Goal: Task Accomplishment & Management: Complete application form

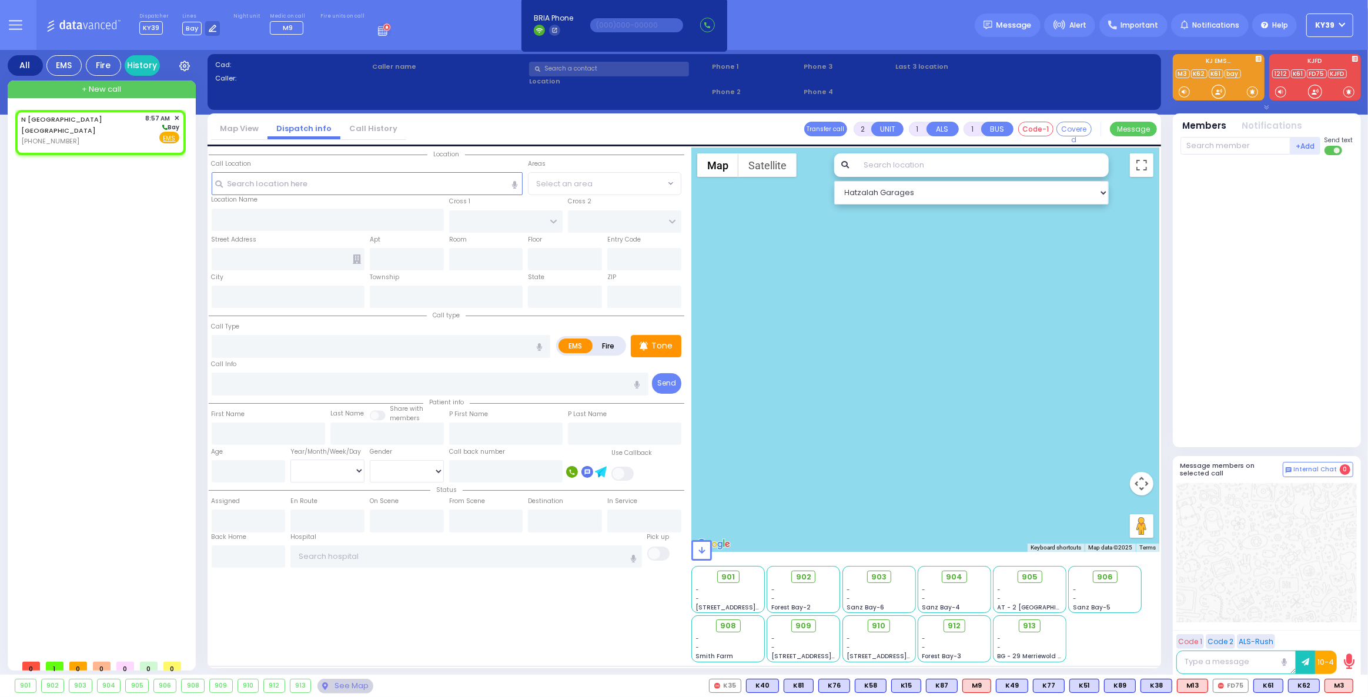
select select
radio input "true"
select select
type input "08:57"
select select "Hatzalah Garages"
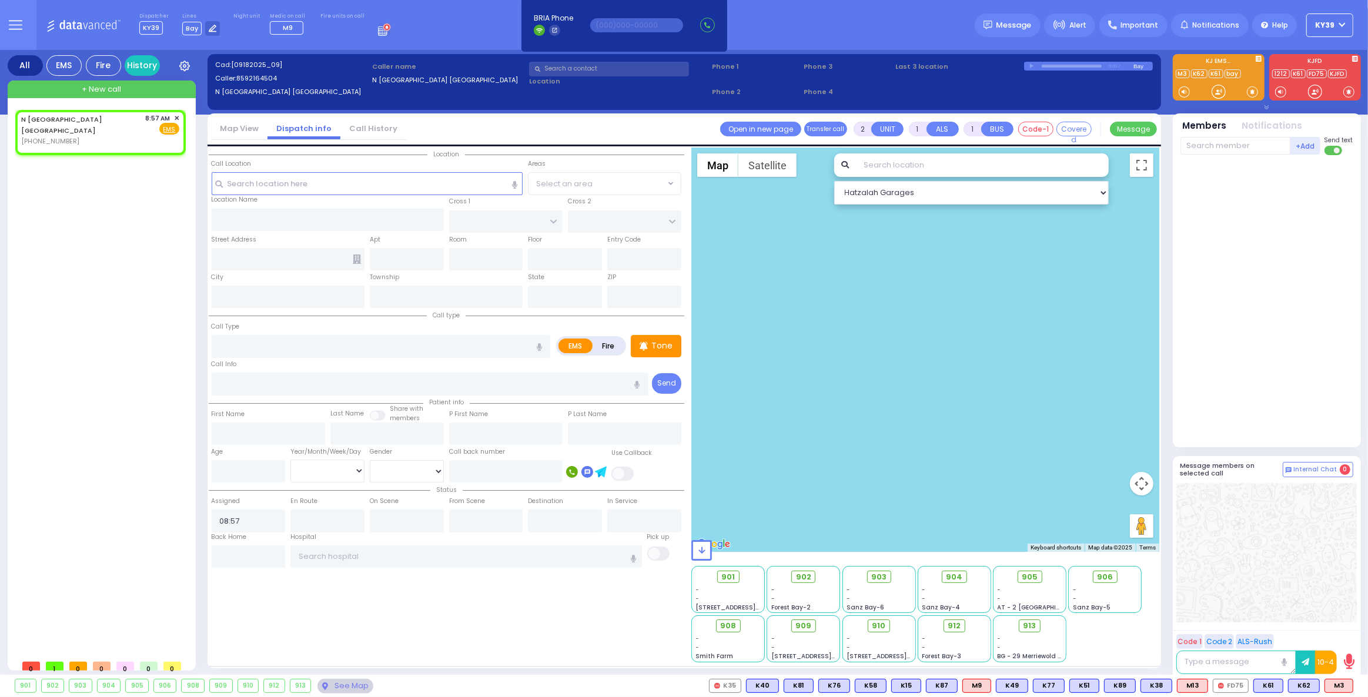
select select
radio input "true"
select select
select select "Hatzalah Garages"
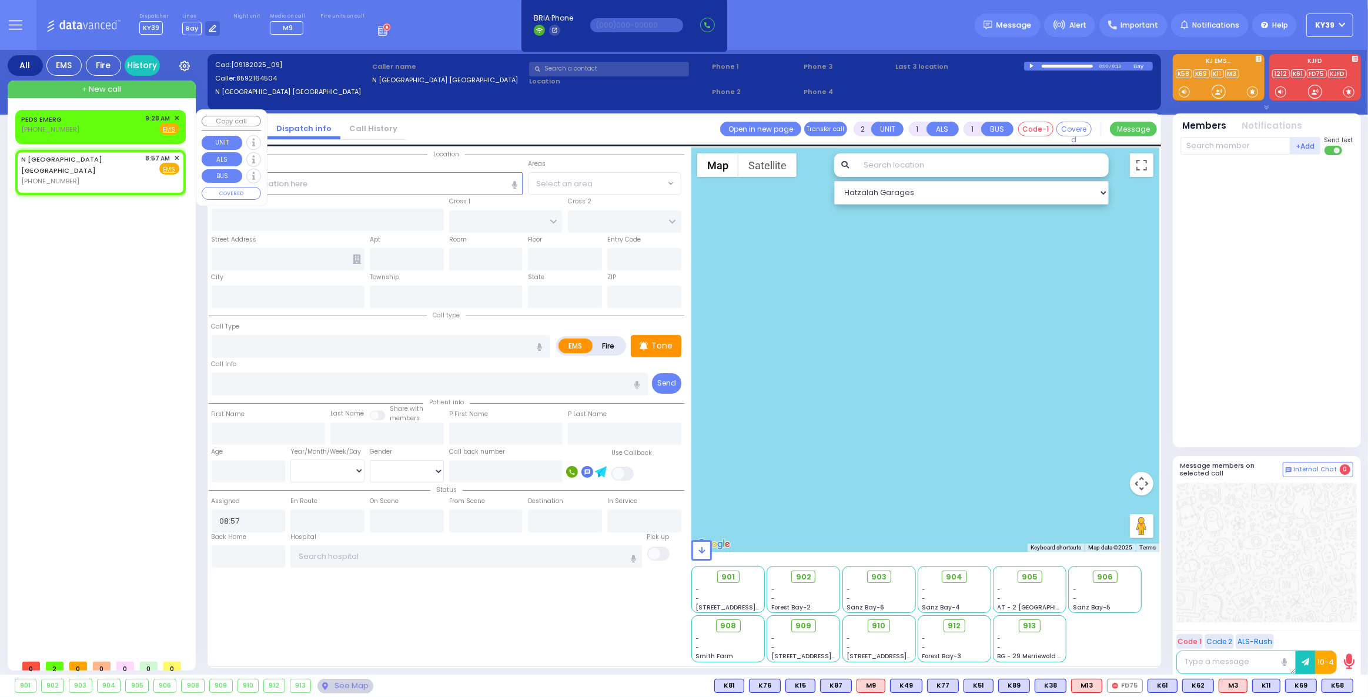
click at [95, 115] on div "PEDS EMERG [PHONE_NUMBER] 9:28 AM ✕ Fire EMS" at bounding box center [100, 124] width 158 height 22
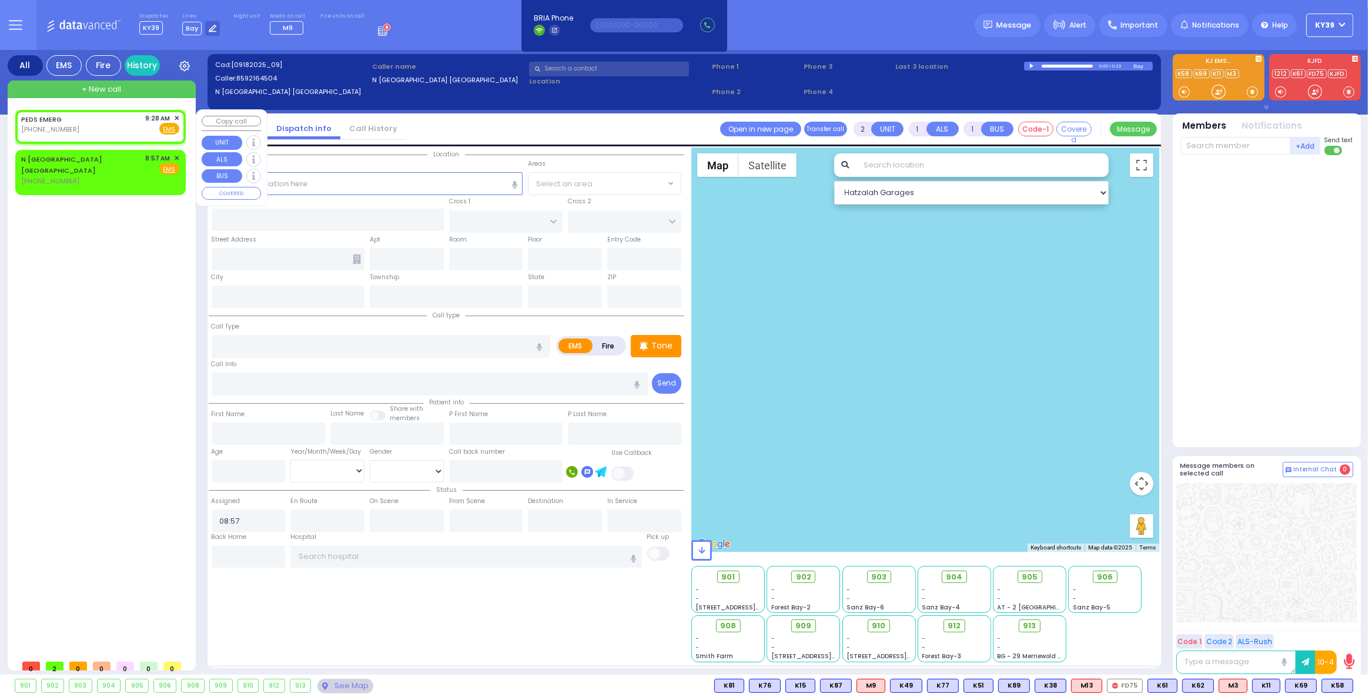
select select
radio input "true"
select select
type input "09:28"
select select "Hatzalah Garages"
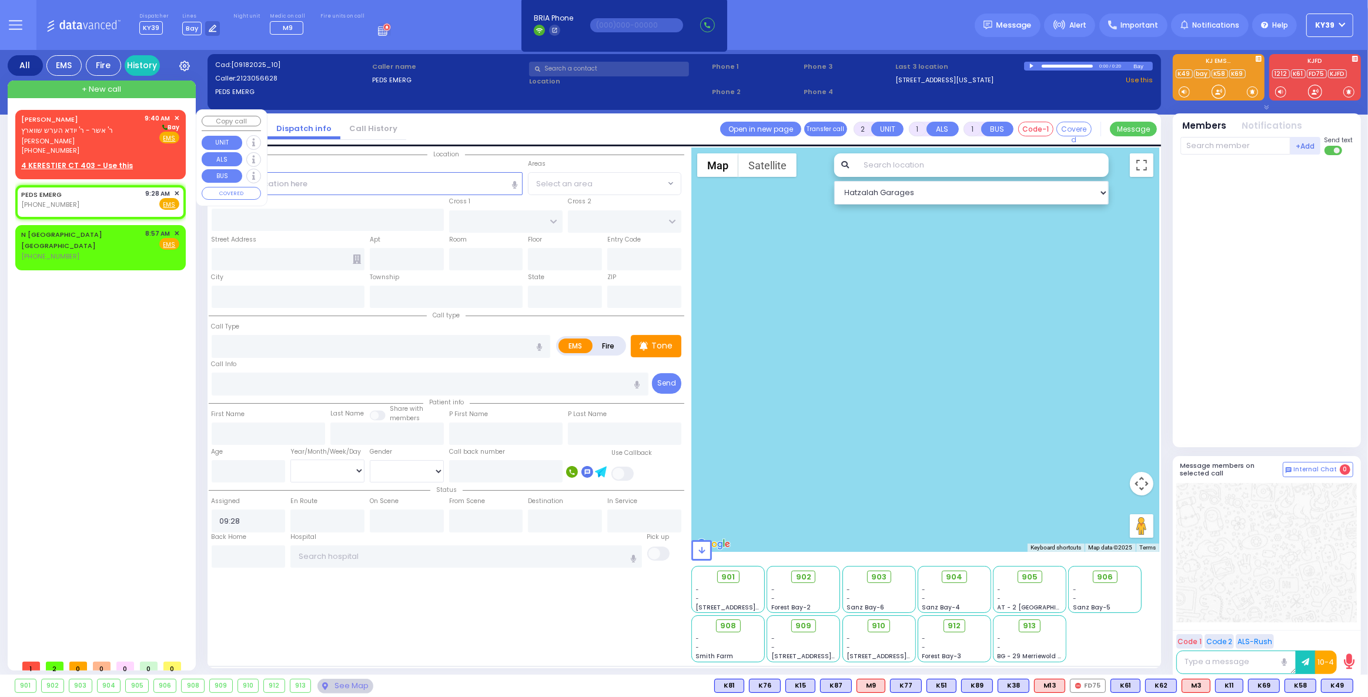
drag, startPoint x: 61, startPoint y: 138, endPoint x: 60, endPoint y: 128, distance: 10.0
click at [60, 135] on div "[PERSON_NAME] ר' אשר - ר' יודא הערש שווארץ [PERSON_NAME] [PHONE_NUMBER]" at bounding box center [81, 134] width 120 height 42
select select
radio input "true"
type input "[PERSON_NAME]"
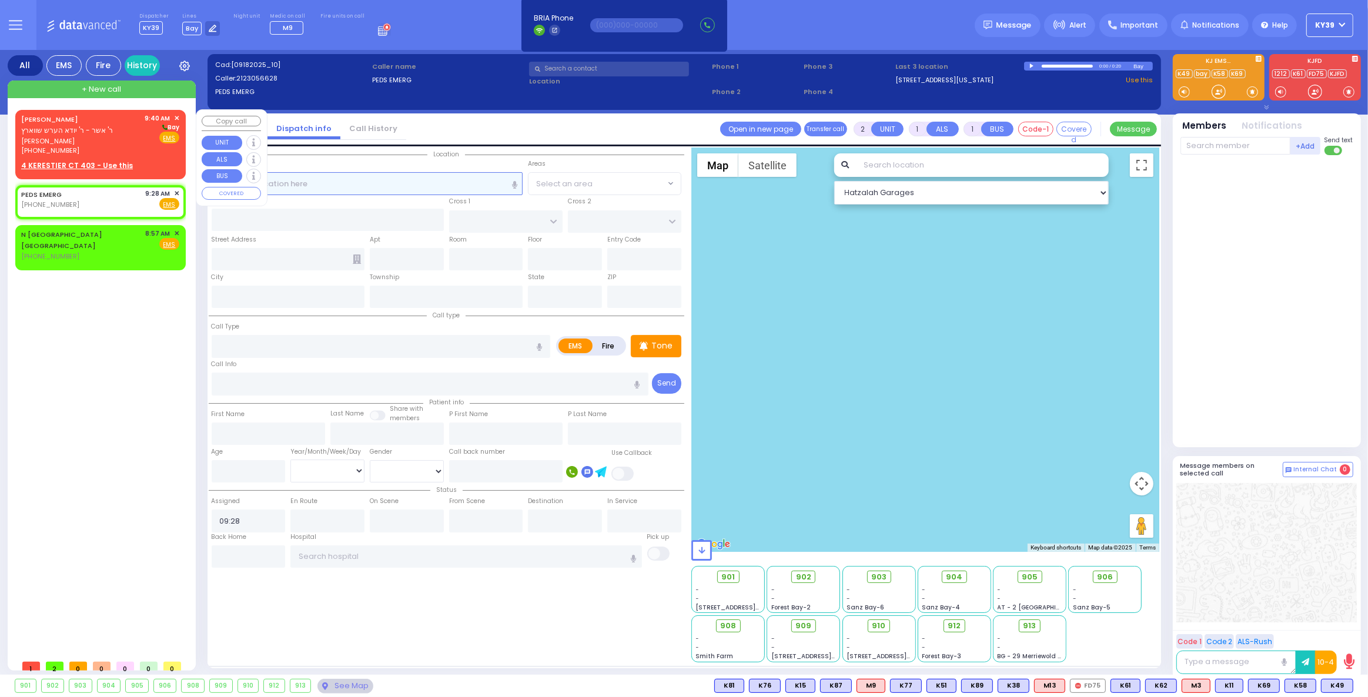
type input "WEISS"
select select
type input "09:40"
select select "Hatzalah Garages"
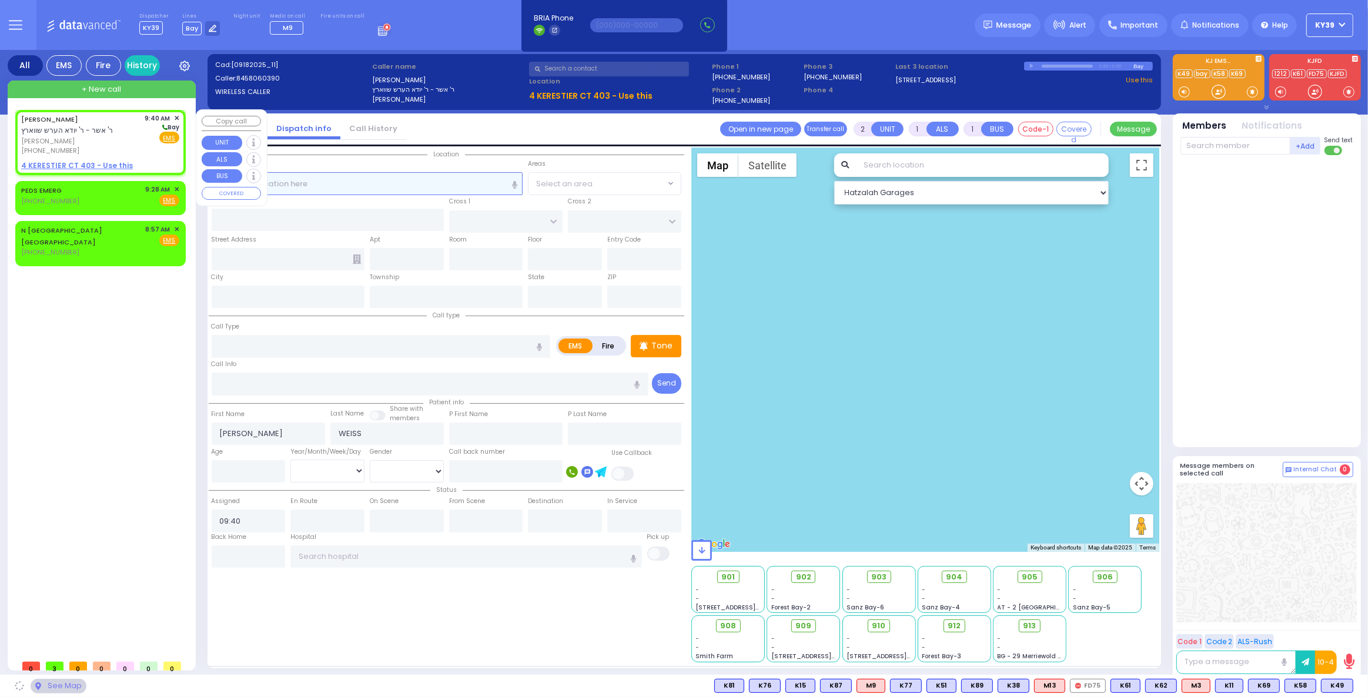
select select
radio input "true"
select select
select select "Hatzalah Garages"
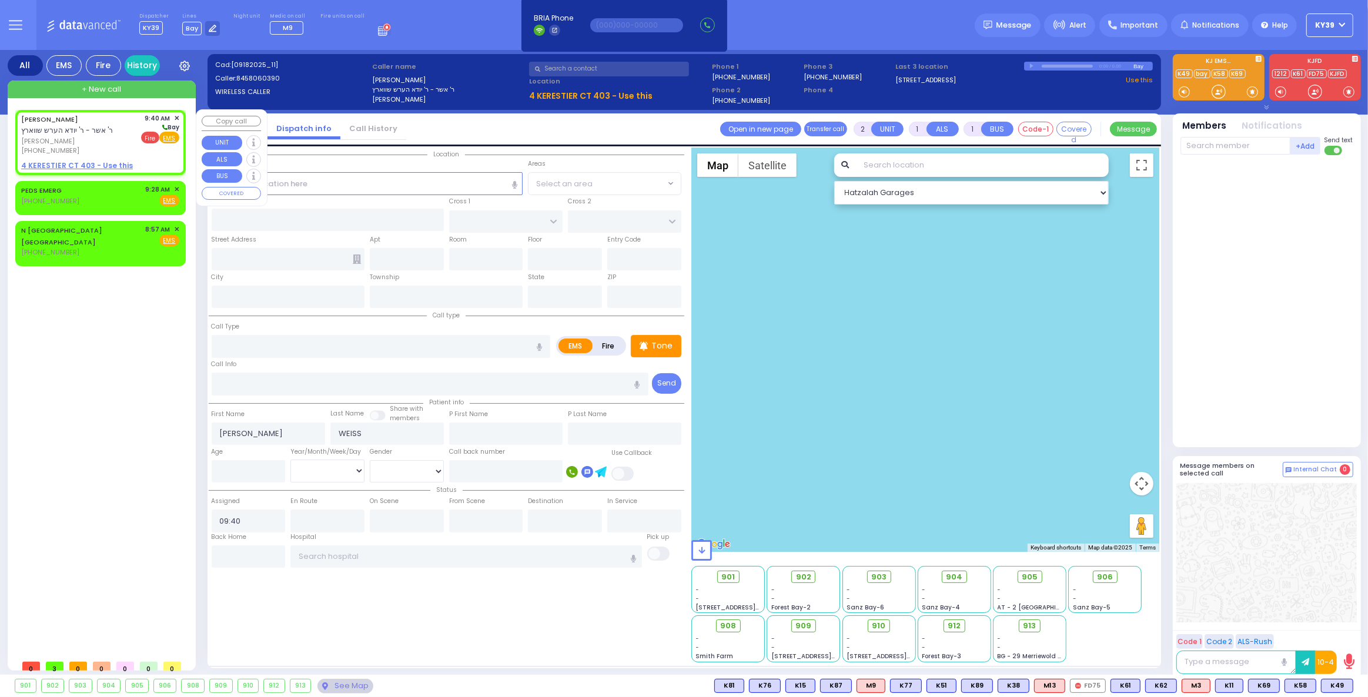
click at [150, 135] on span "Fire" at bounding box center [150, 138] width 18 height 12
select select
radio input "false"
radio input "true"
select select
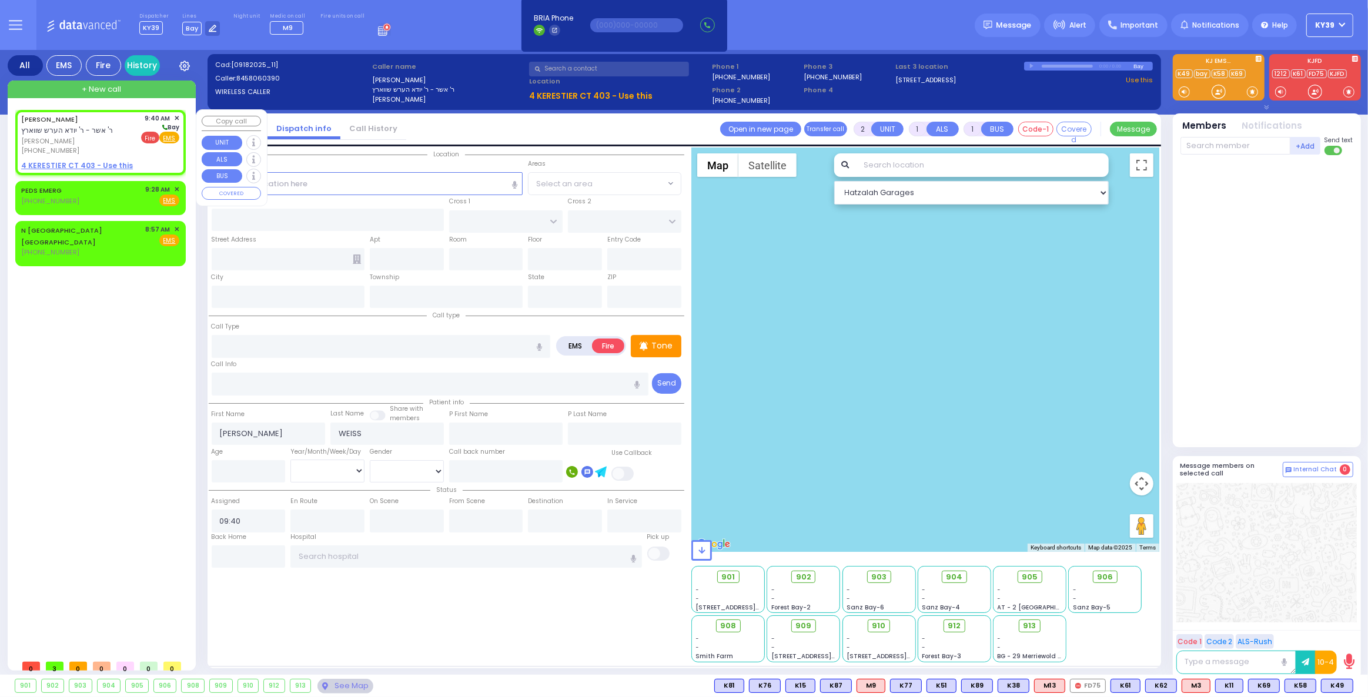
select select "Hatzalah Garages"
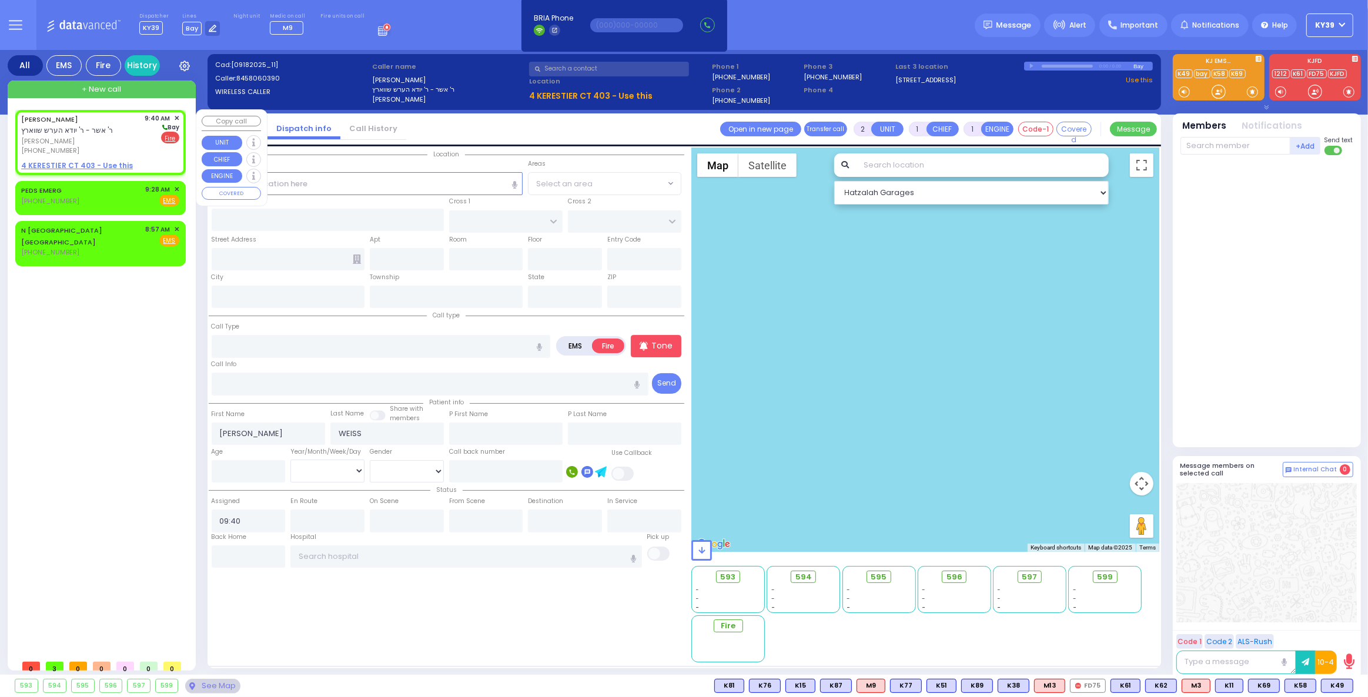
click at [112, 164] on u "4 KERESTIER CT 403 - Use this" at bounding box center [77, 165] width 112 height 10
select select
radio input "true"
select select
select select "Hatzalah Garages"
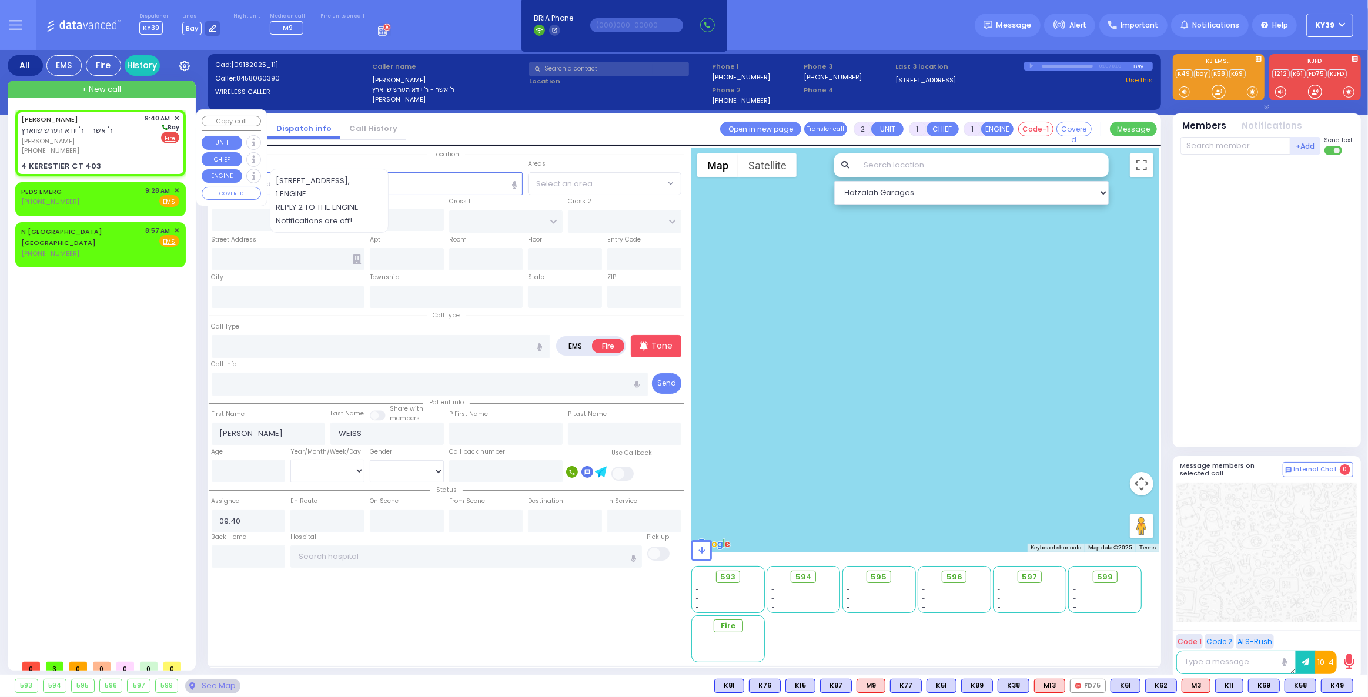
select select
radio input "true"
select select
select select "Hatzalah Garages"
type input "GETZIL BERGER BLVD"
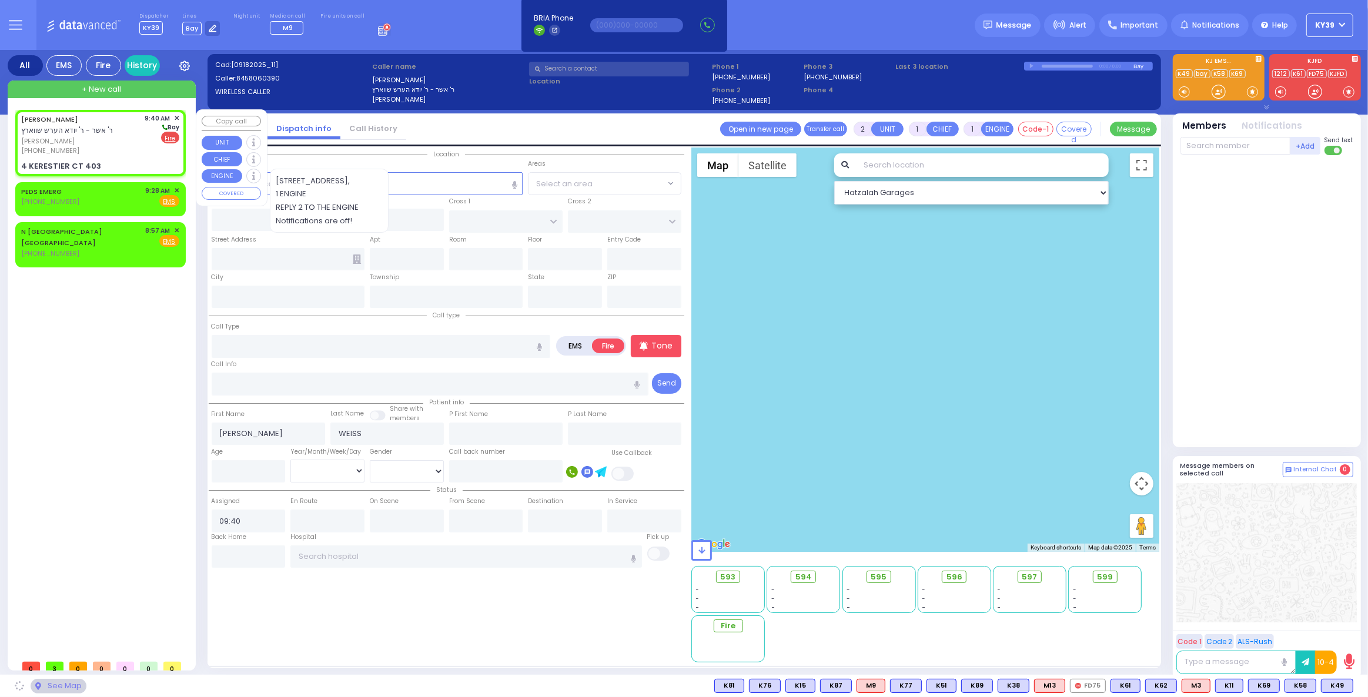
type input "KAHAN DR"
type input "4 KERESTIER CT"
type input "403"
type input "[PERSON_NAME]"
type input "[US_STATE]"
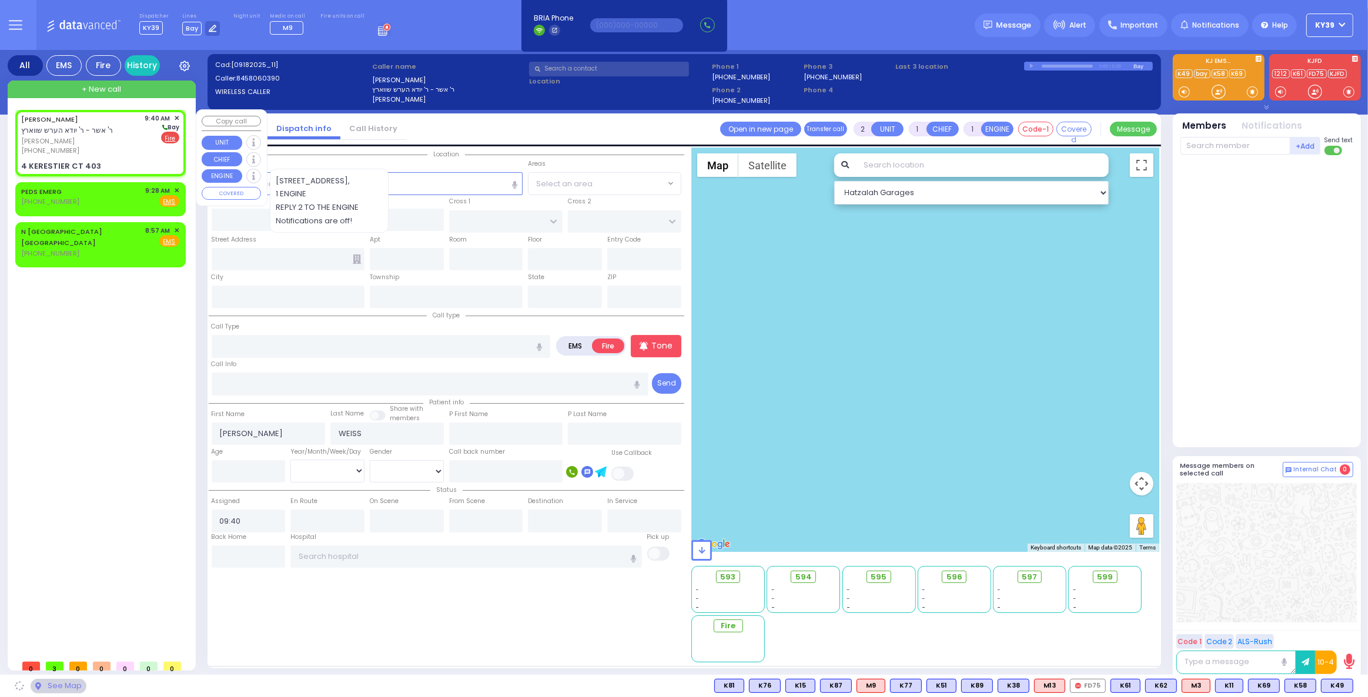
type input "10950"
select select "SECTION 4"
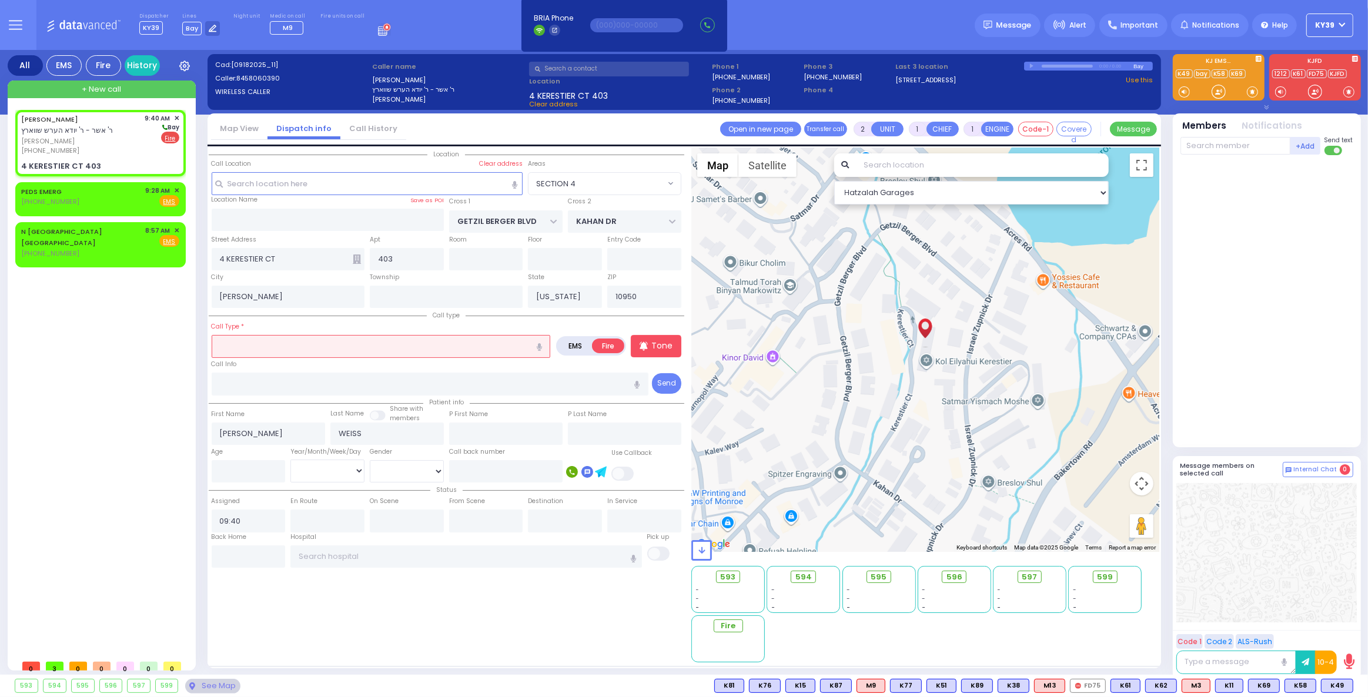
click at [242, 344] on input "text" at bounding box center [381, 346] width 339 height 22
type input "d"
select select
radio input "true"
select select
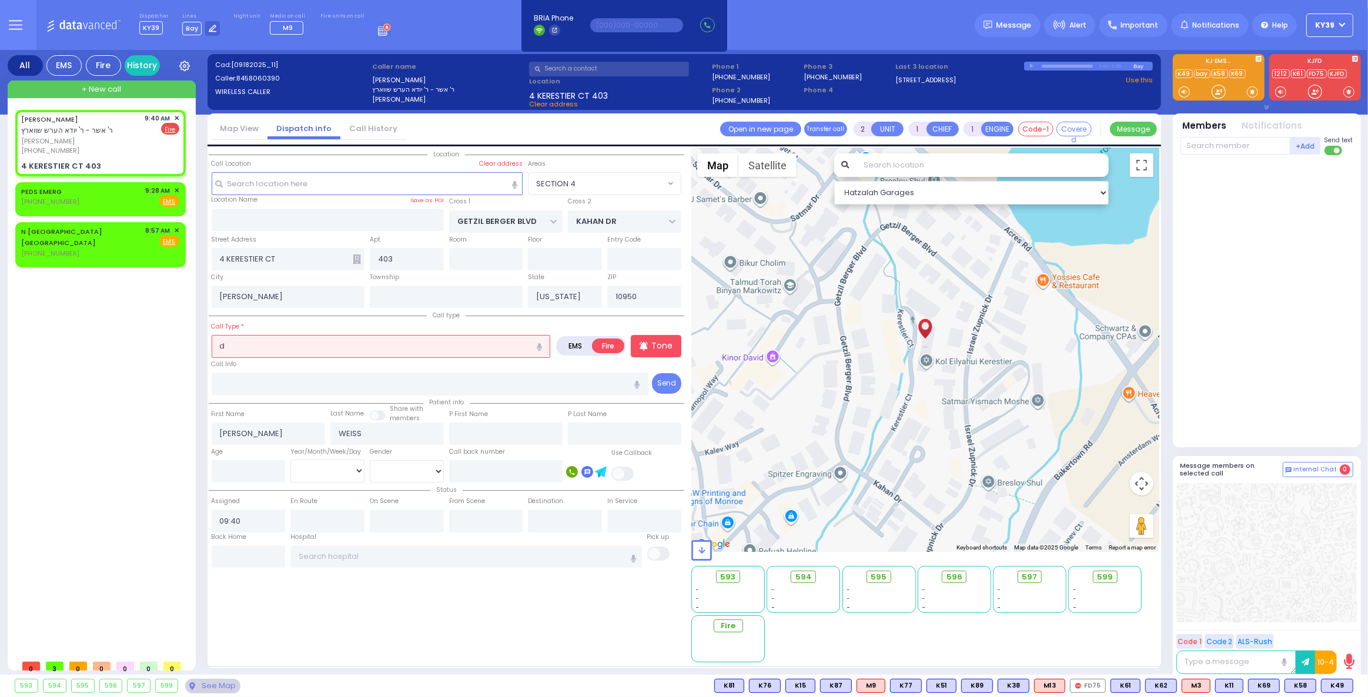
select select "Hatzalah Garages"
select select "SECTION 4"
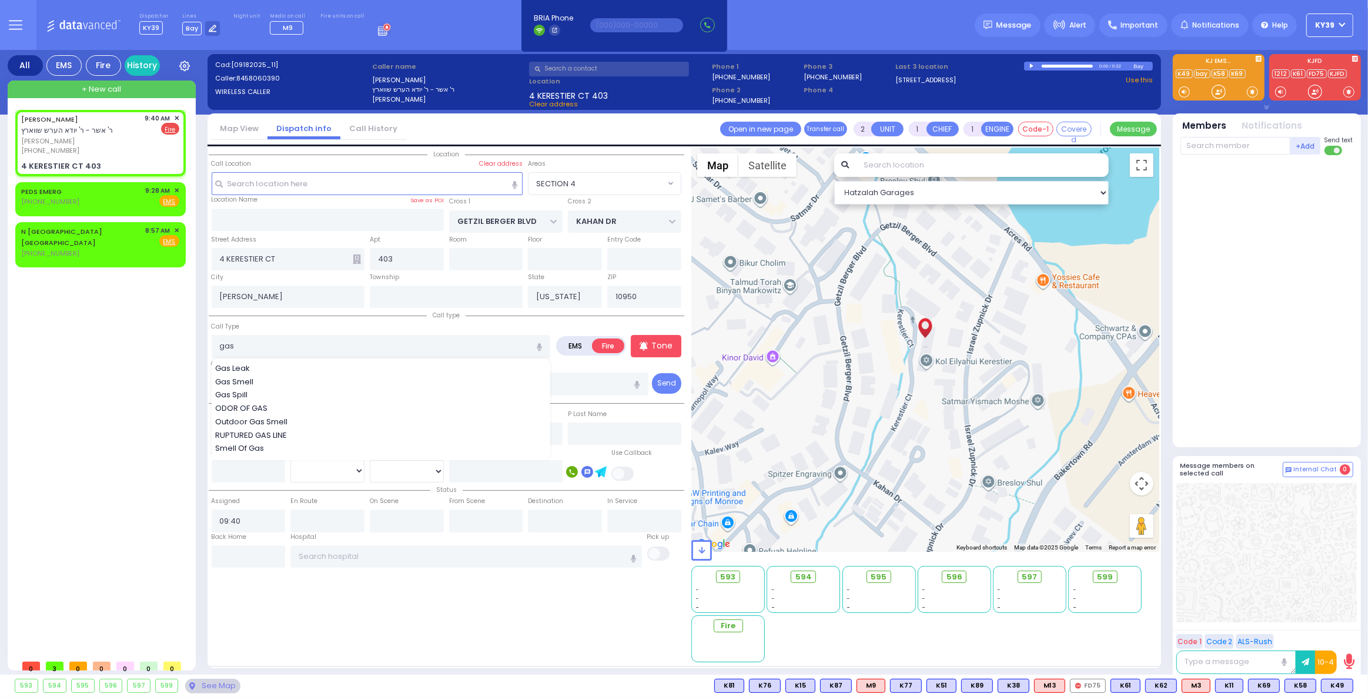
click at [243, 376] on span "Gas Smell" at bounding box center [236, 382] width 42 height 12
type input "Gas Smell"
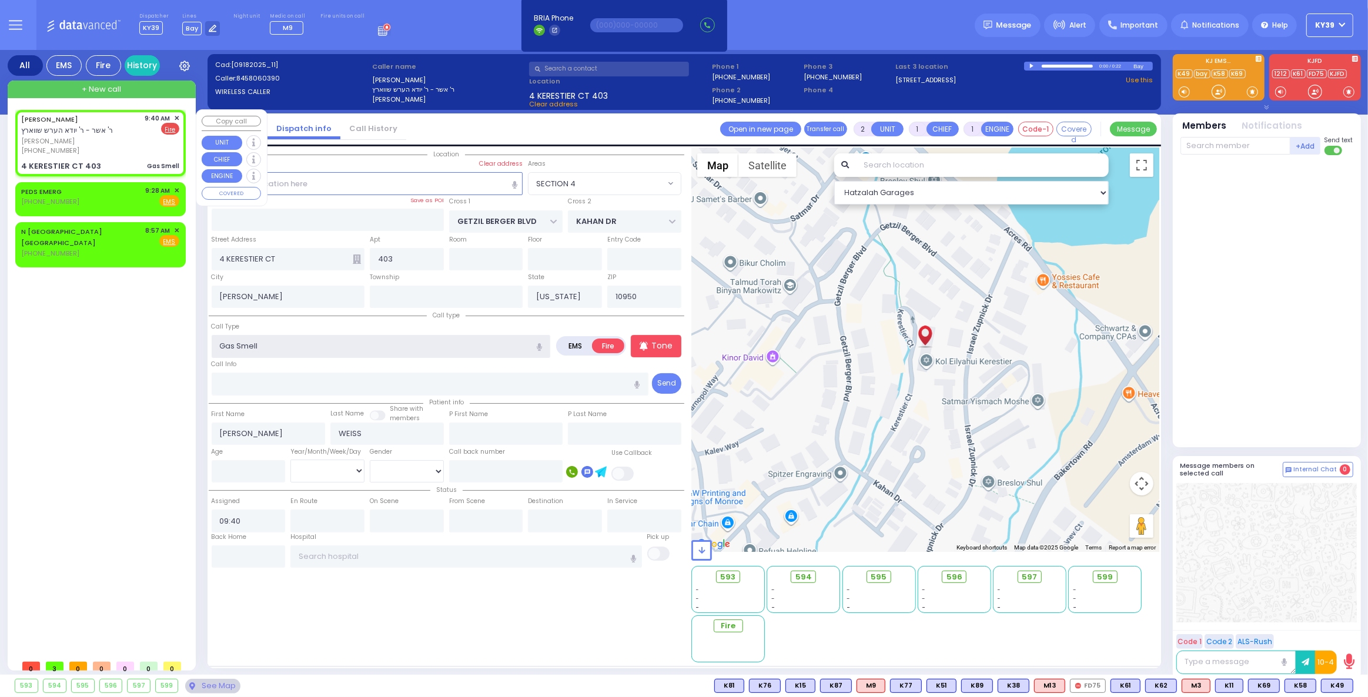
select select
radio input "true"
select select
select select "Hatzalah Garages"
select select "SECTION 4"
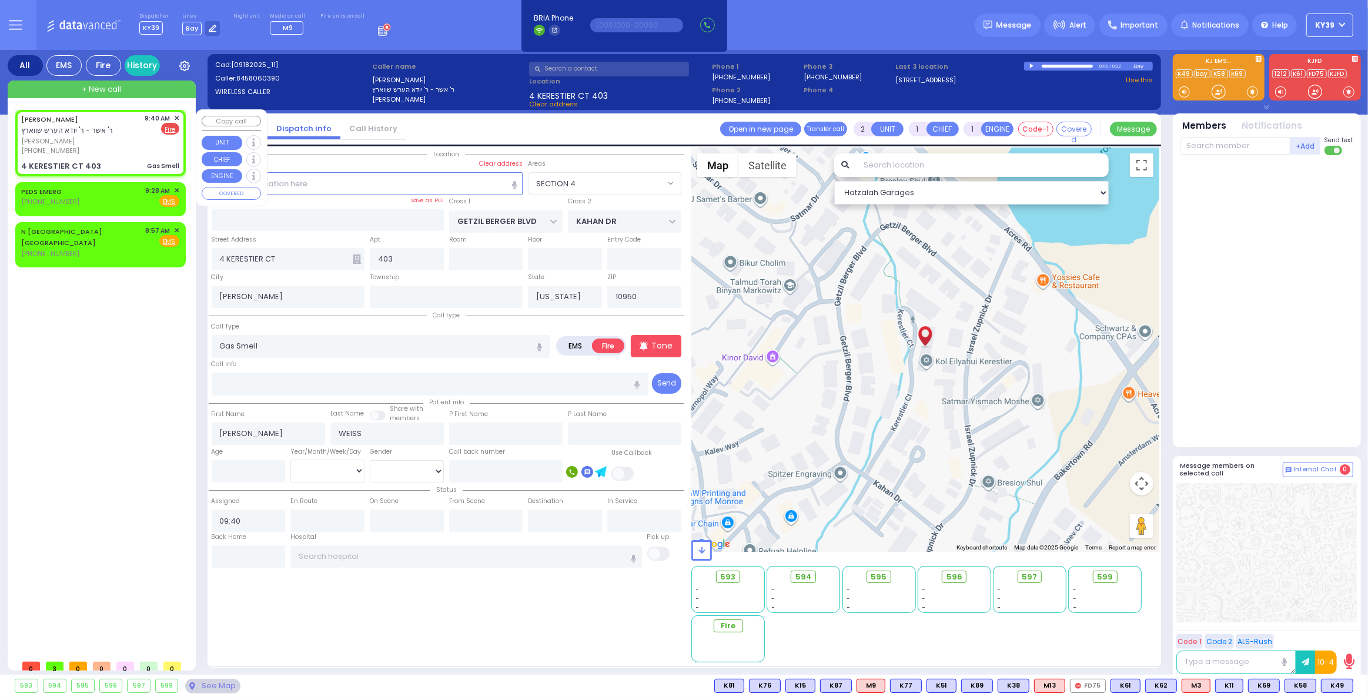
click at [120, 137] on span "[PERSON_NAME]" at bounding box center [81, 141] width 120 height 10
select select
radio input "true"
select select
select select "Hatzalah Garages"
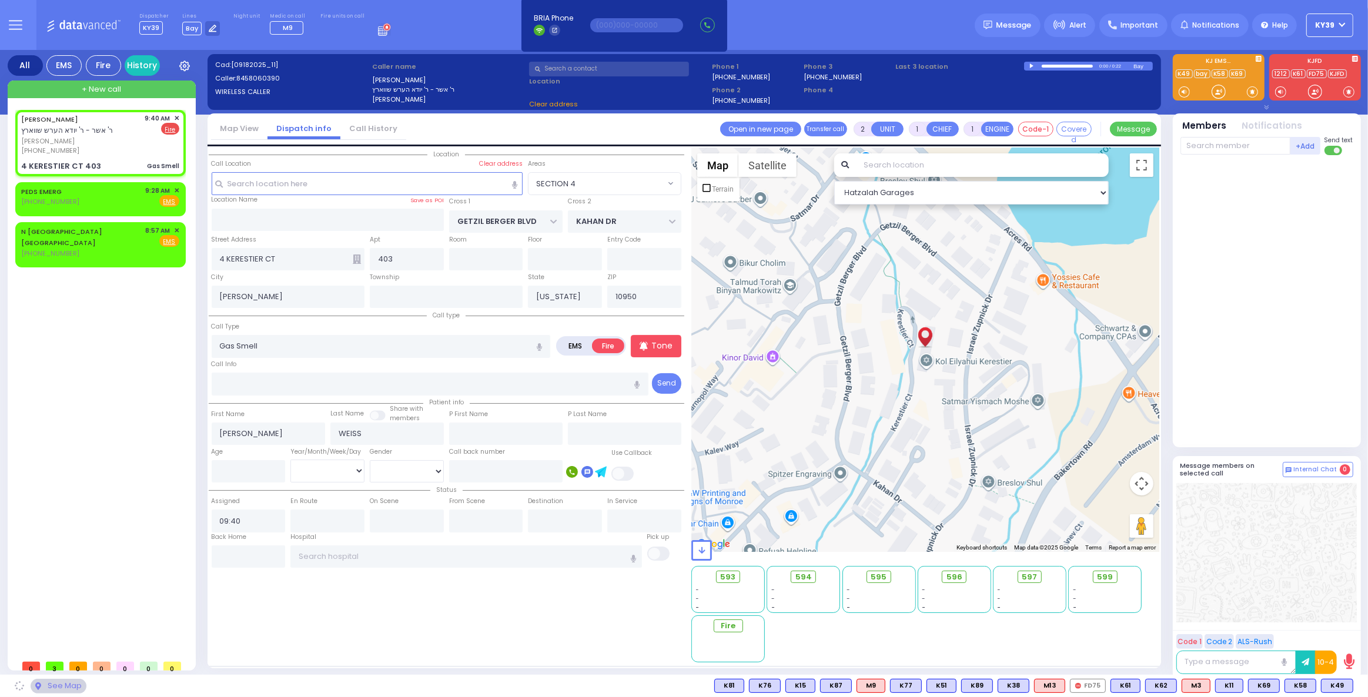
select select
radio input "true"
select select
select select "Hatzalah Garages"
select select "SECTION 4"
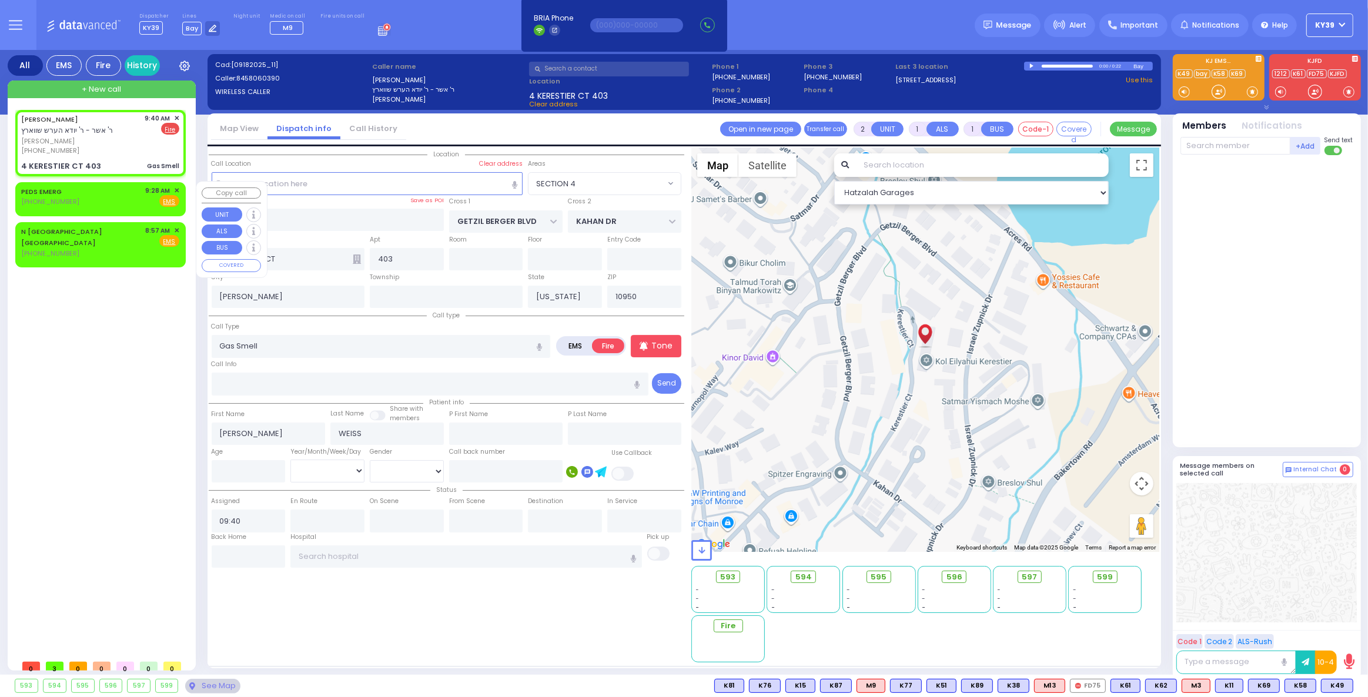
click at [177, 190] on span "✕" at bounding box center [176, 191] width 5 height 10
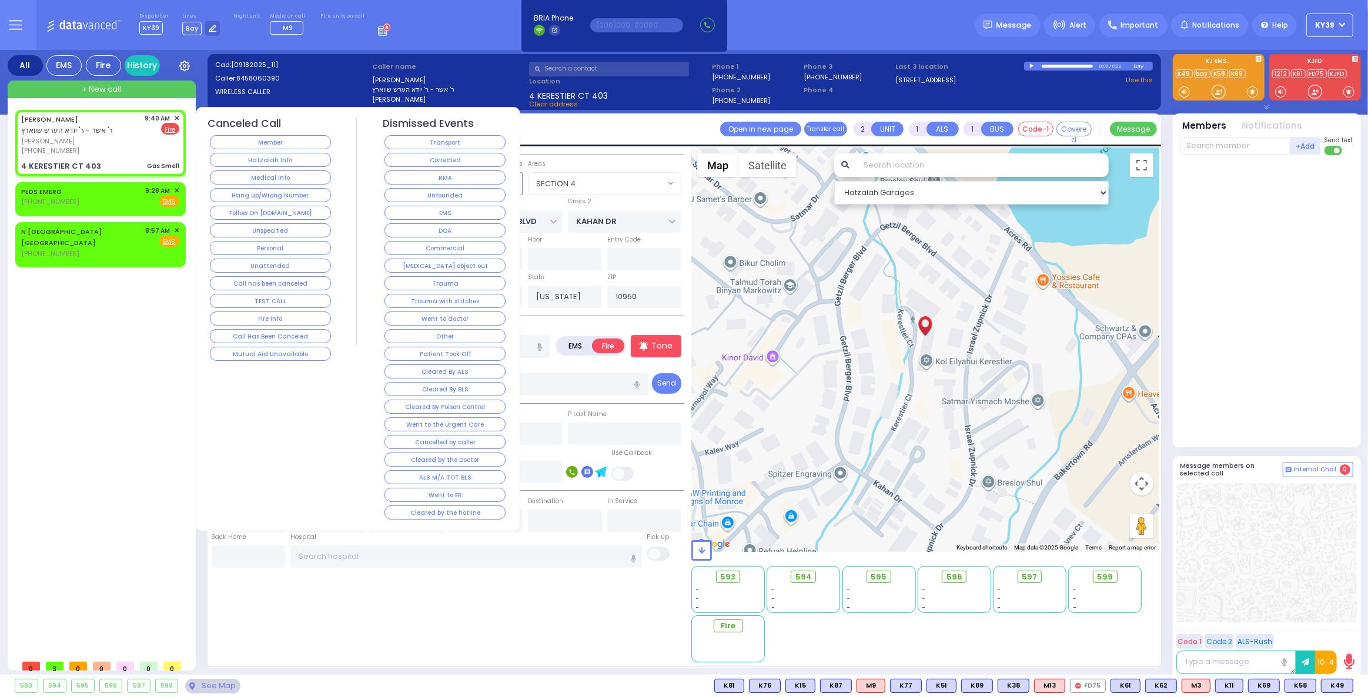
drag, startPoint x: 293, startPoint y: 175, endPoint x: 287, endPoint y: 171, distance: 6.9
click at [293, 174] on button "Medical Info" at bounding box center [270, 177] width 121 height 14
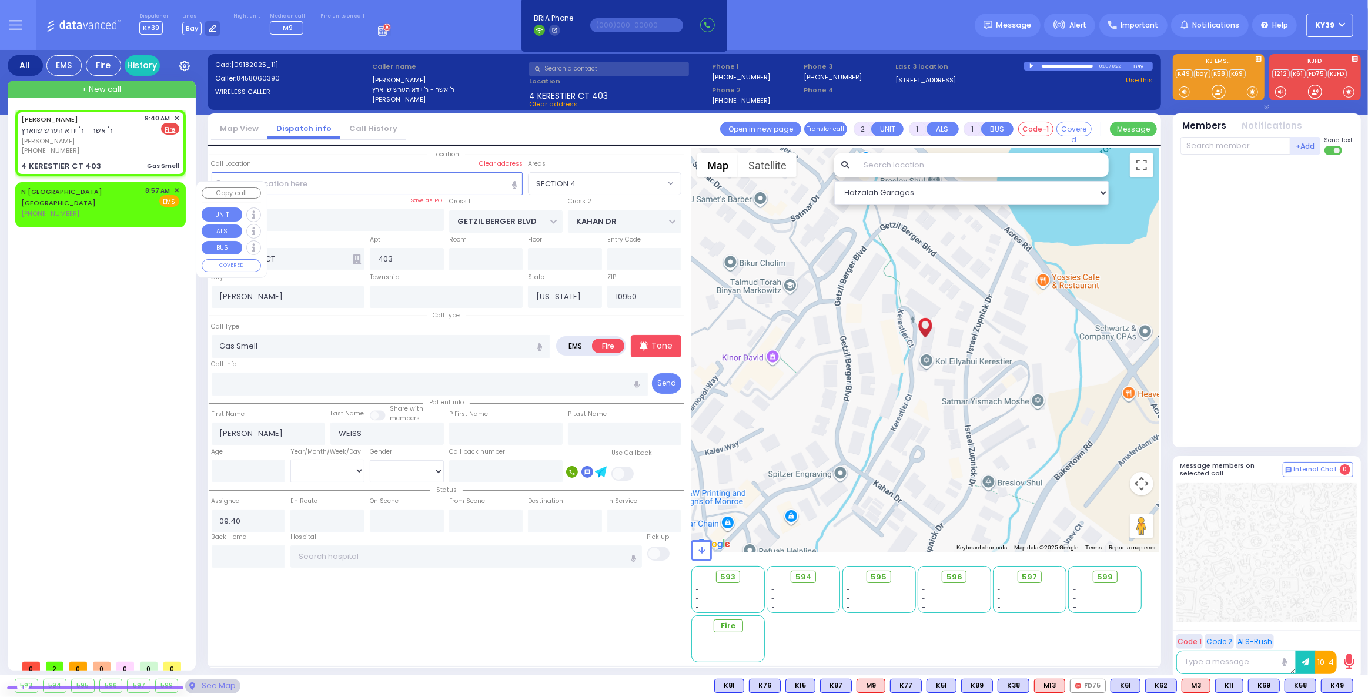
click at [175, 189] on span "✕" at bounding box center [176, 191] width 5 height 10
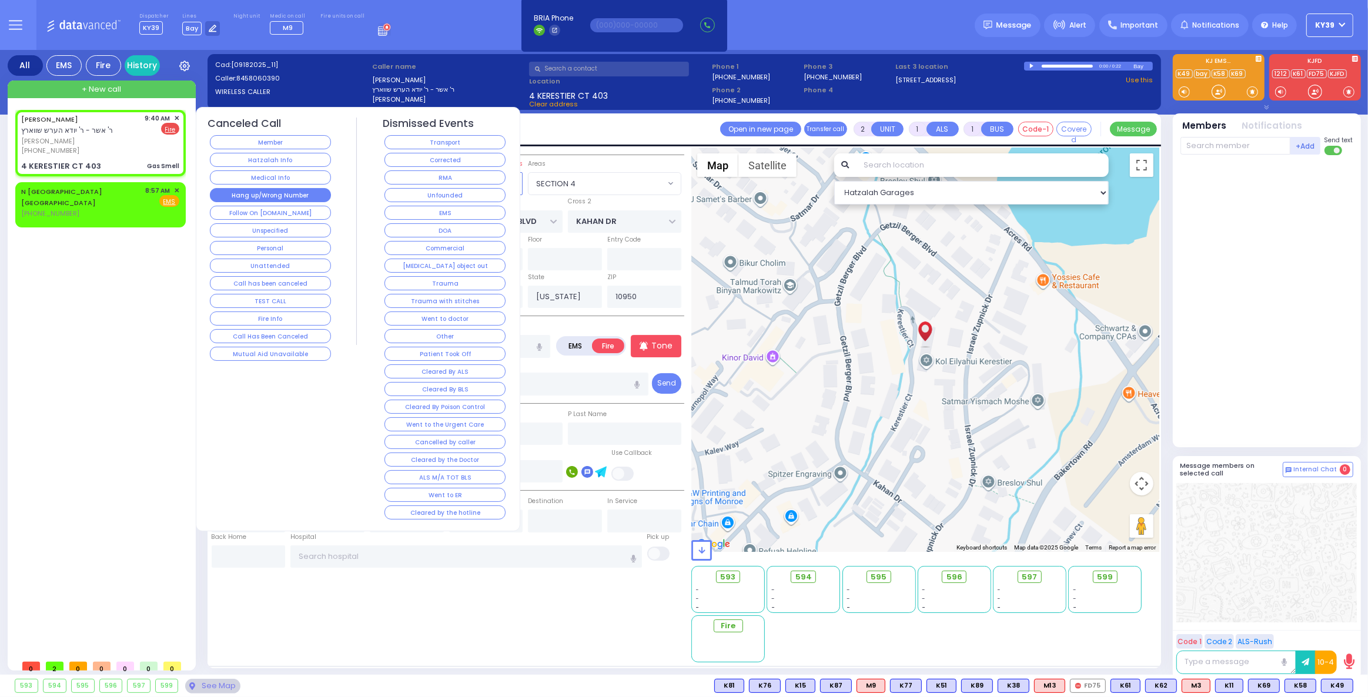
click at [274, 193] on button "Hang up/Wrong Number" at bounding box center [270, 195] width 121 height 14
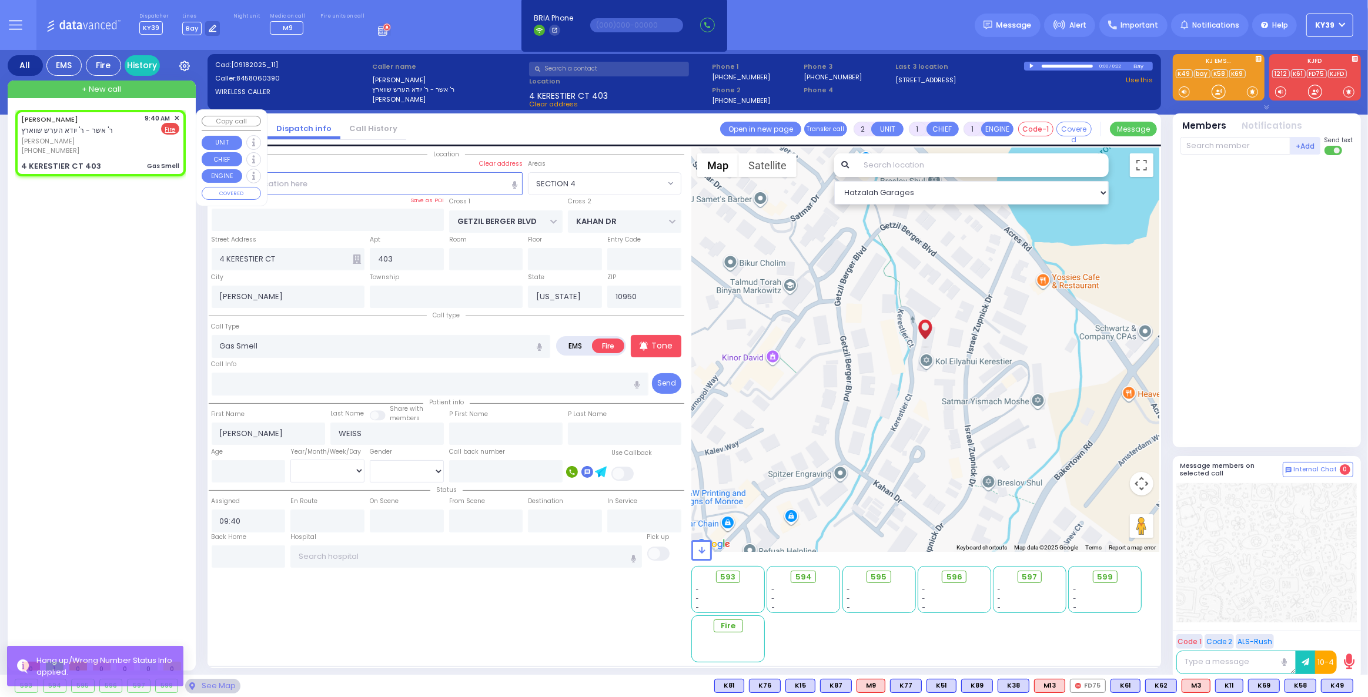
click at [110, 141] on span "[PERSON_NAME]" at bounding box center [81, 141] width 120 height 10
select select
radio input "true"
select select
select select "SECTION 4"
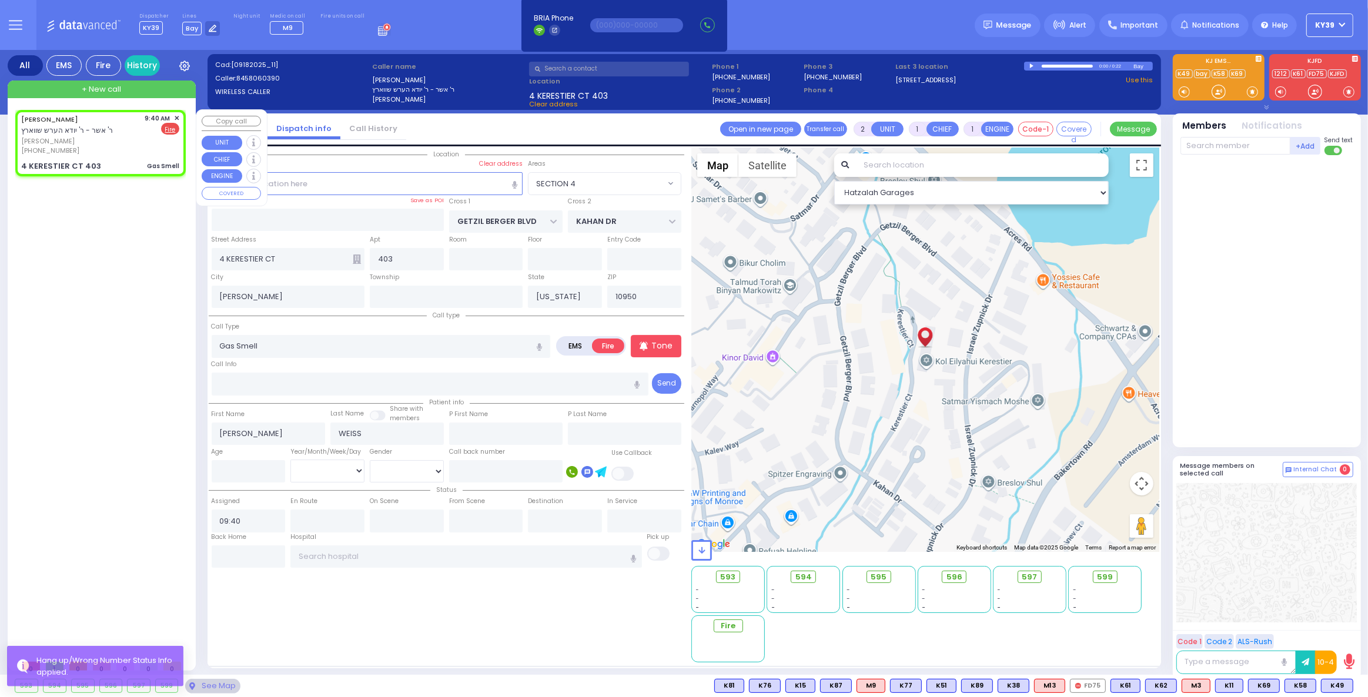
select select "Hatzalah Garages"
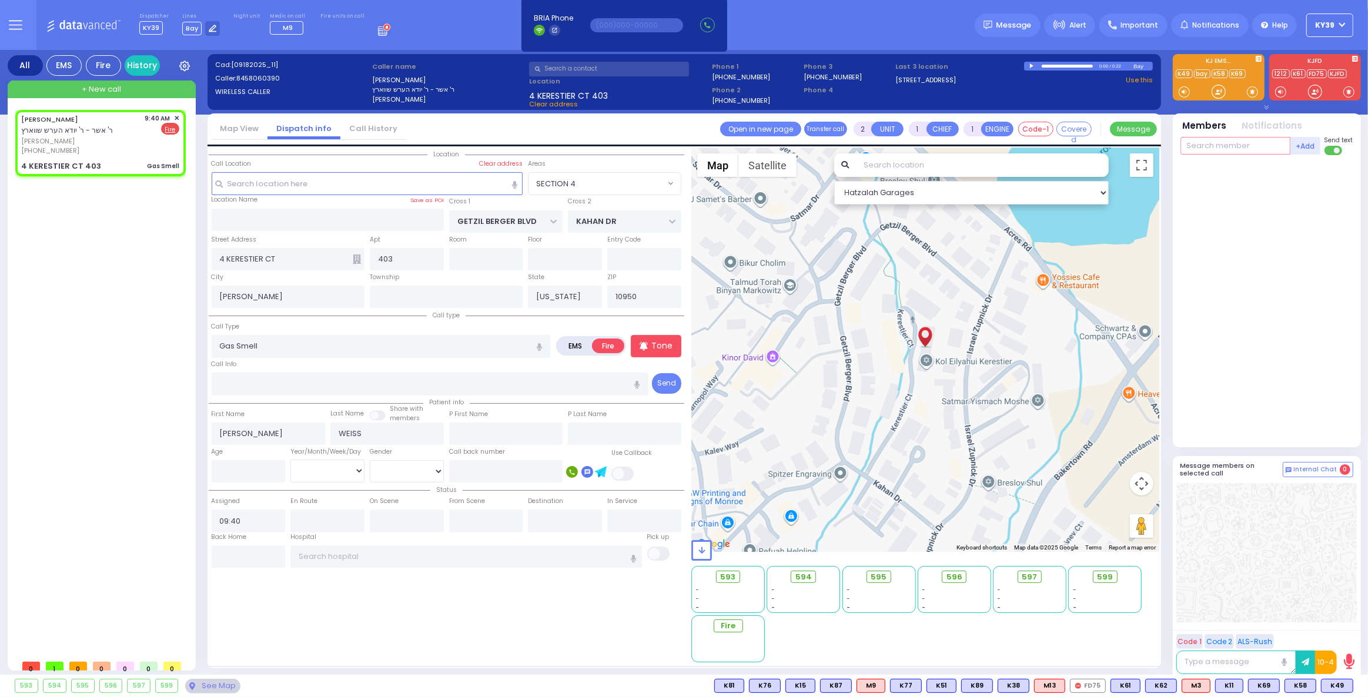
click at [1243, 147] on input "text" at bounding box center [1235, 146] width 110 height 18
click at [1242, 140] on input "text" at bounding box center [1235, 146] width 110 height 18
type input "40"
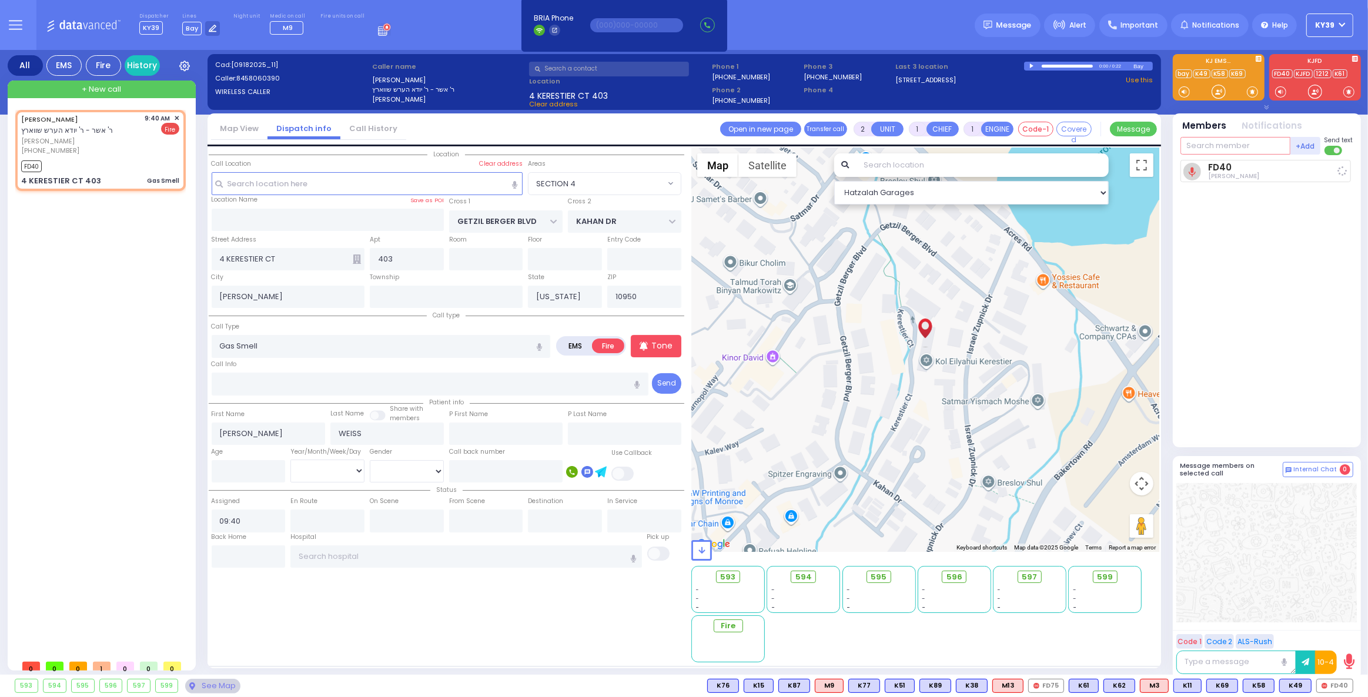
select select
radio input "true"
select select
type input "09:42"
select select "SECTION 4"
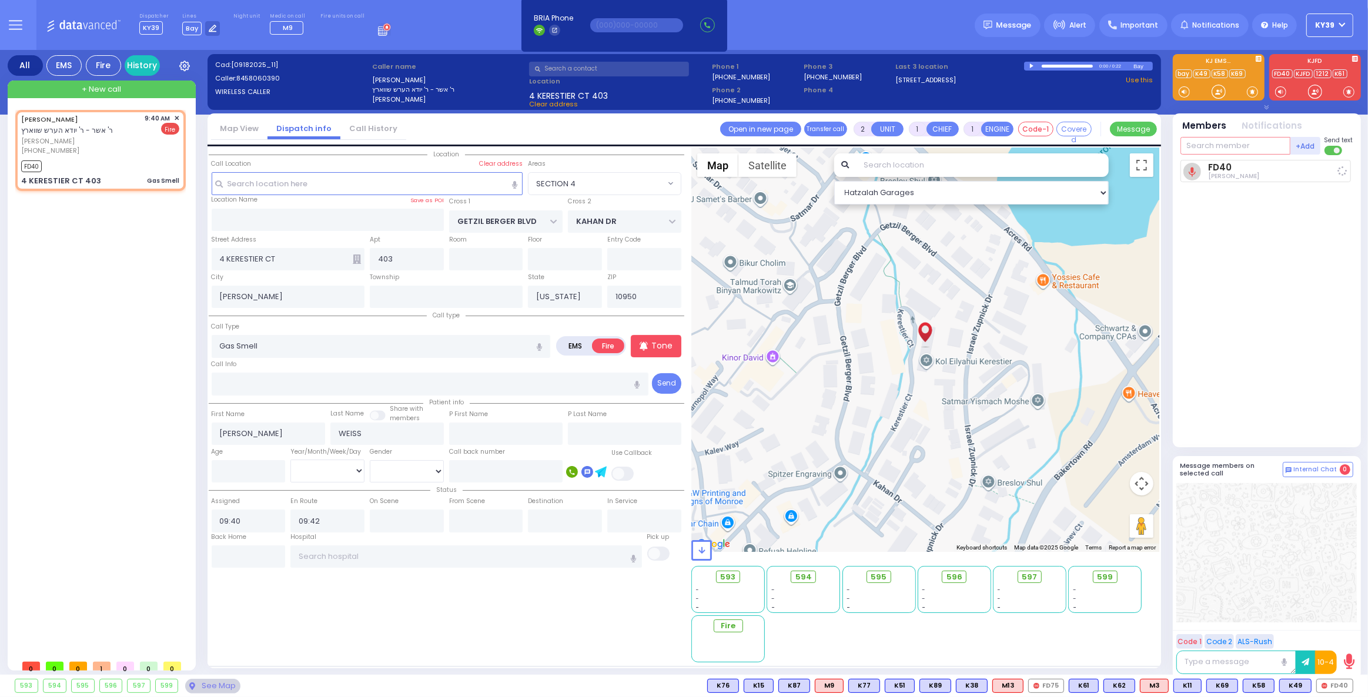
select select "Hatzalah Garages"
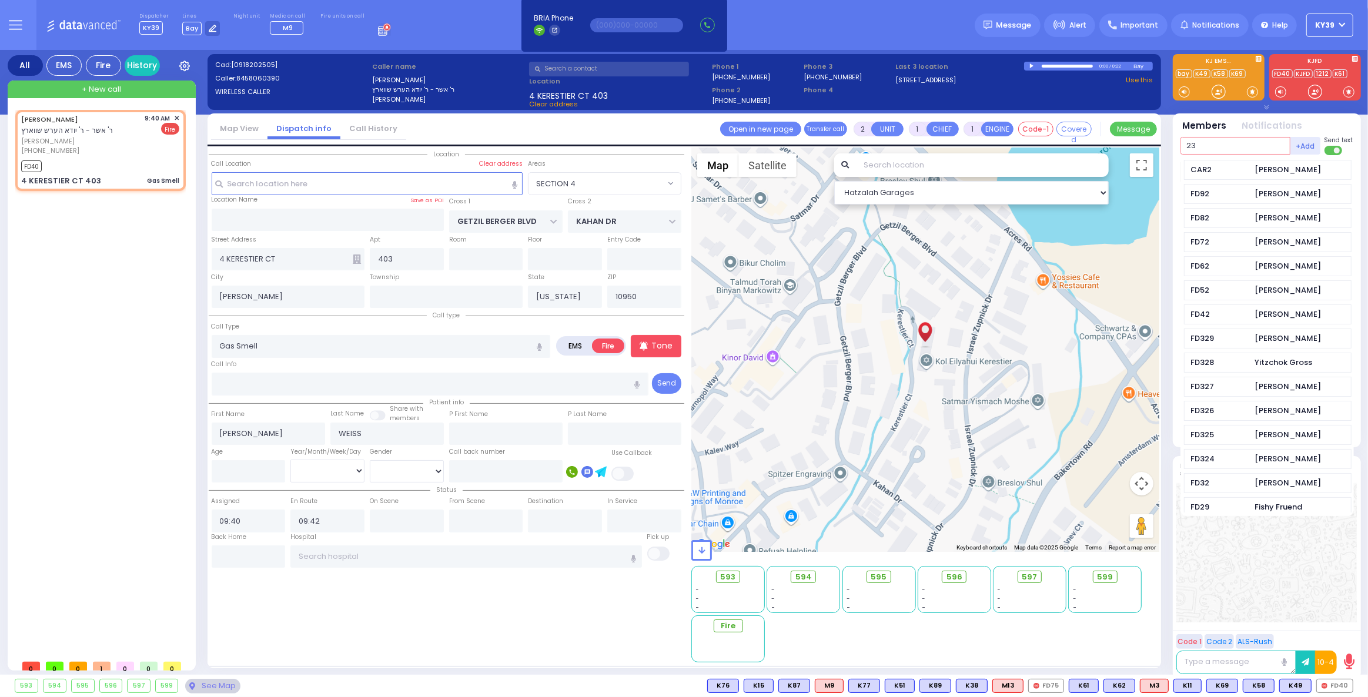
type input "23"
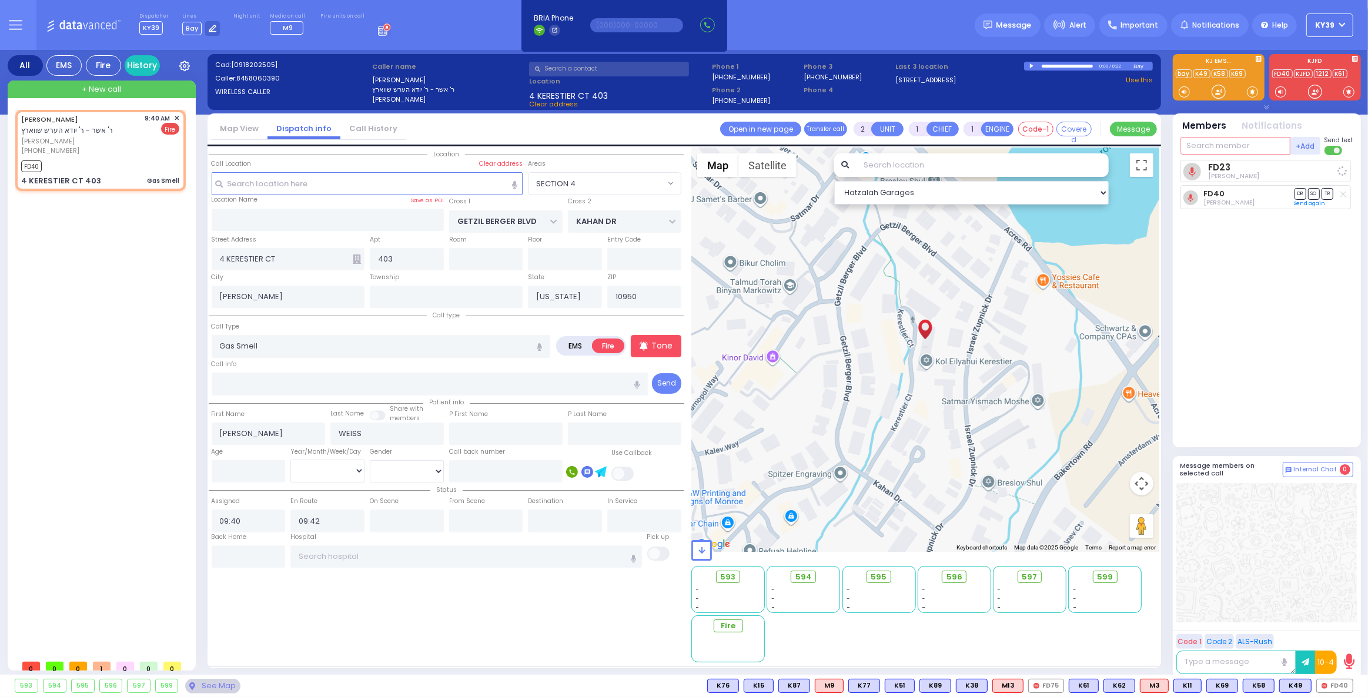
select select
radio input "true"
select select
select select "Hatzalah Garages"
select select "SECTION 4"
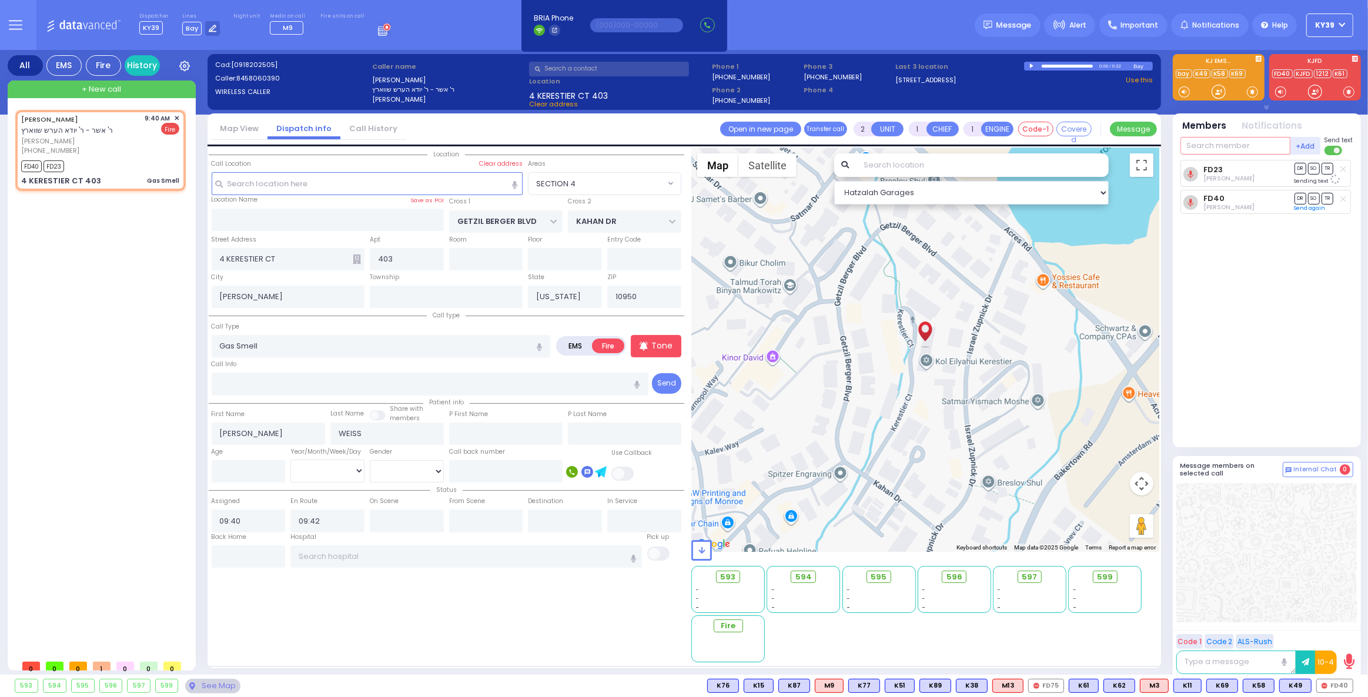
click at [1231, 146] on input "text" at bounding box center [1235, 146] width 110 height 18
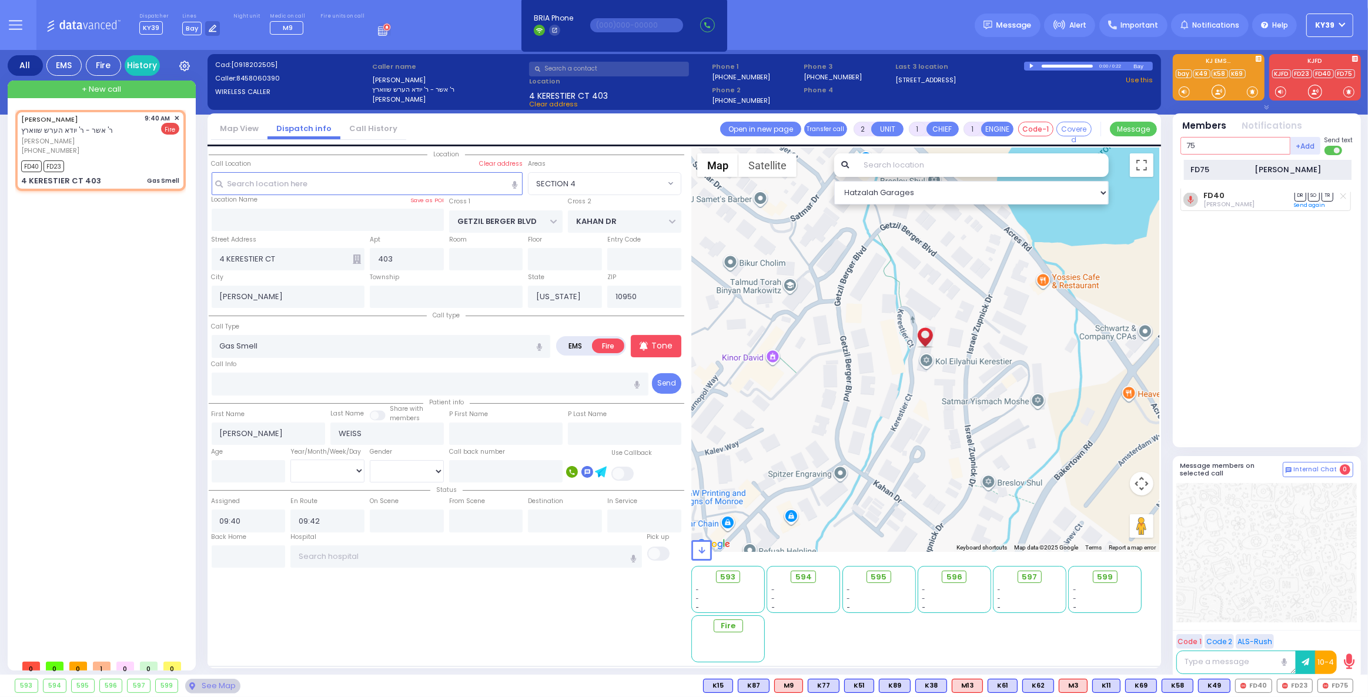
type input "75"
drag, startPoint x: 1239, startPoint y: 169, endPoint x: 1236, endPoint y: 159, distance: 10.0
click at [1236, 160] on div "FD75 [PERSON_NAME]" at bounding box center [1267, 170] width 167 height 21
select select
radio input "true"
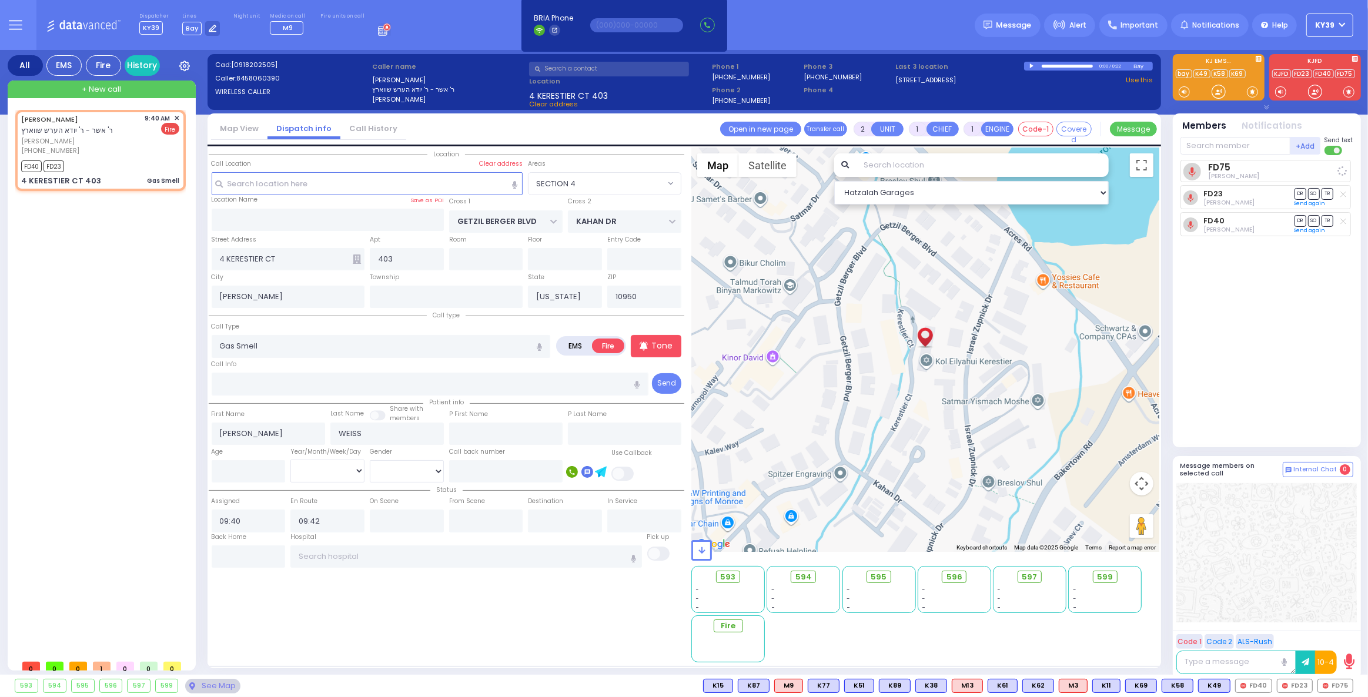
select select
select select "Hatzalah Garages"
select select "SECTION 4"
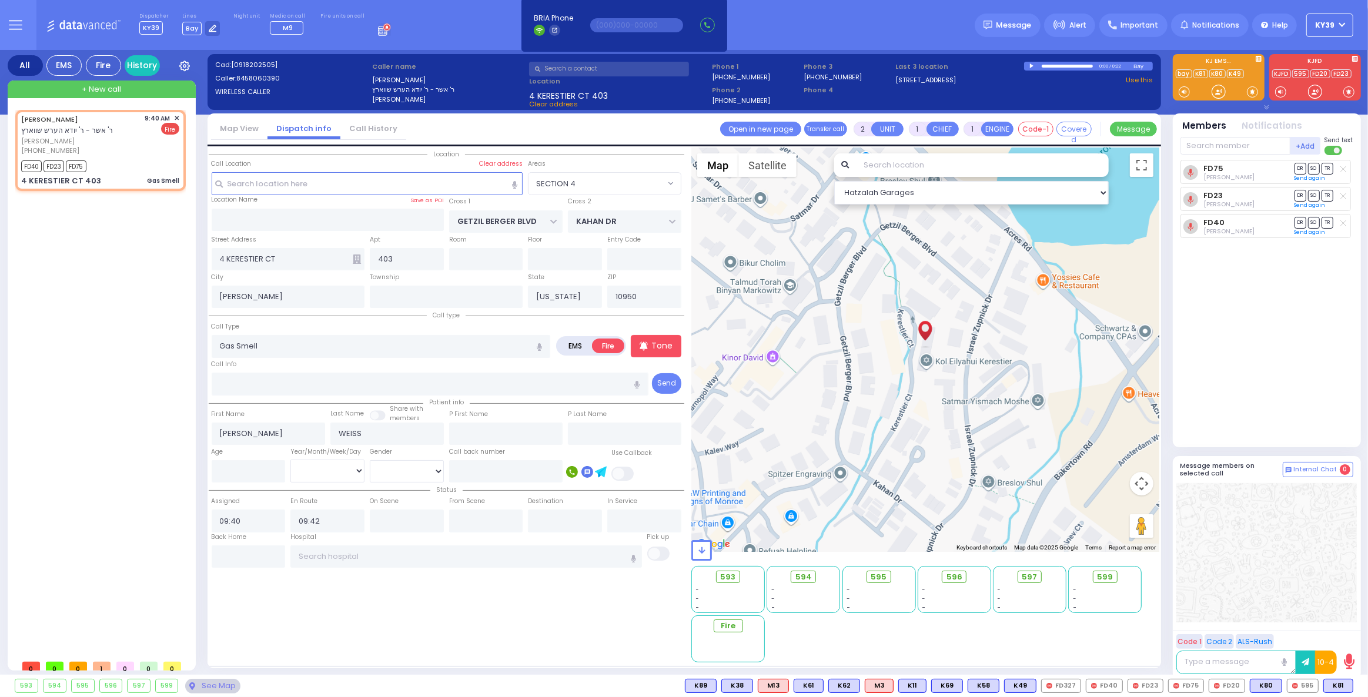
click at [117, 92] on span "+ New call" at bounding box center [101, 89] width 39 height 12
select select
radio input "true"
select select
type input "09:48"
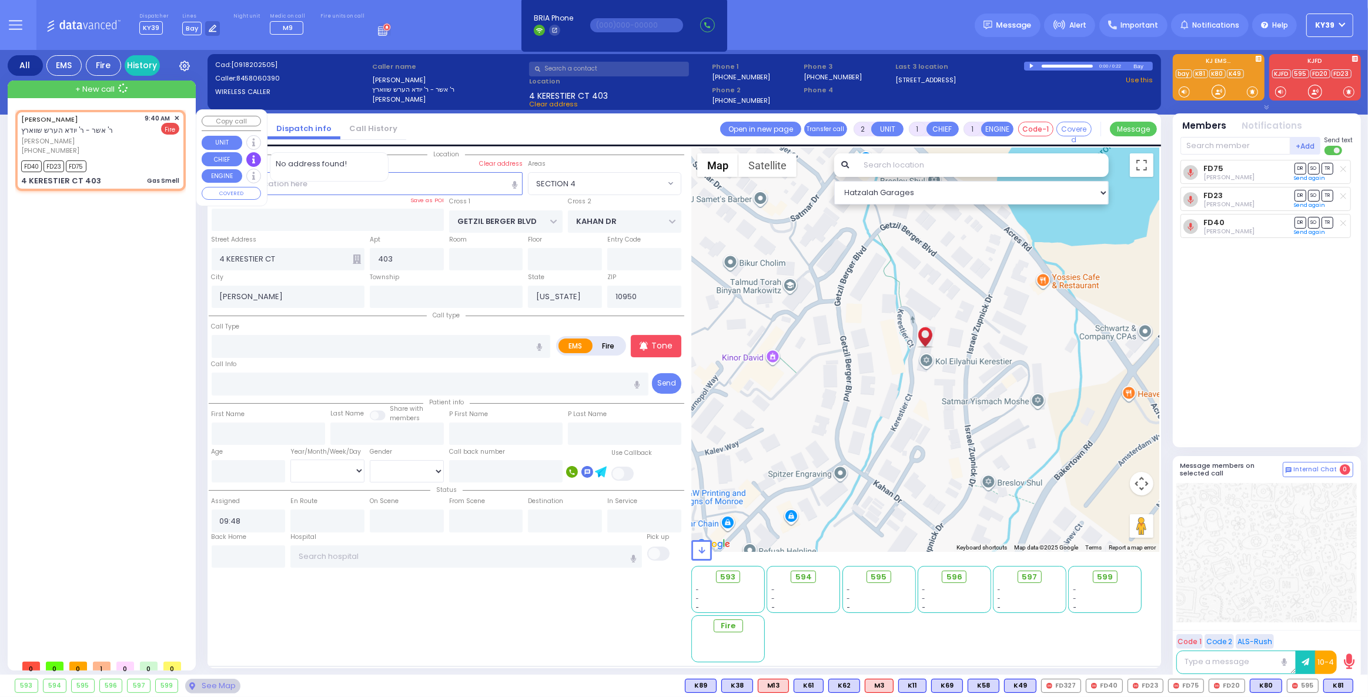
select select "Hatzalah Garages"
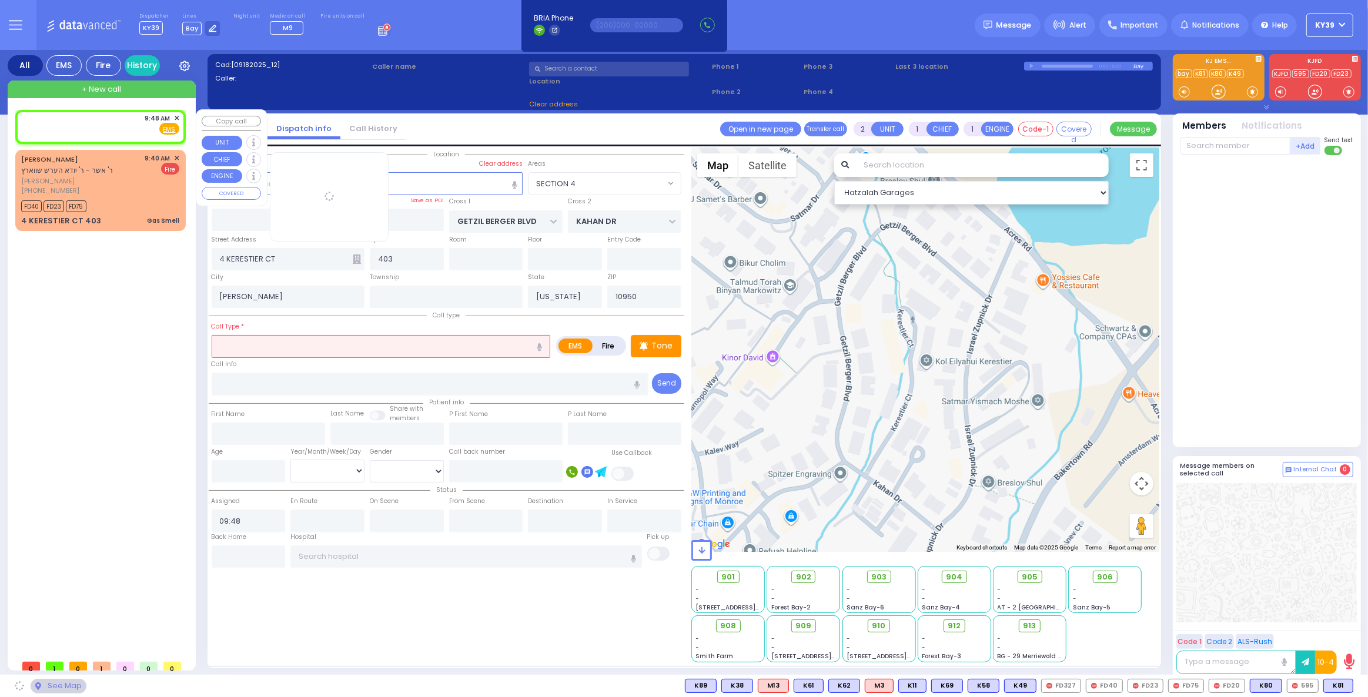
select select
radio input "true"
select select
select select "Hatzalah Garages"
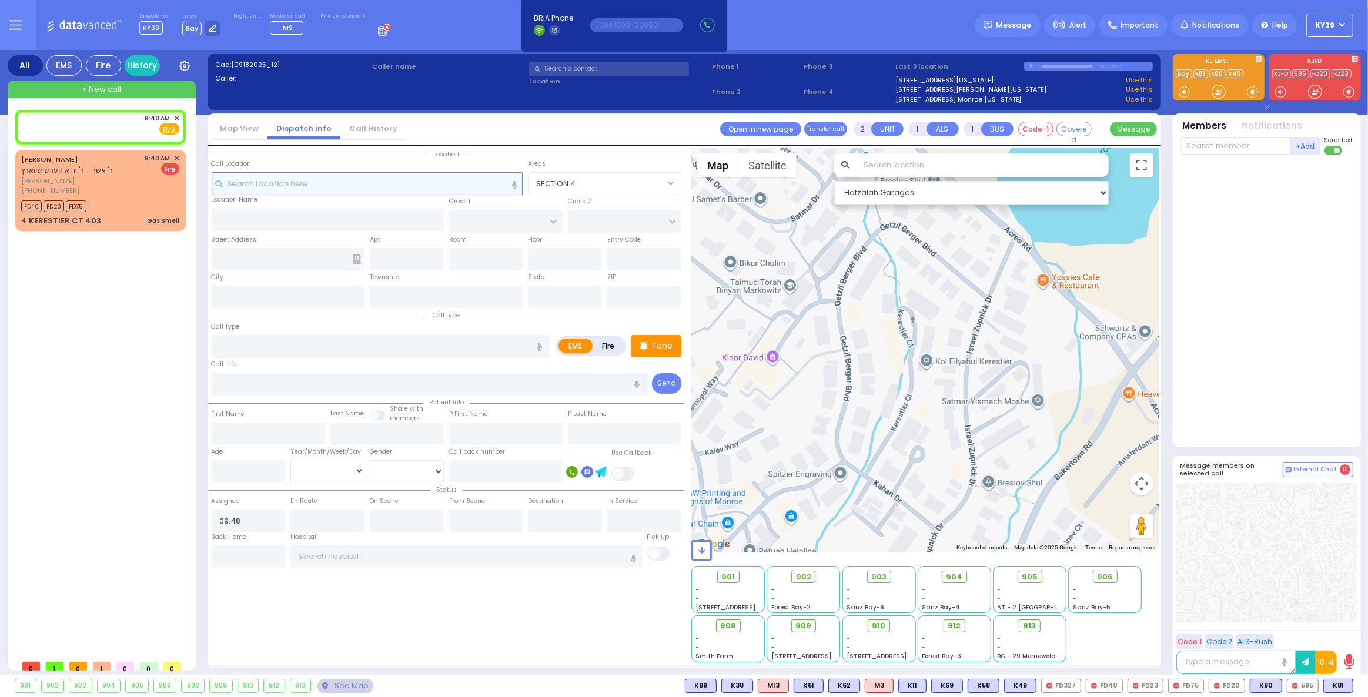
click at [294, 179] on input "text" at bounding box center [367, 183] width 311 height 22
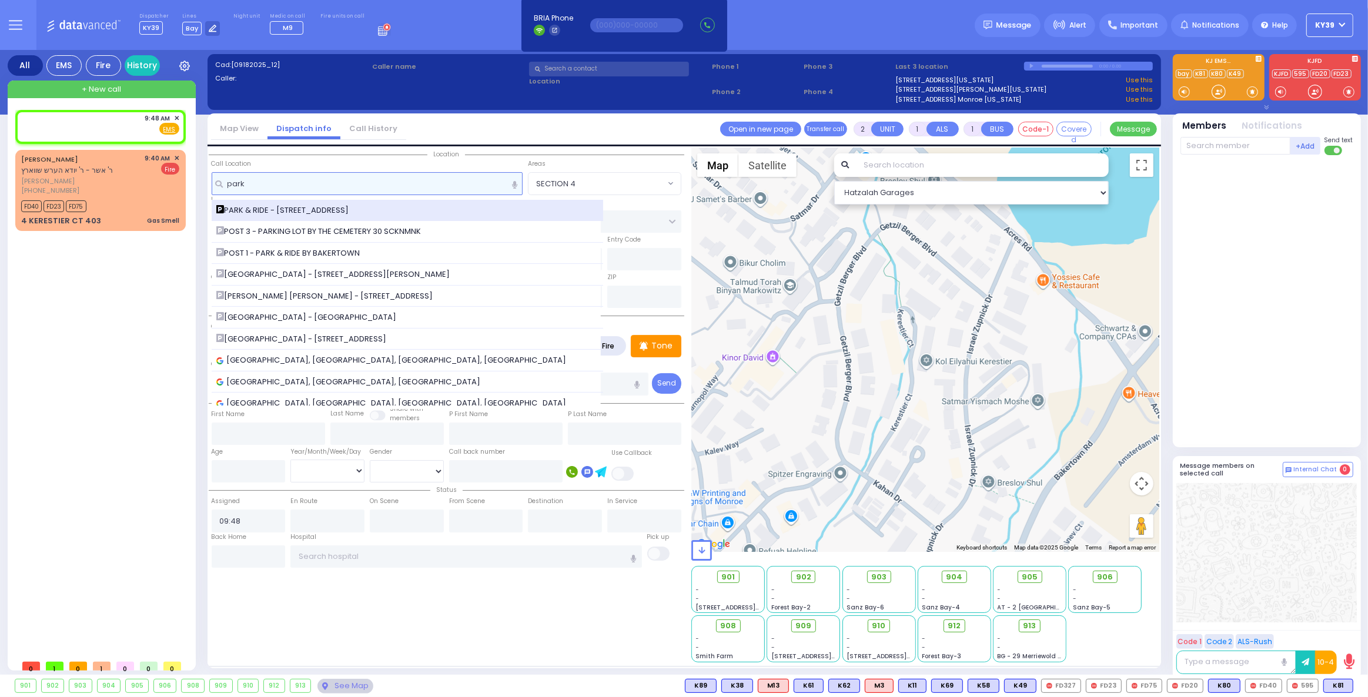
type input "park"
click at [295, 209] on span "PARK & RIDE - [STREET_ADDRESS]" at bounding box center [284, 211] width 137 height 12
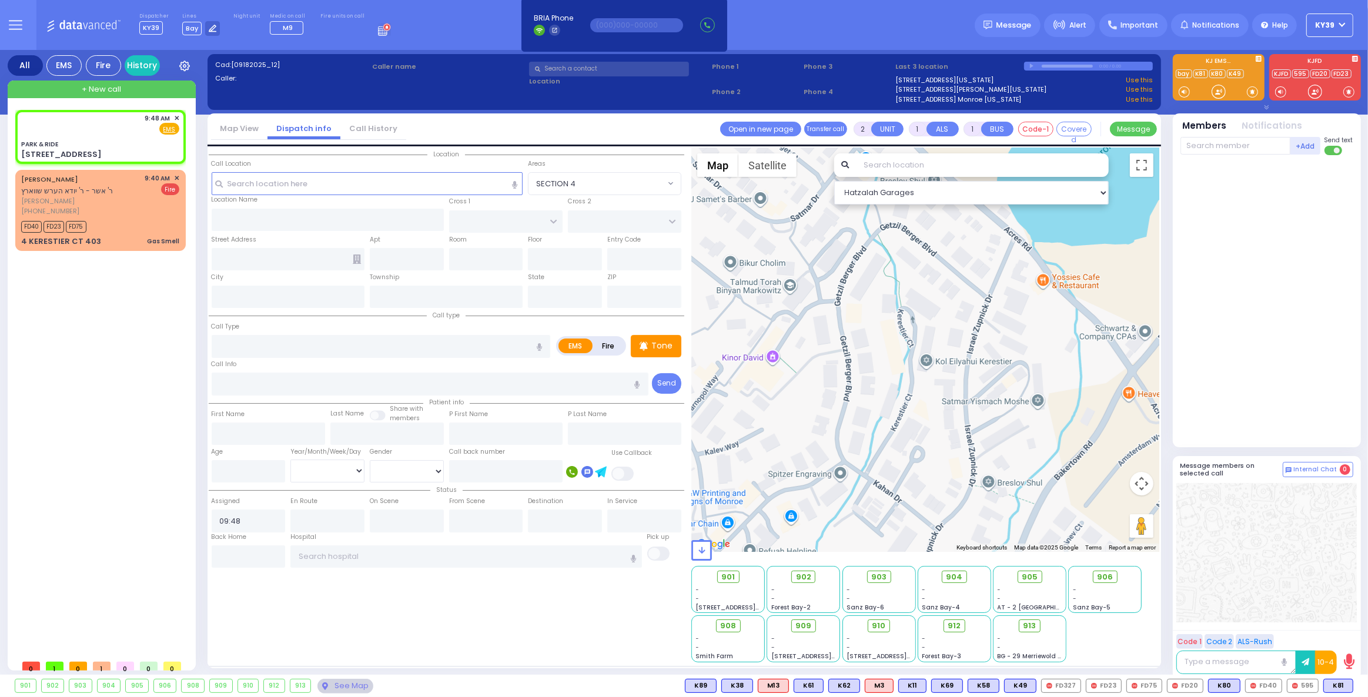
select select
radio input "true"
select select
select select "Hatzalah Garages"
type input "PARK & RIDE"
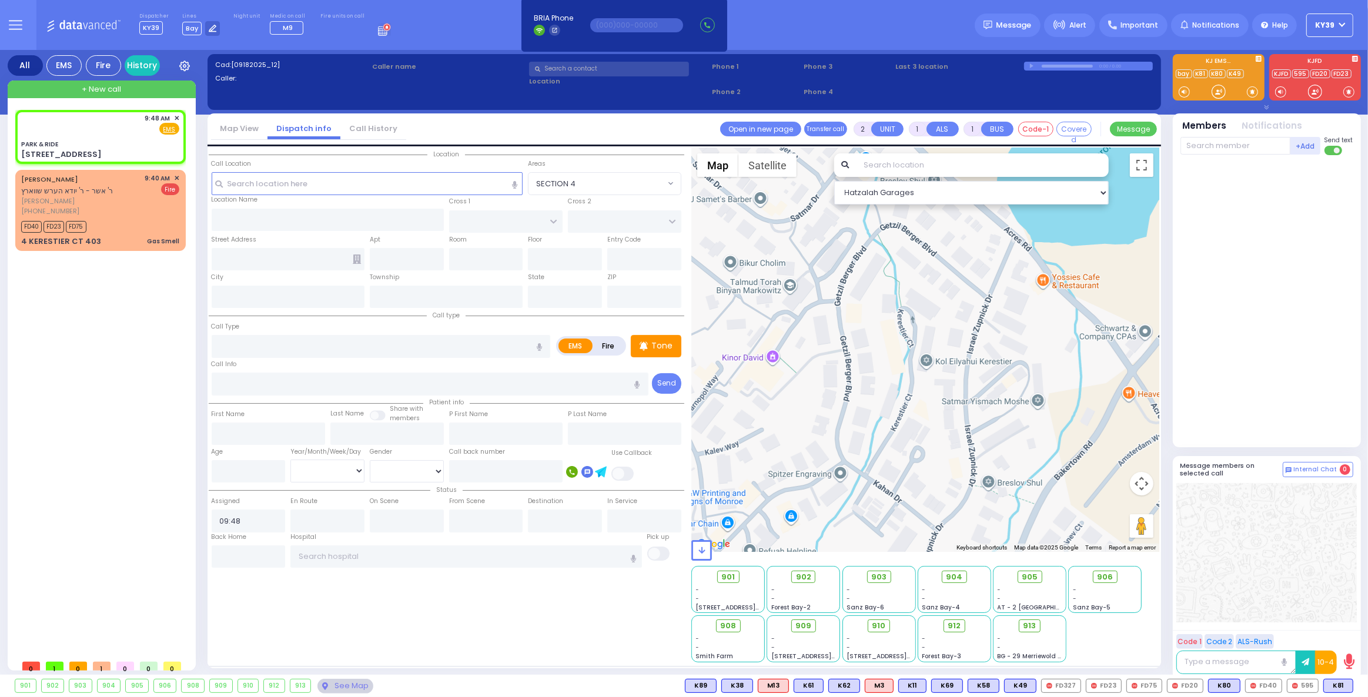
type input "MERON DR"
type input "RATZFERT WAY"
type input "[STREET_ADDRESS]"
type input "Monroe"
type input "[US_STATE]"
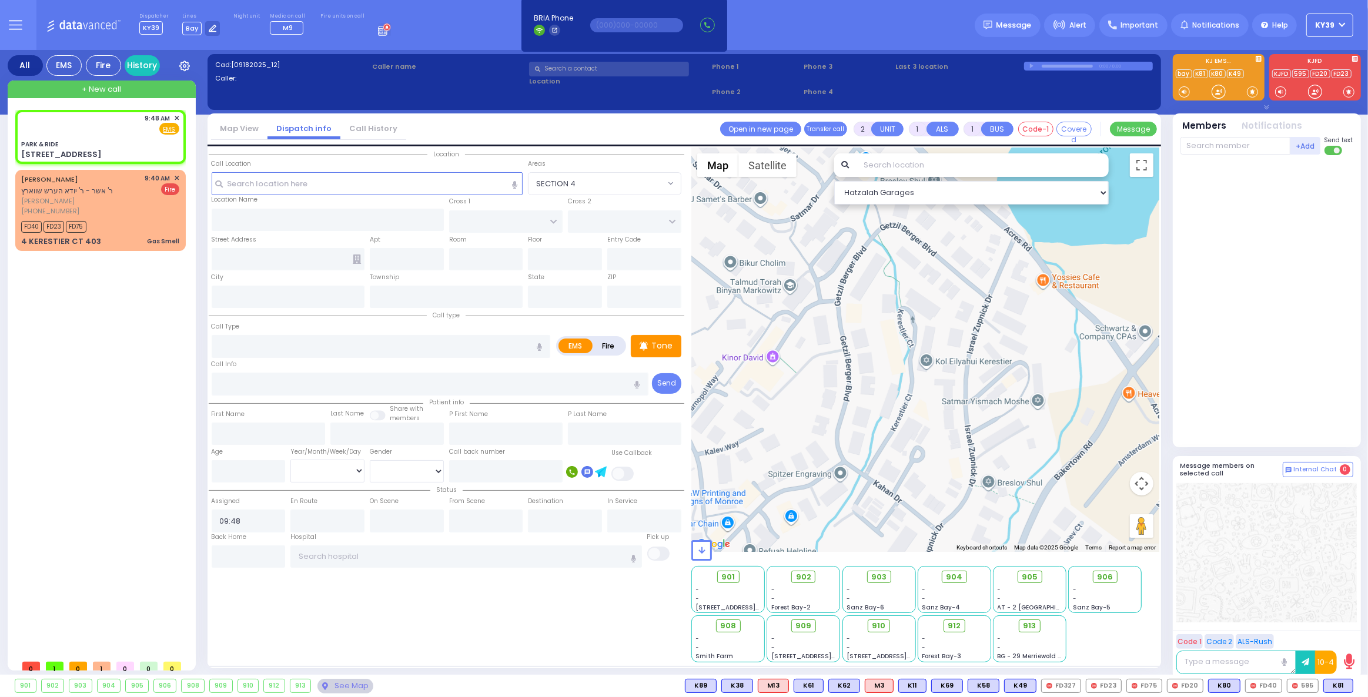
type input "10950"
select select "SECTION 6"
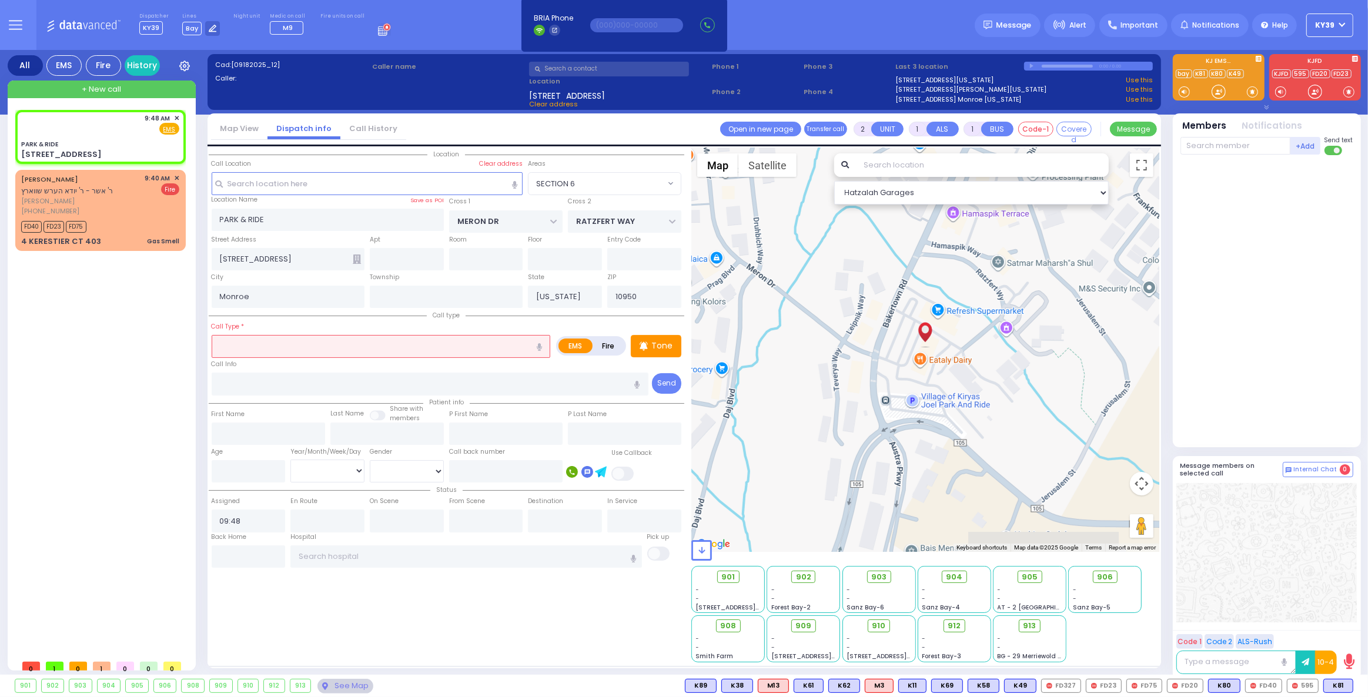
click at [333, 349] on input "text" at bounding box center [381, 346] width 339 height 22
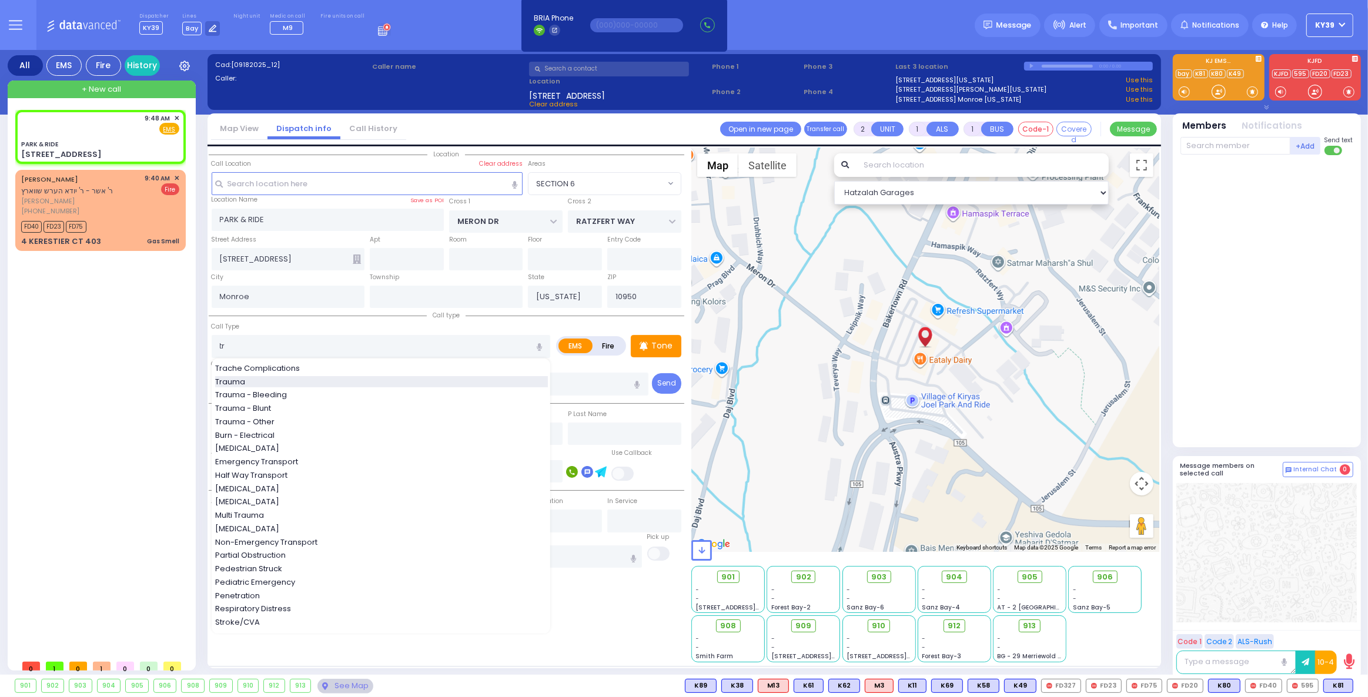
click at [306, 377] on div "Trauma" at bounding box center [381, 382] width 333 height 12
type input "Trauma"
type input "0"
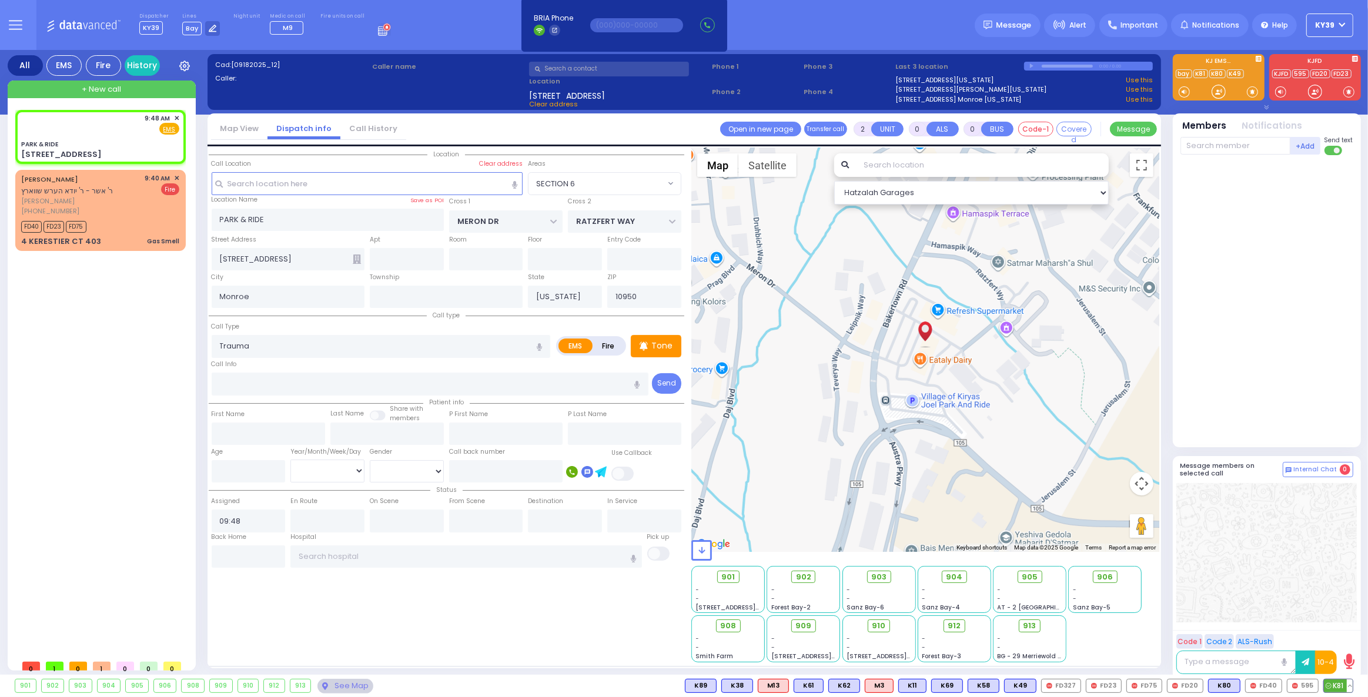
drag, startPoint x: 1341, startPoint y: 687, endPoint x: 1333, endPoint y: 688, distance: 7.7
click at [1339, 687] on span "K81" at bounding box center [1338, 685] width 29 height 13
select select
radio input "true"
select select
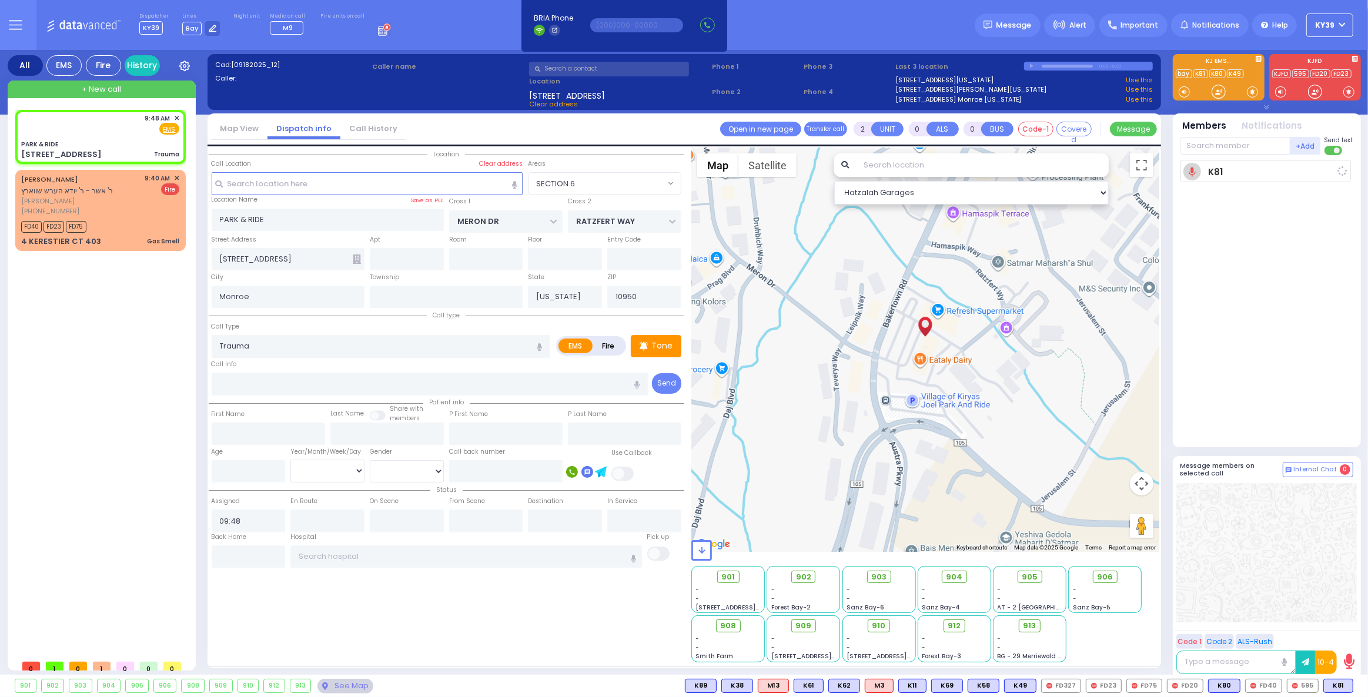
type input "09:48"
select select "Hatzalah Garages"
select select "SECTION 6"
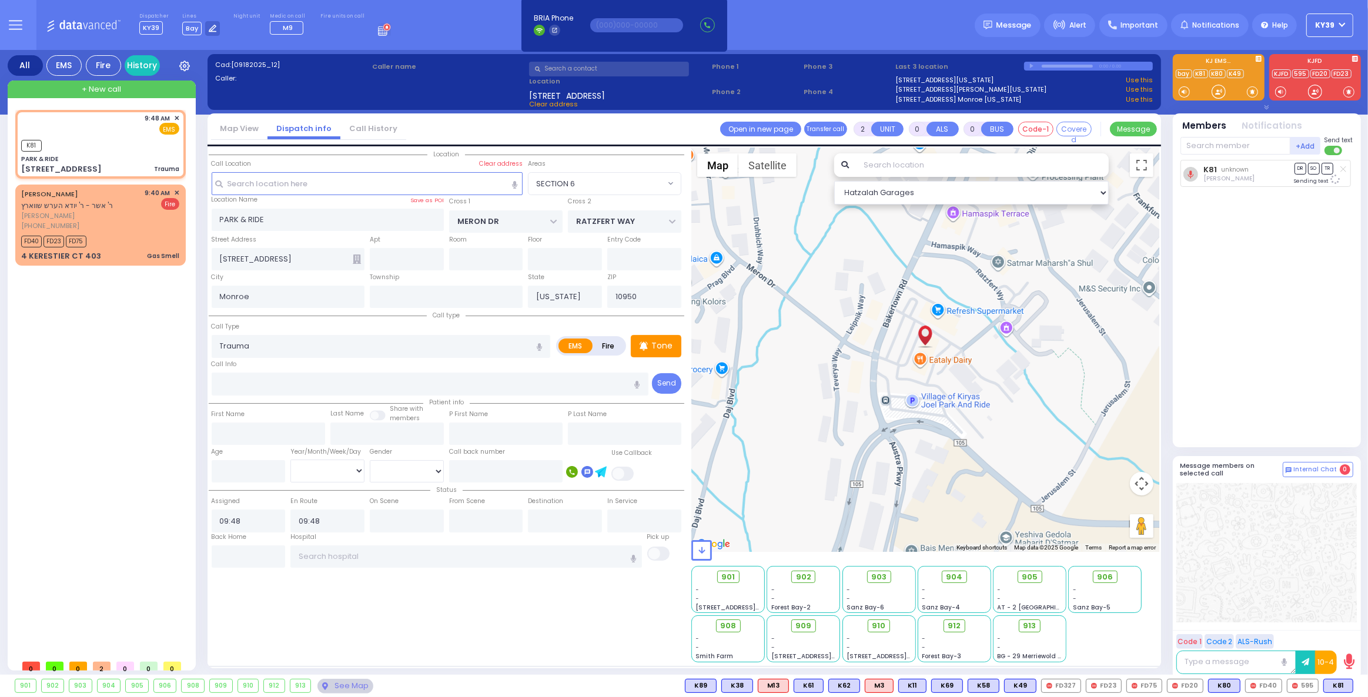
select select
radio input "true"
select select
select select "Hatzalah Garages"
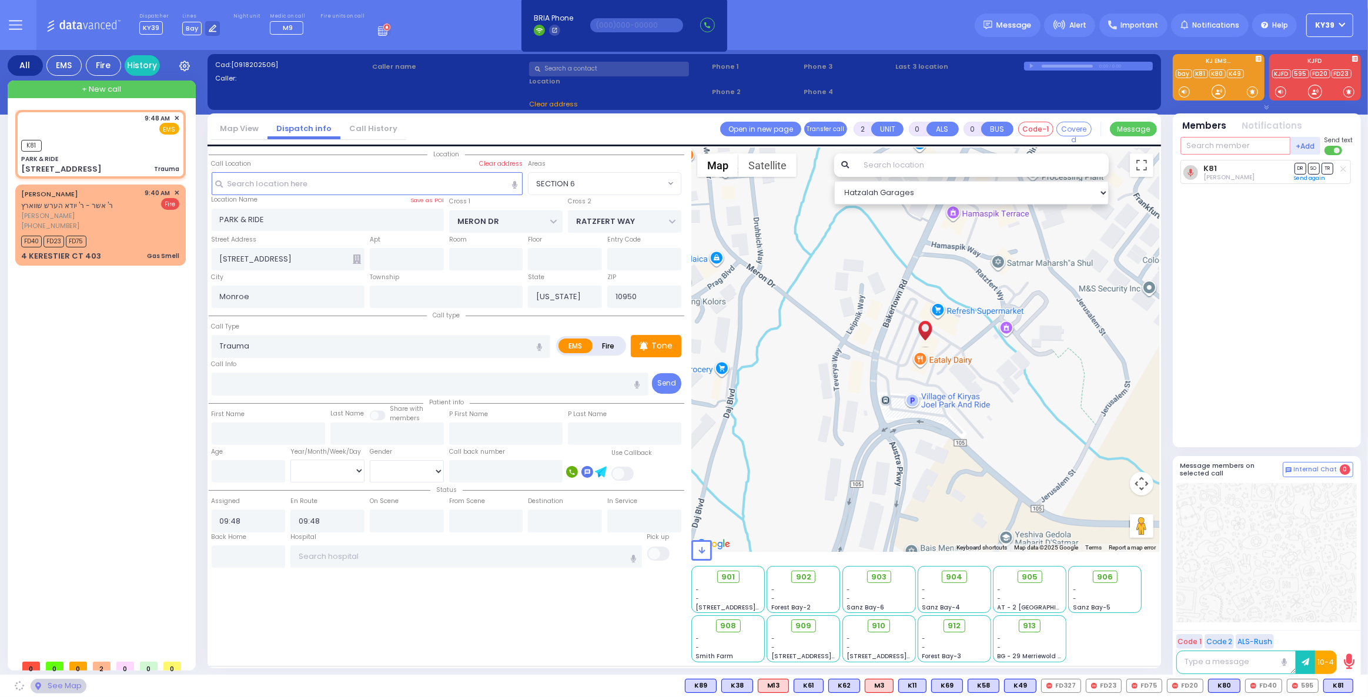
click at [1208, 148] on input "text" at bounding box center [1235, 146] width 110 height 18
select select "SECTION 6"
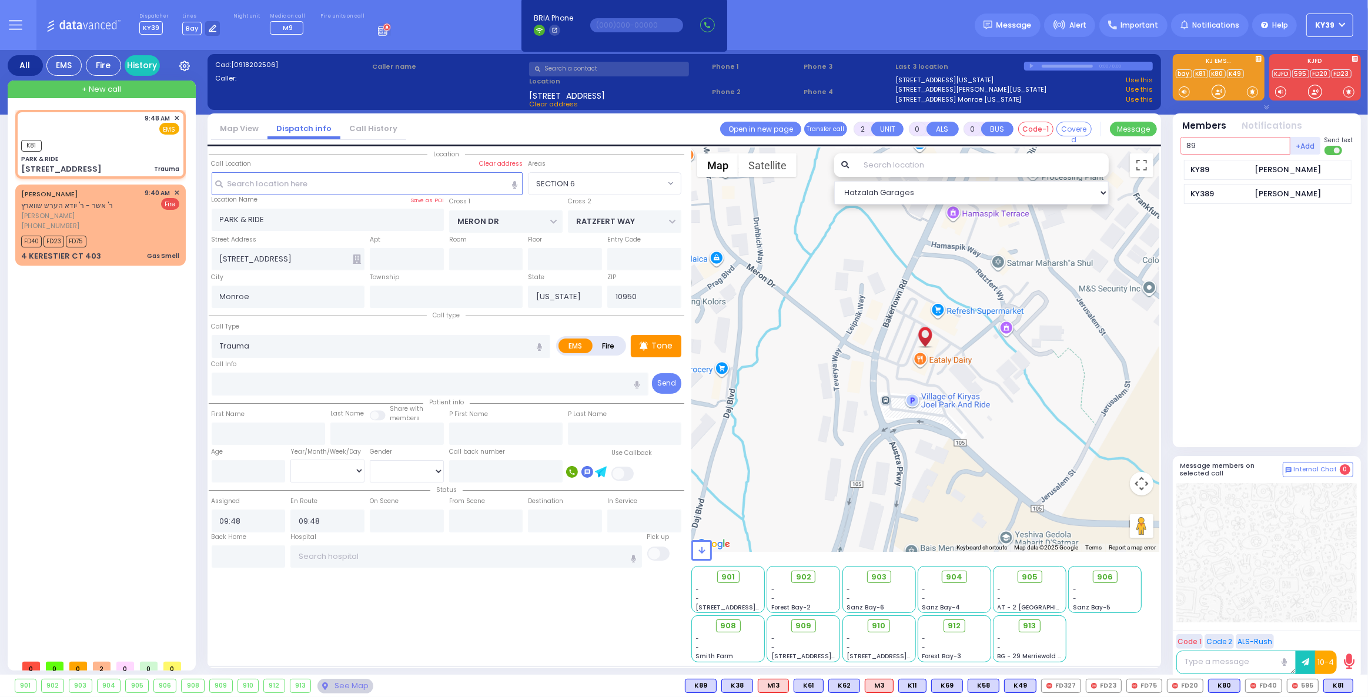
type input "89"
select select
radio input "true"
select select
select select "Hatzalah Garages"
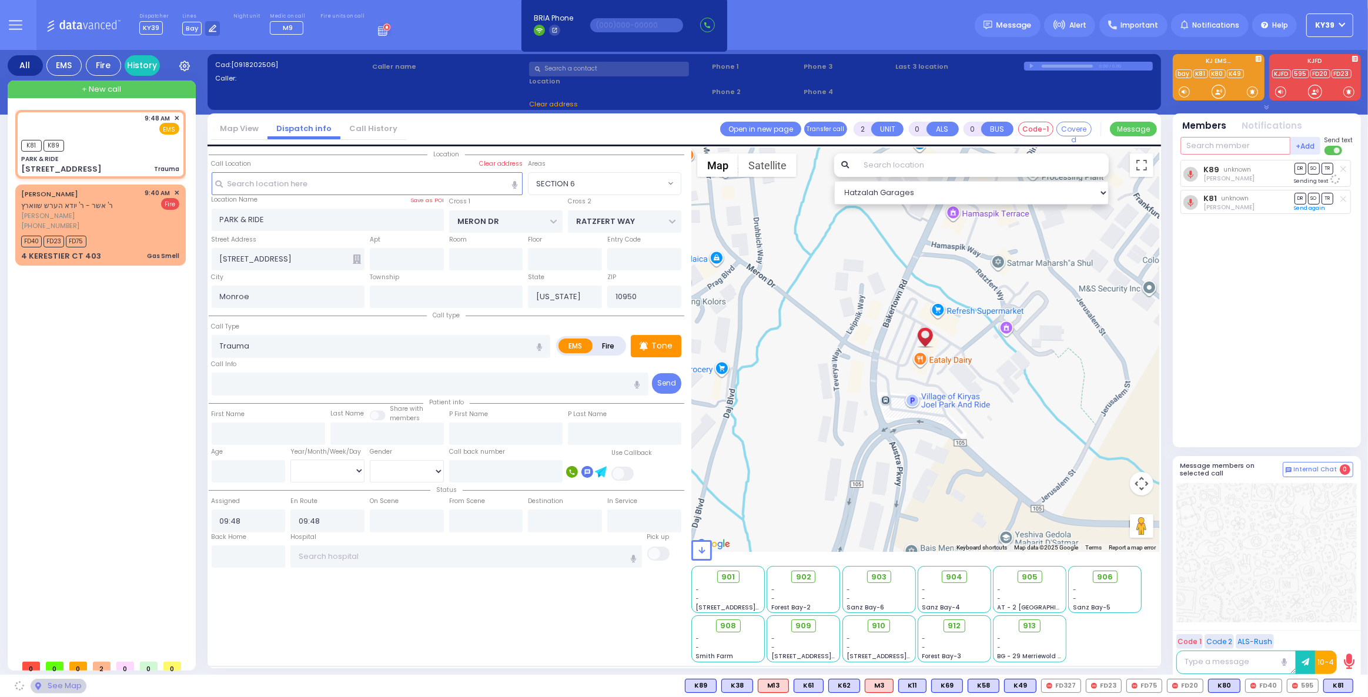
select select "SECTION 6"
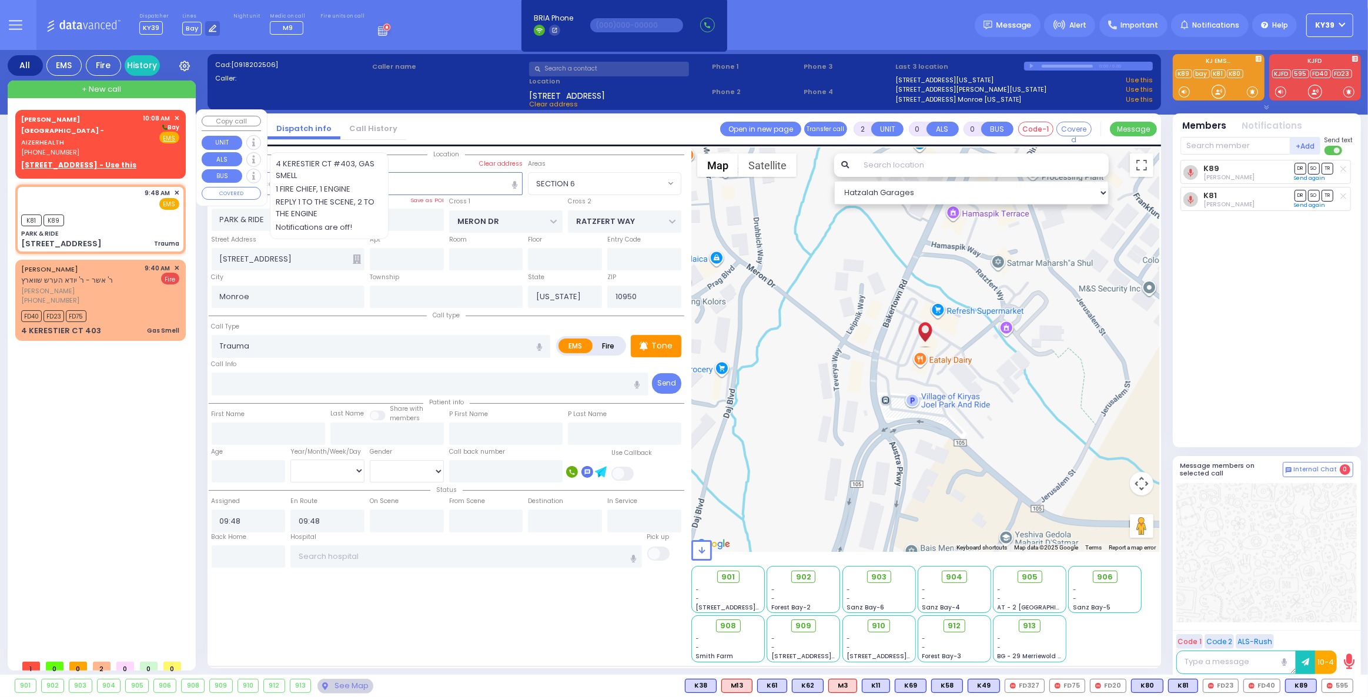
click at [88, 139] on div "[PERSON_NAME][GEOGRAPHIC_DATA] - AIZERHEALTH [PHONE_NUMBER]" at bounding box center [80, 135] width 118 height 44
type input "1"
select select
radio input "true"
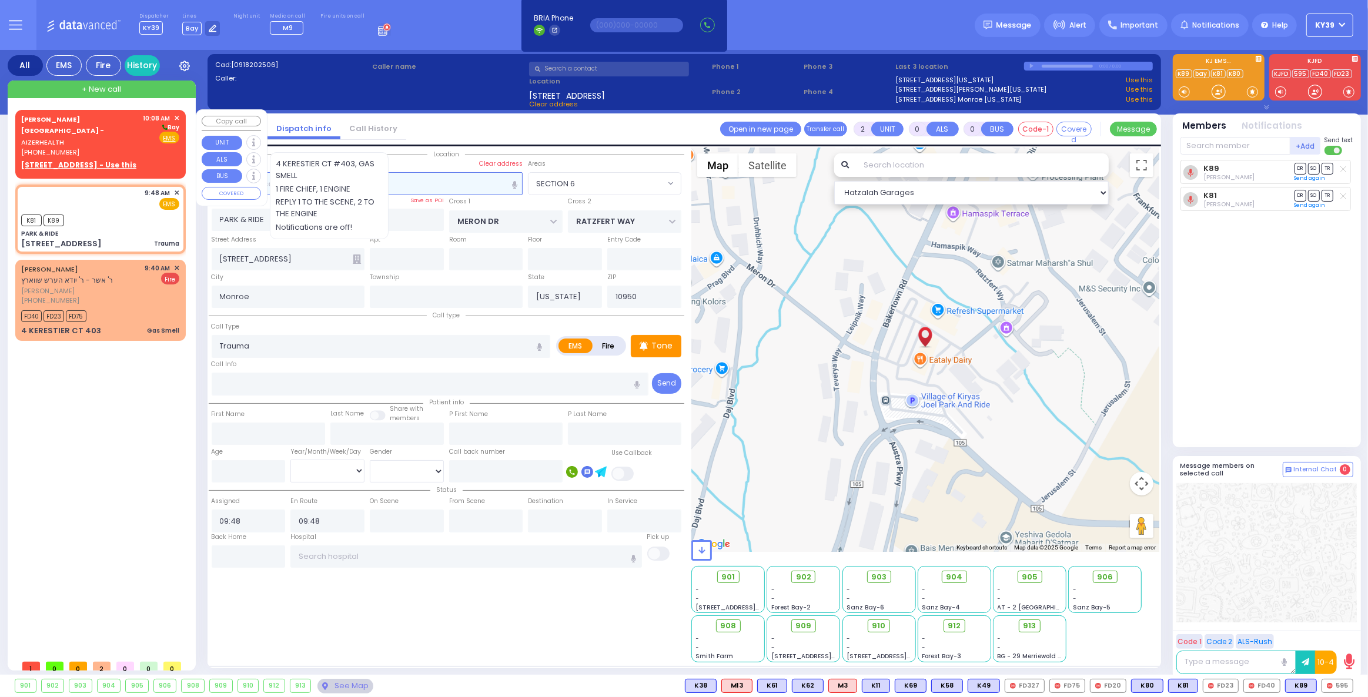
select select
type input "10:08"
select select "Hatzalah Garages"
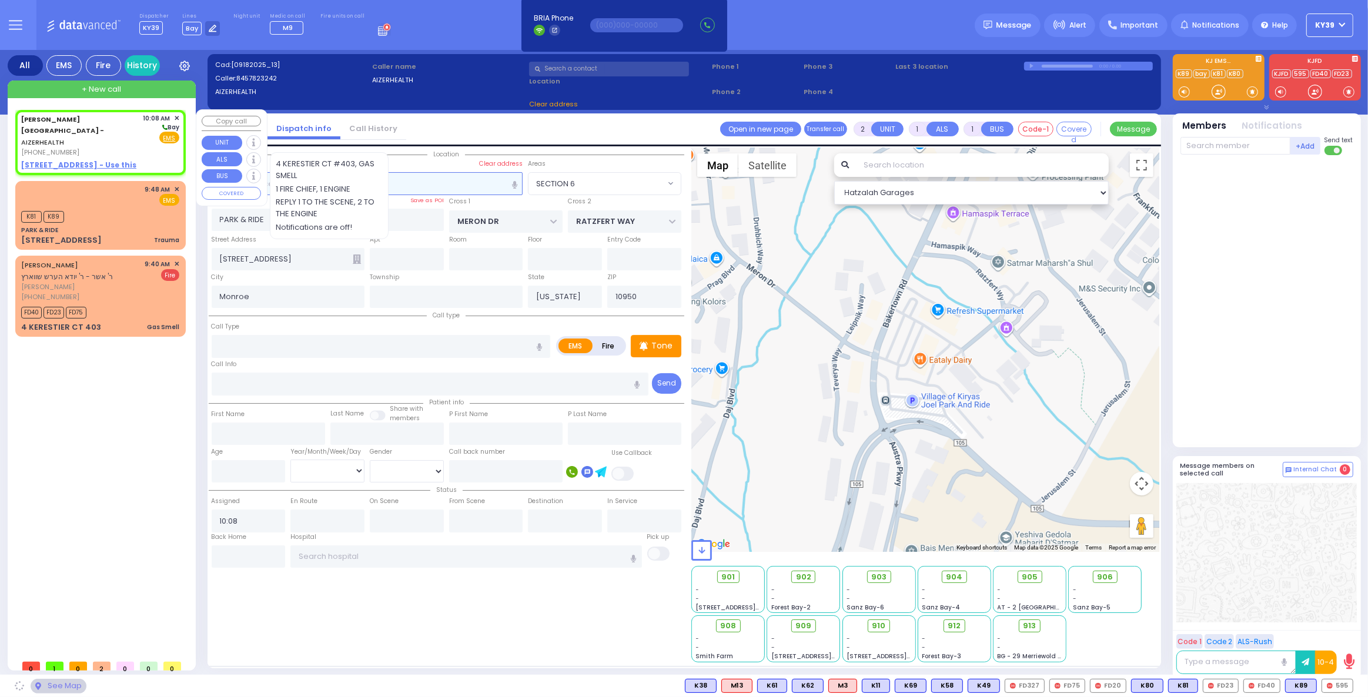
select select
radio input "true"
select select
select select "Hatzalah Garages"
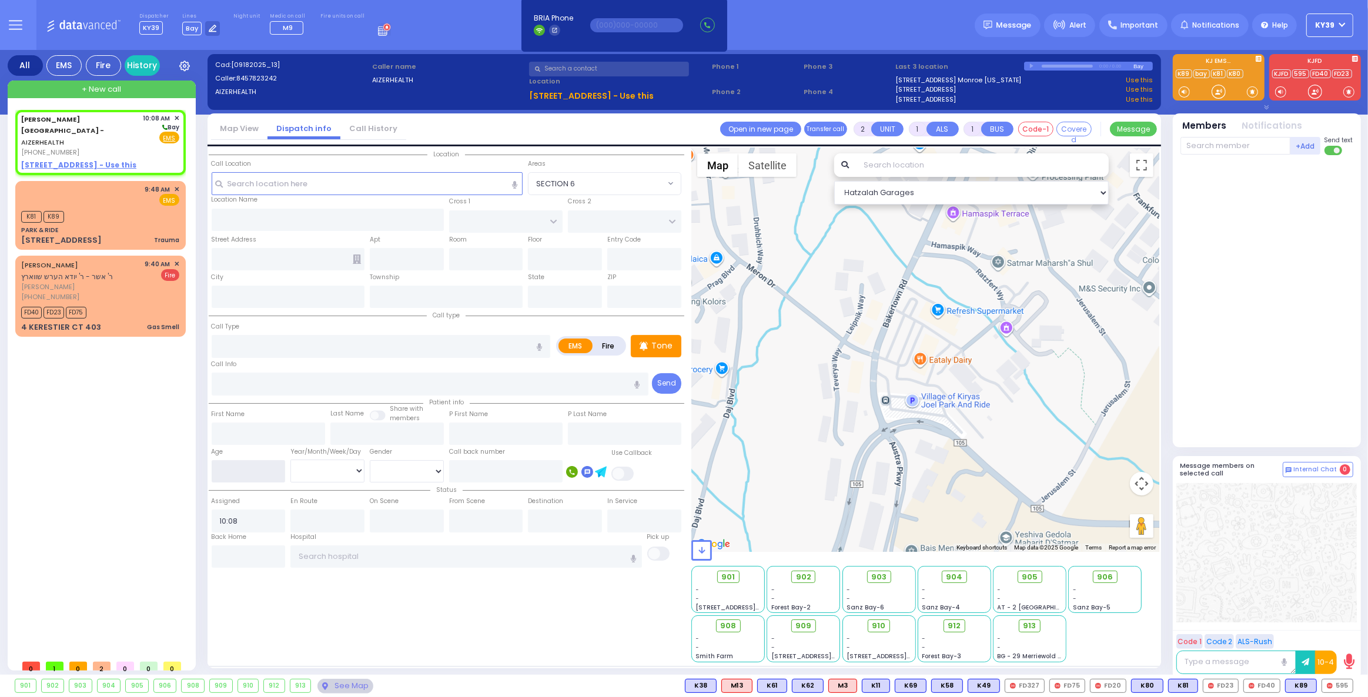
click at [267, 468] on input "number" at bounding box center [249, 471] width 74 height 22
type input "32"
click at [356, 468] on select "Year Month Week Day" at bounding box center [327, 471] width 74 height 22
select select
radio input "true"
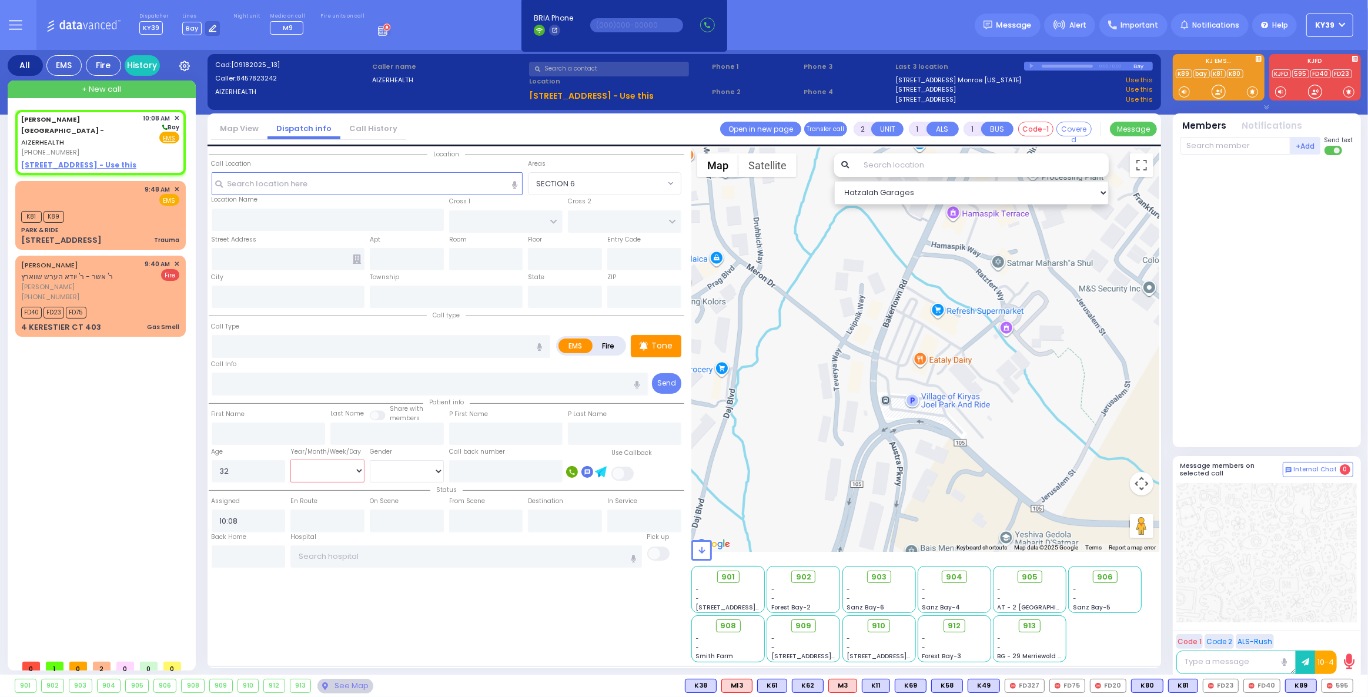
select select
select select "Hatzalah Garages"
select select "Year"
click at [290, 460] on select "Year Month Week Day" at bounding box center [327, 471] width 74 height 22
click at [393, 473] on select "[DEMOGRAPHIC_DATA] [DEMOGRAPHIC_DATA]" at bounding box center [407, 471] width 74 height 22
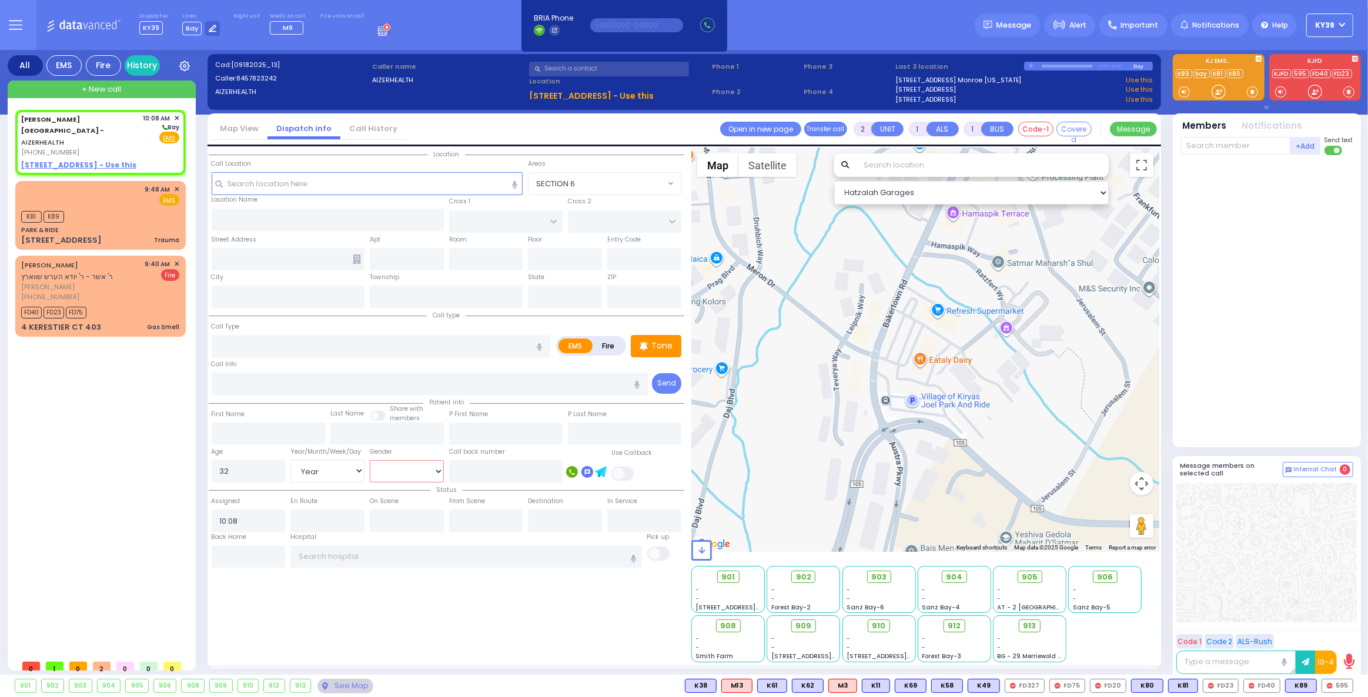
select select
radio input "true"
select select "Year"
select select "Hatzalah Garages"
select select "[DEMOGRAPHIC_DATA]"
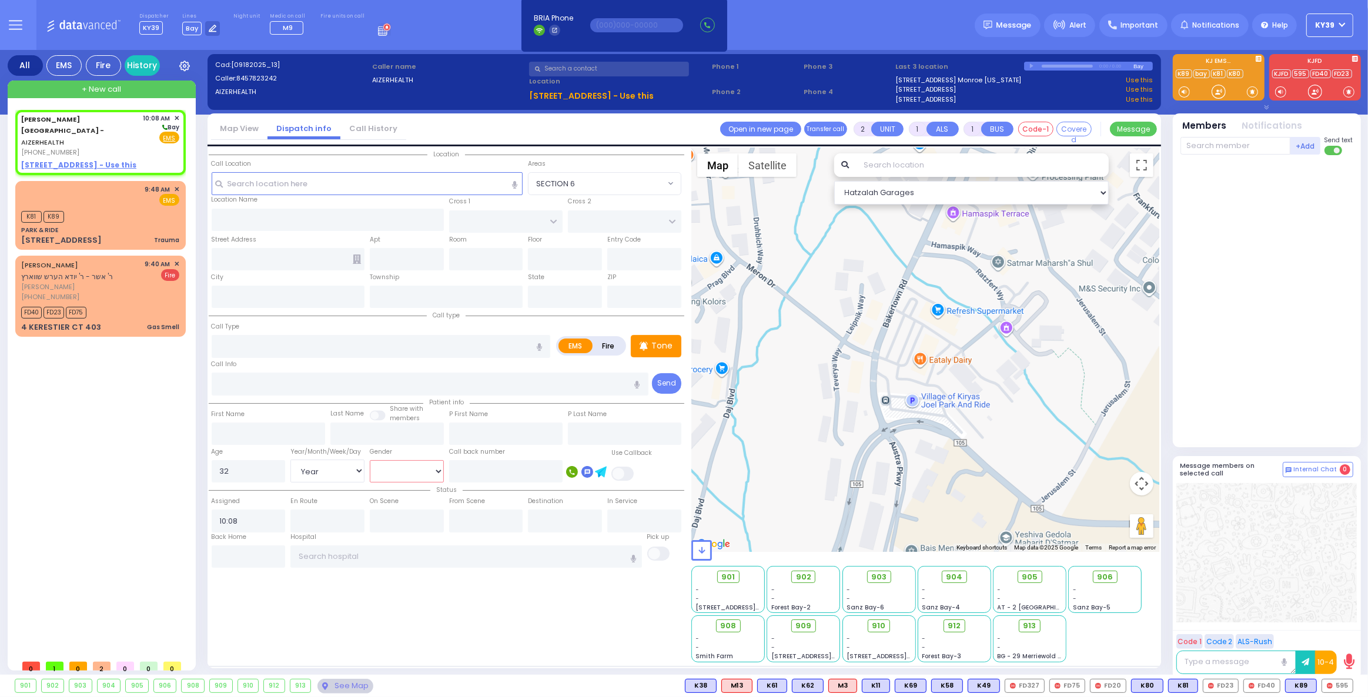
click at [370, 460] on select "[DEMOGRAPHIC_DATA] [DEMOGRAPHIC_DATA]" at bounding box center [407, 471] width 74 height 22
select select
radio input "true"
select select "Year"
select select "[DEMOGRAPHIC_DATA]"
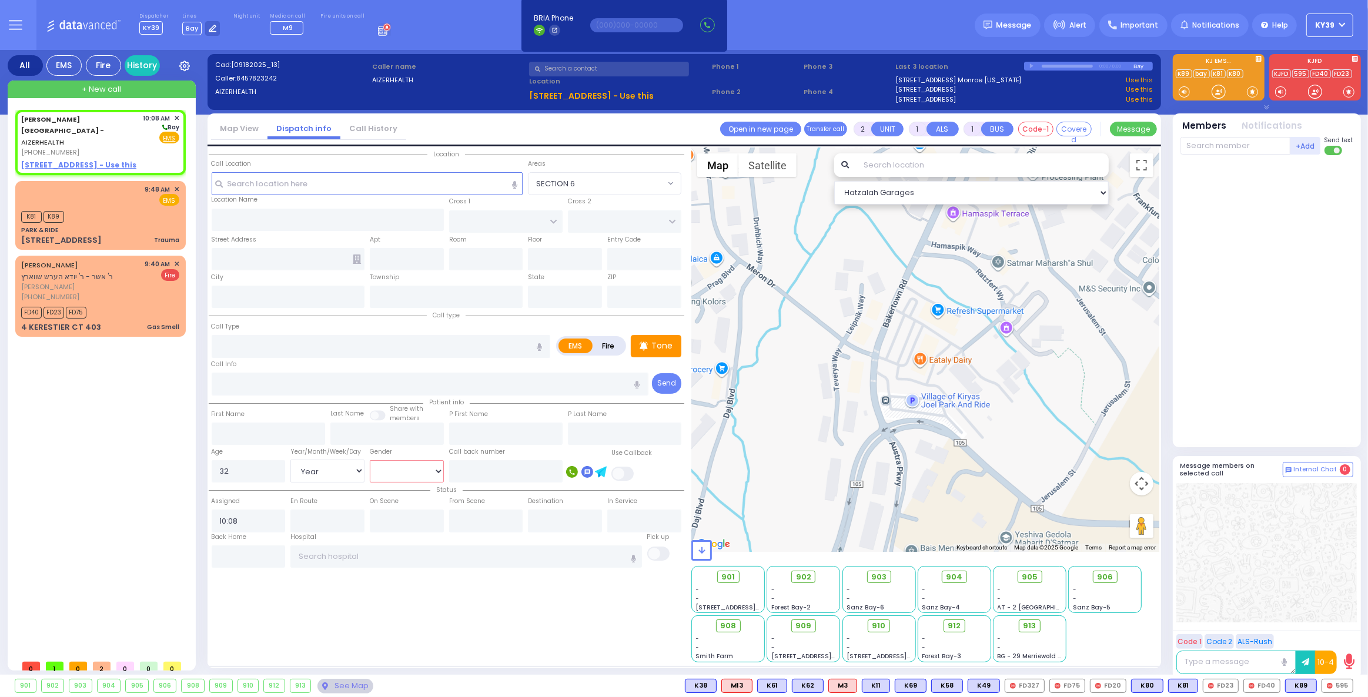
select select "Hatzalah Garages"
click at [112, 160] on u "[STREET_ADDRESS] - Use this" at bounding box center [78, 165] width 115 height 10
select select
radio input "true"
select select "Year"
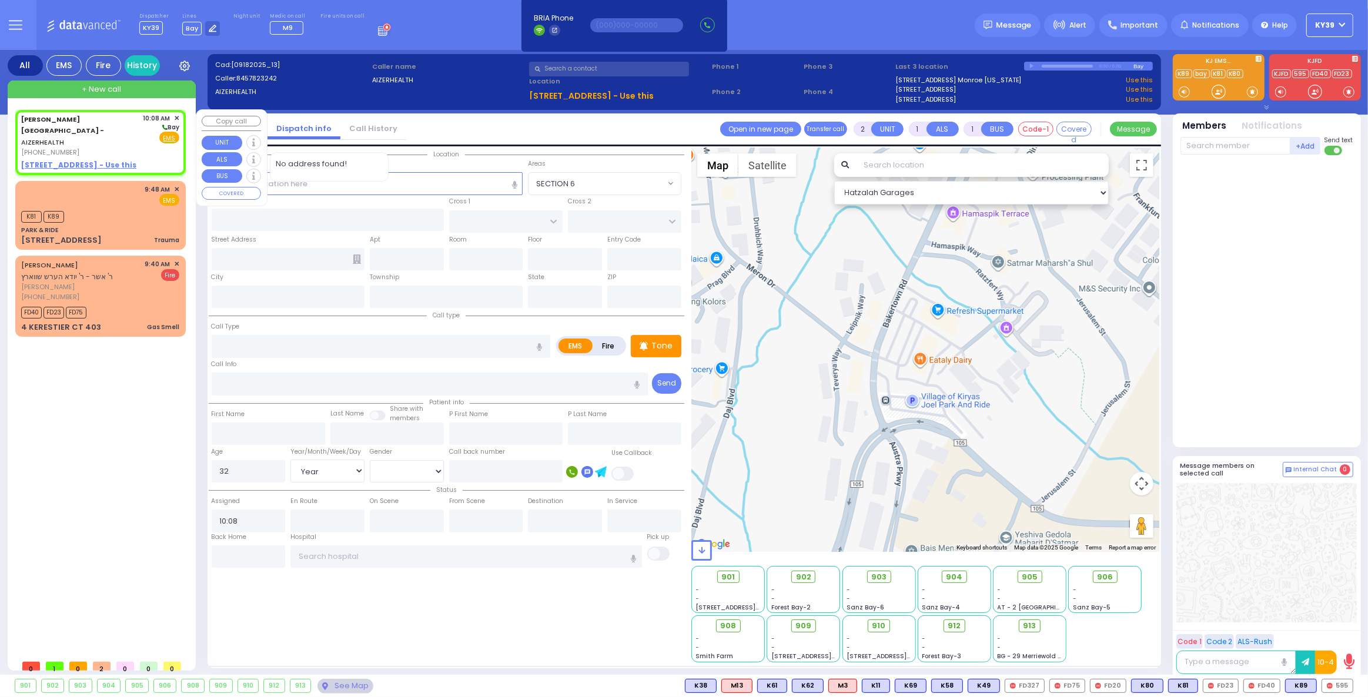
select select "[DEMOGRAPHIC_DATA]"
select select "Hatzalah Garages"
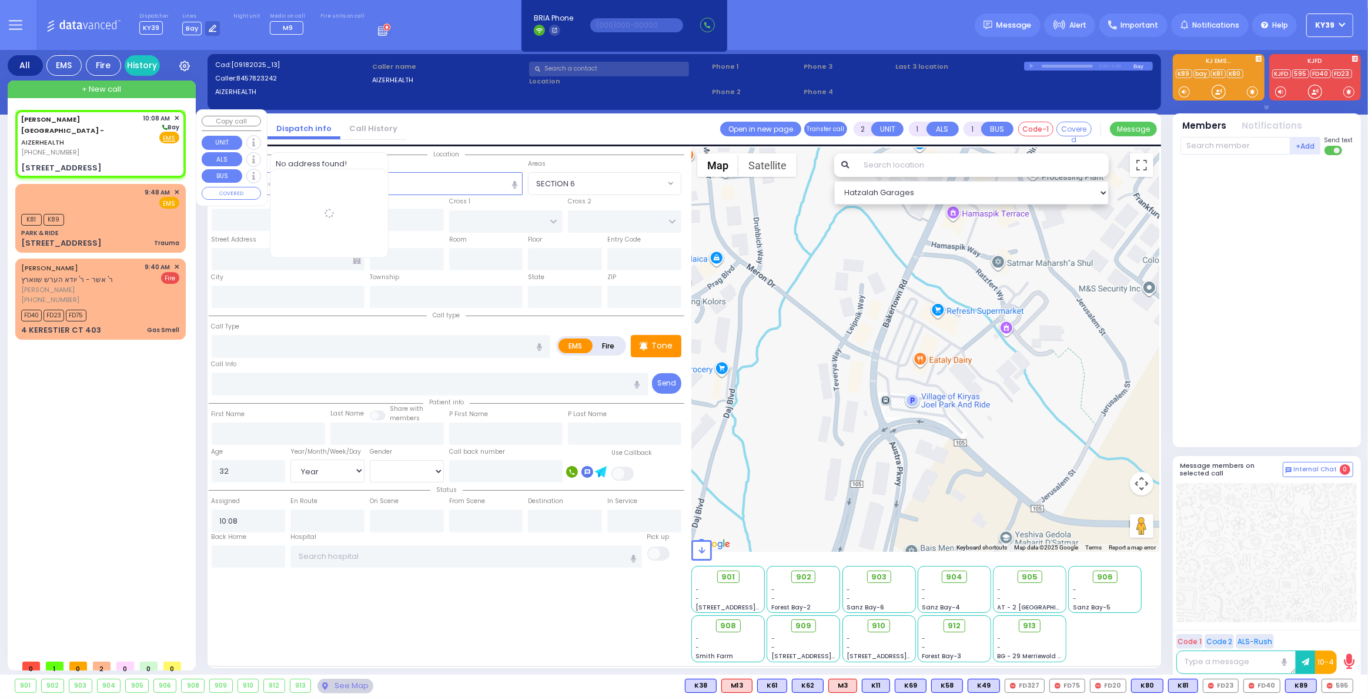
select select
radio input "true"
select select "Year"
select select "[DEMOGRAPHIC_DATA]"
type input "[STREET_ADDRESS]"
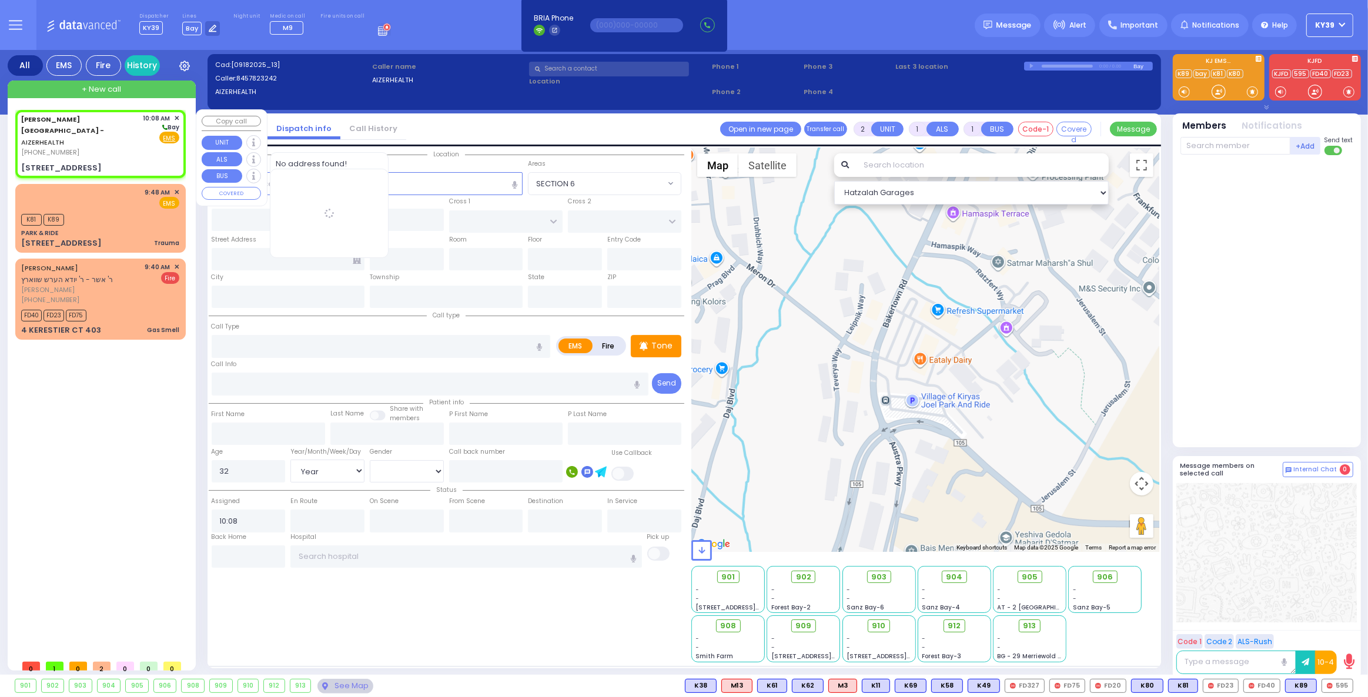
type input "Arncliffe"
type input "[GEOGRAPHIC_DATA]"
type input "2205"
select select "Hatzalah Garages"
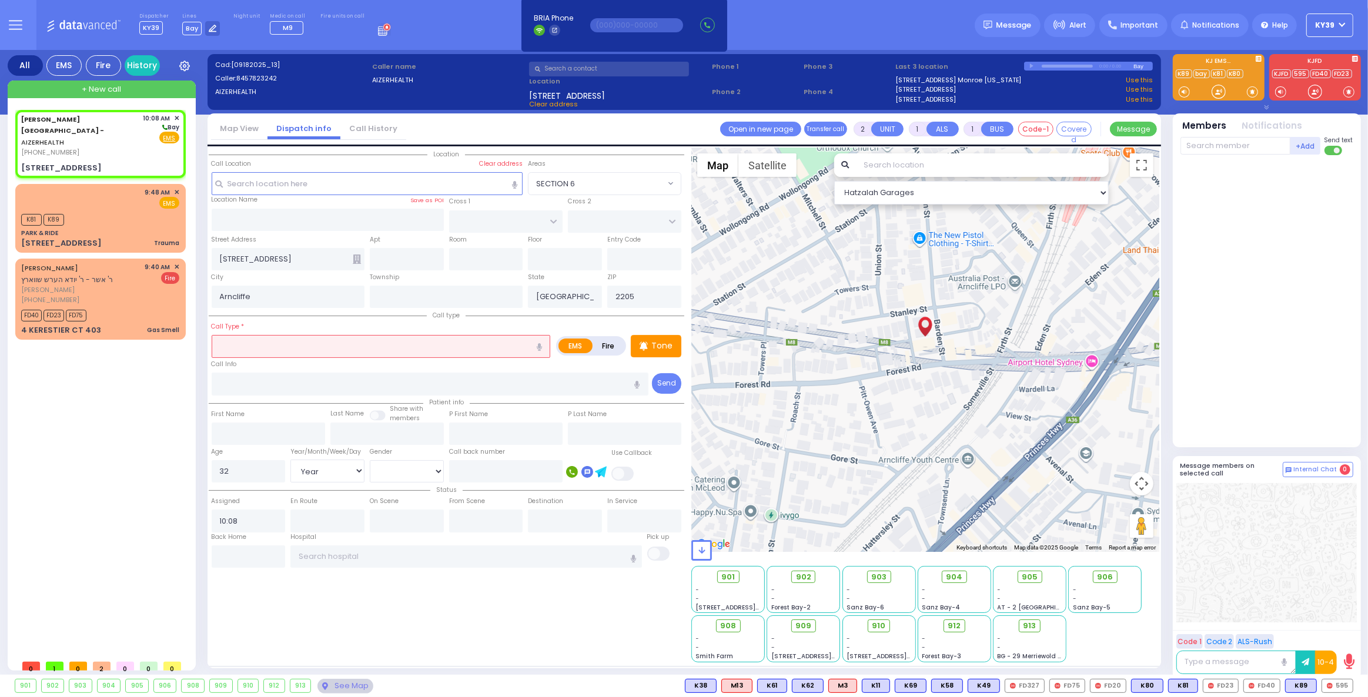
click at [244, 347] on input "text" at bounding box center [381, 346] width 339 height 22
type input "a"
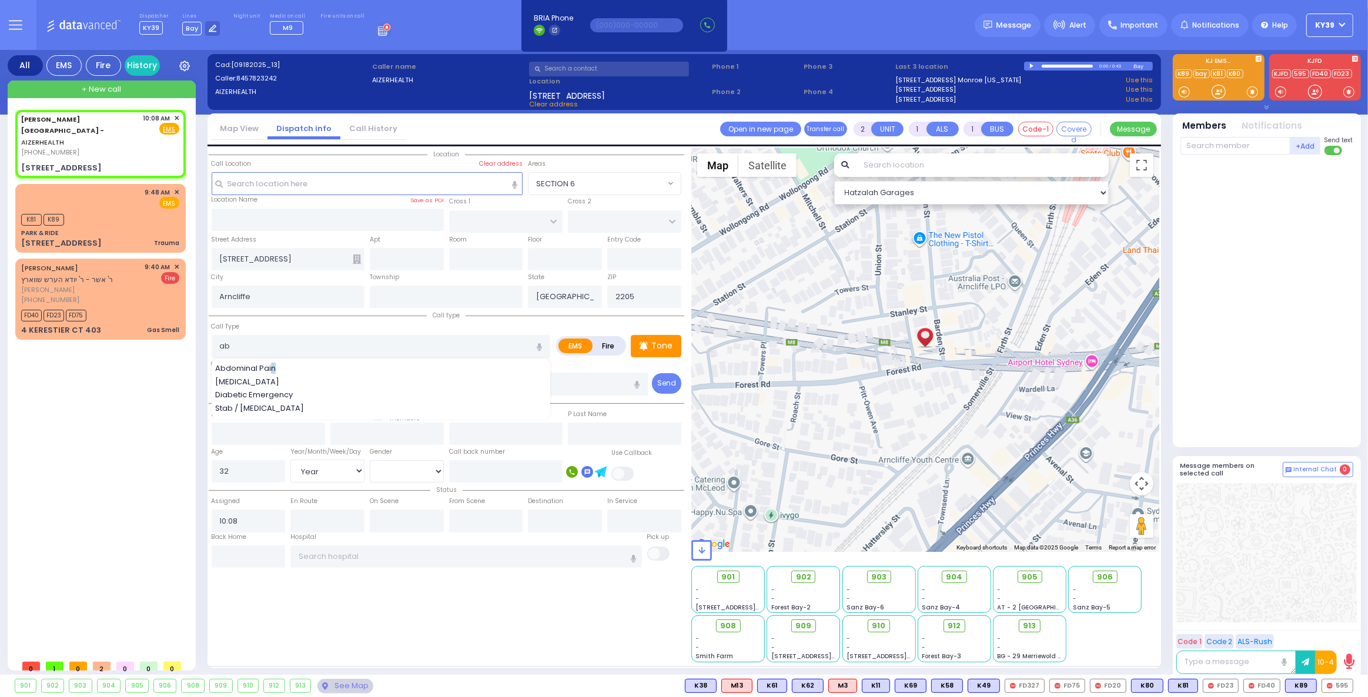
click at [269, 367] on span "Abdominal Pain" at bounding box center [247, 369] width 65 height 12
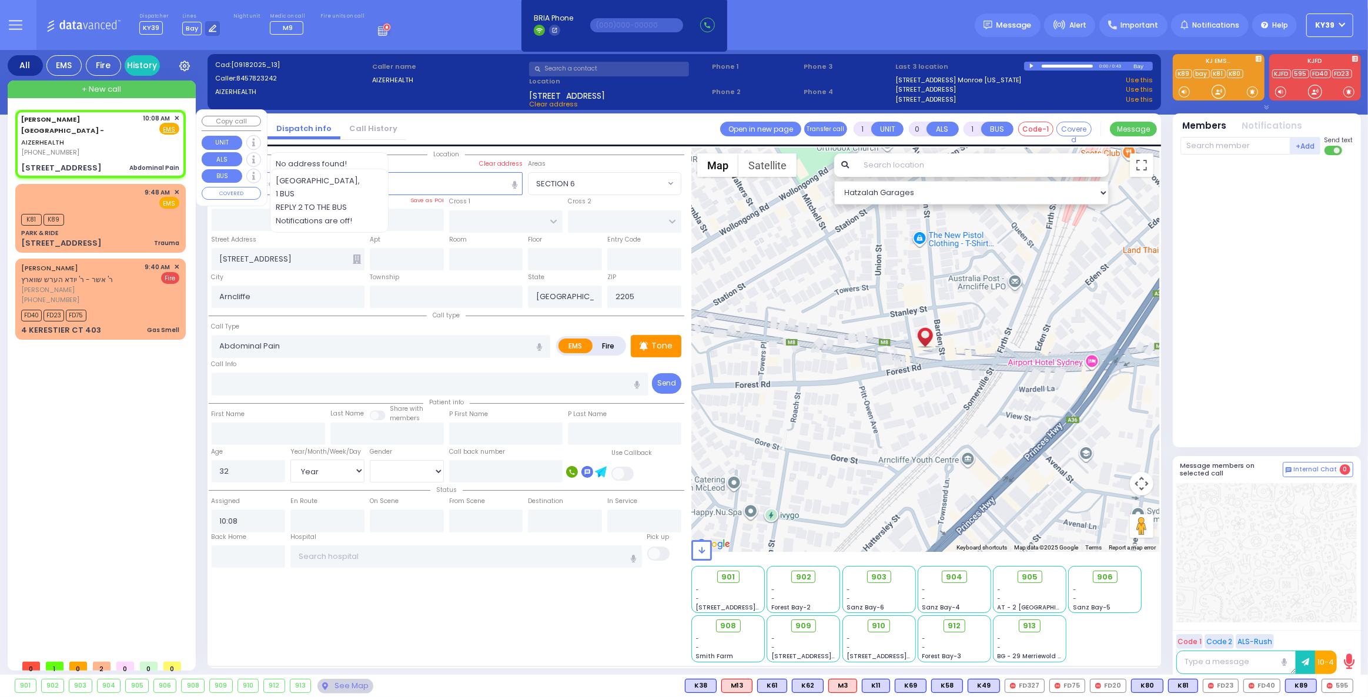
drag, startPoint x: 114, startPoint y: 127, endPoint x: 90, endPoint y: 126, distance: 24.1
click at [113, 148] on div "[PHONE_NUMBER]" at bounding box center [80, 153] width 118 height 10
click at [96, 138] on div "[PERSON_NAME][GEOGRAPHIC_DATA] - AIZERHEALTH [PHONE_NUMBER] 10:08 AM ✕ Fire EMS" at bounding box center [101, 144] width 166 height 64
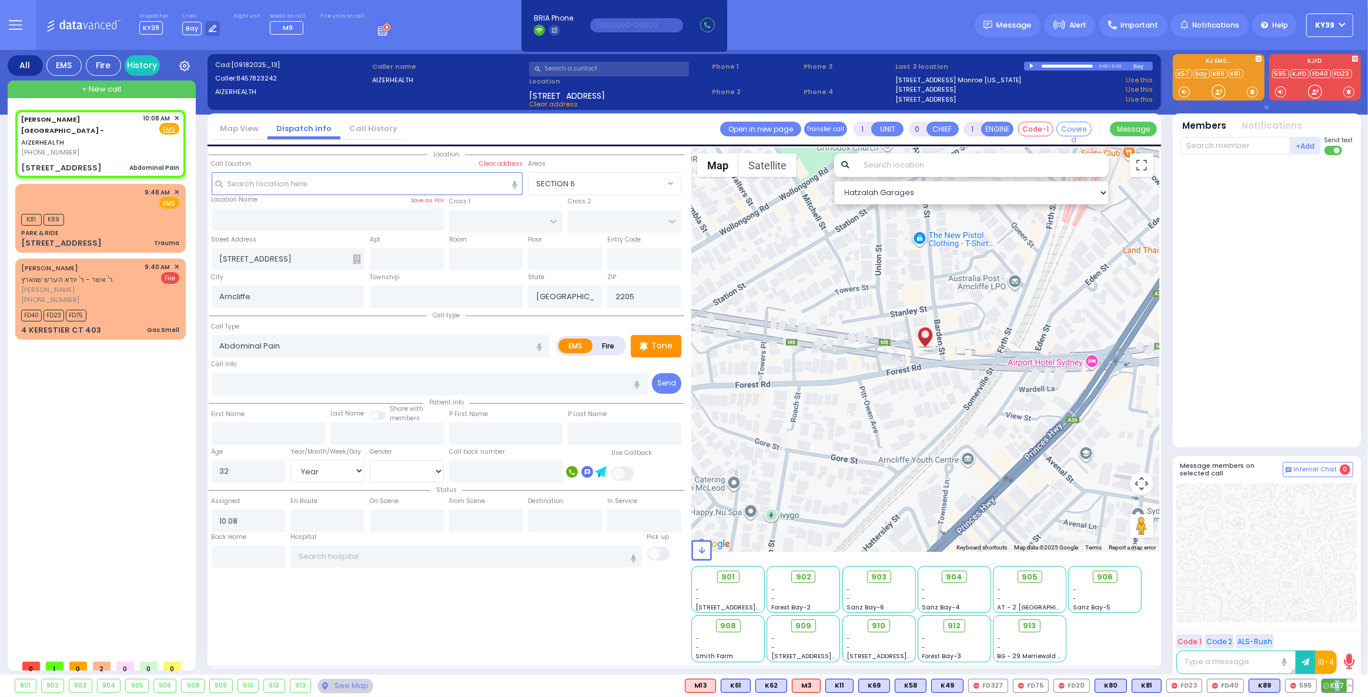
click at [1338, 688] on span "K57" at bounding box center [1337, 685] width 31 height 13
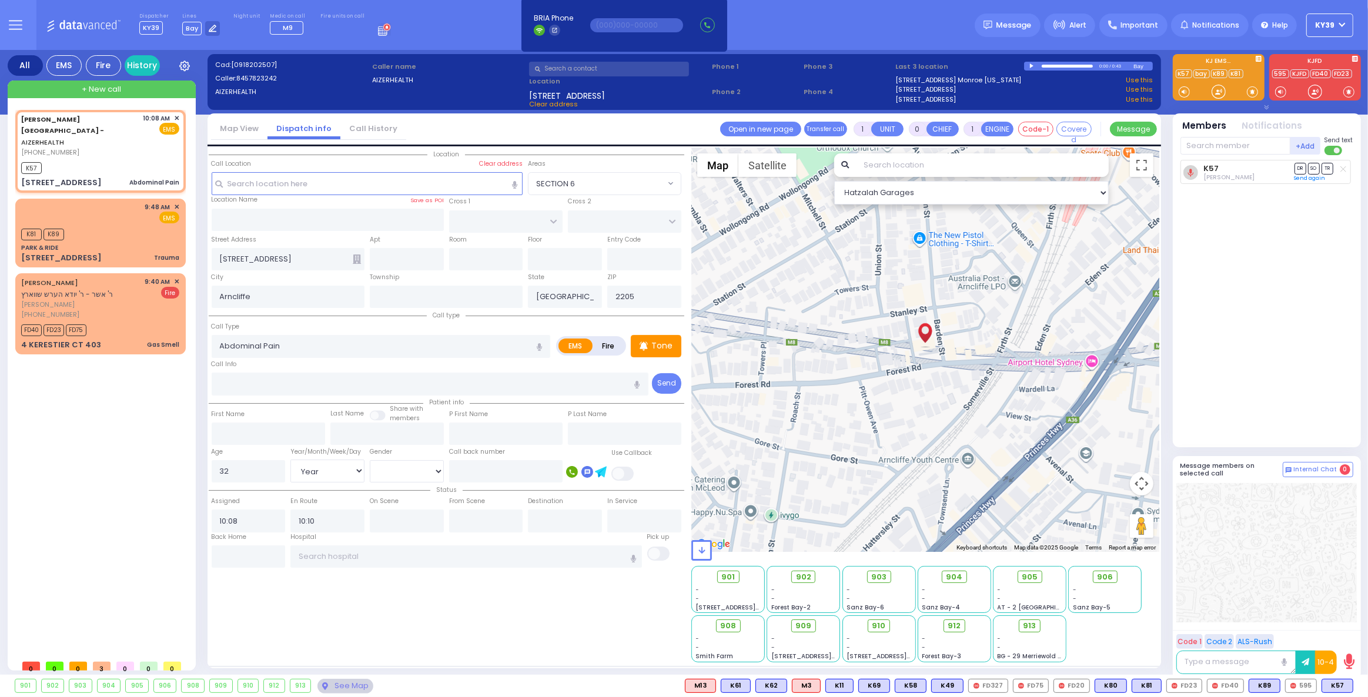
click at [622, 601] on div "Location" at bounding box center [446, 405] width 475 height 515
click at [1341, 682] on span "K38" at bounding box center [1337, 685] width 31 height 13
select select
select select "Year"
select select "[DEMOGRAPHIC_DATA]"
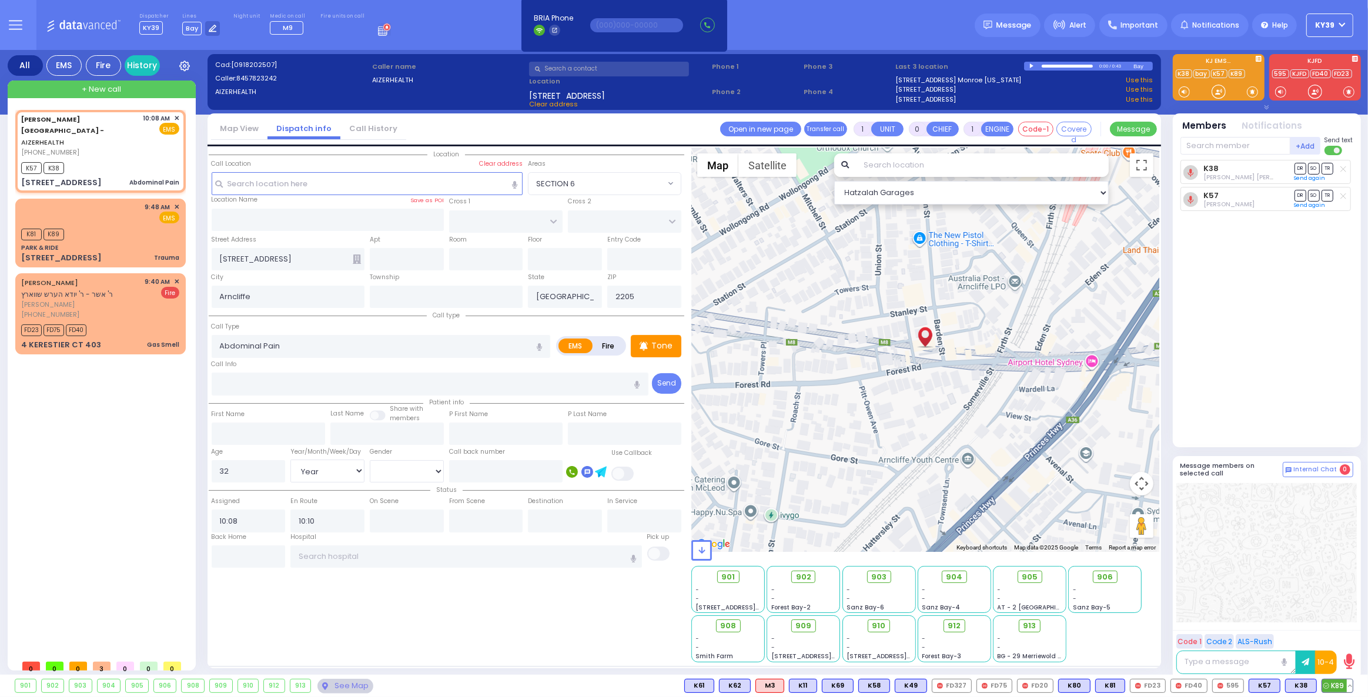
click at [1341, 682] on span "K89" at bounding box center [1337, 685] width 31 height 13
select select
radio input "true"
select select "Year"
select select "[DEMOGRAPHIC_DATA]"
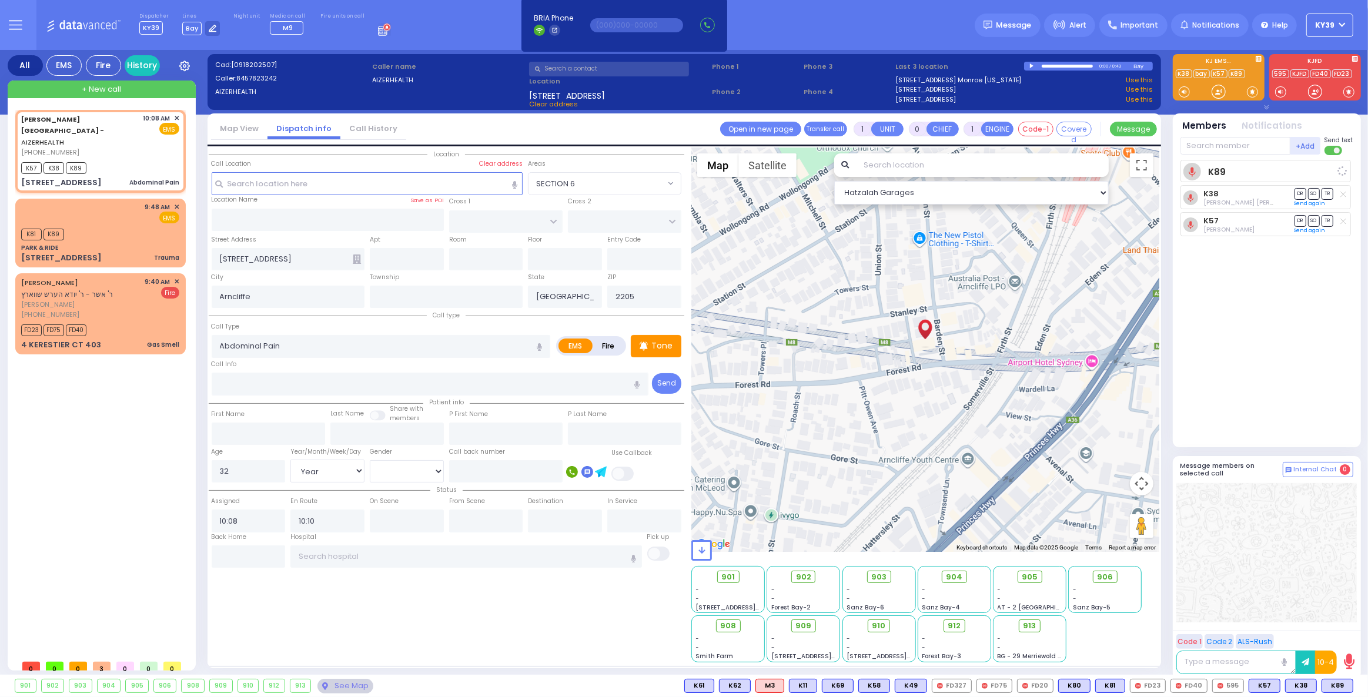
select select "Hatzalah Garages"
click at [880, 577] on span "903" at bounding box center [883, 577] width 15 height 12
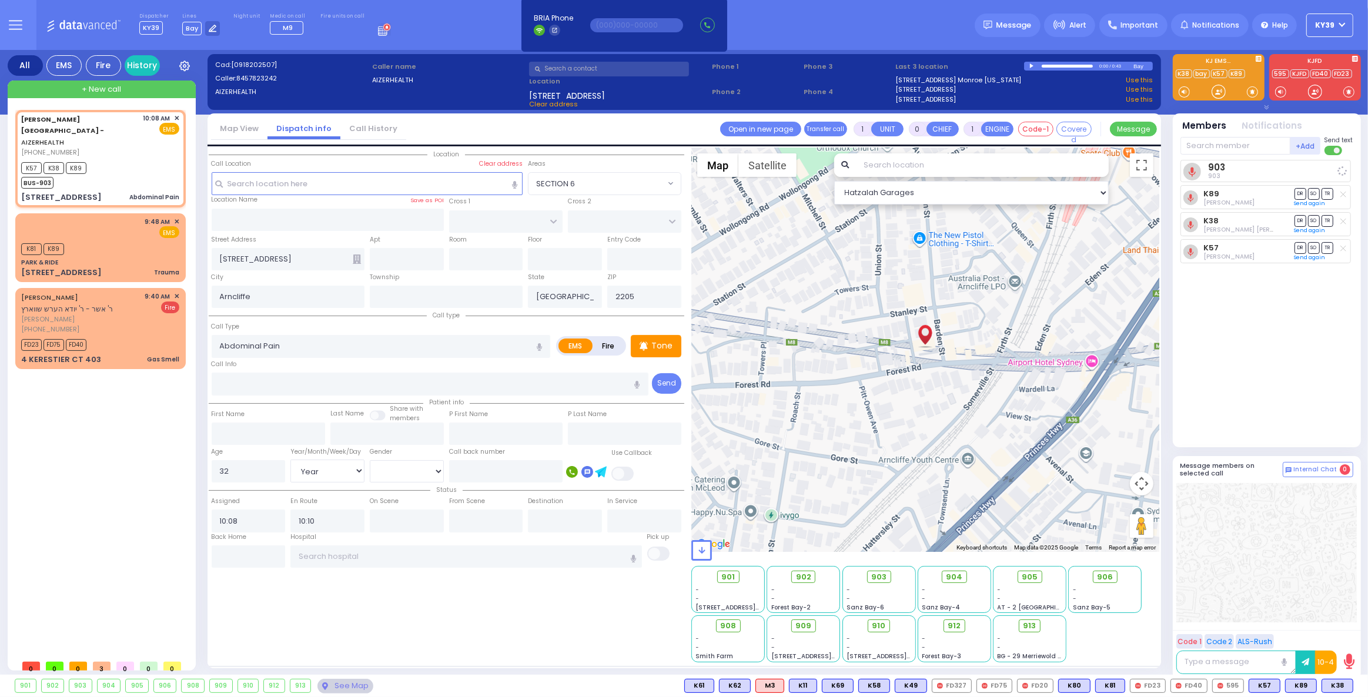
select select
radio input "true"
select select "Year"
select select "[DEMOGRAPHIC_DATA]"
select select "Hatzalah Garages"
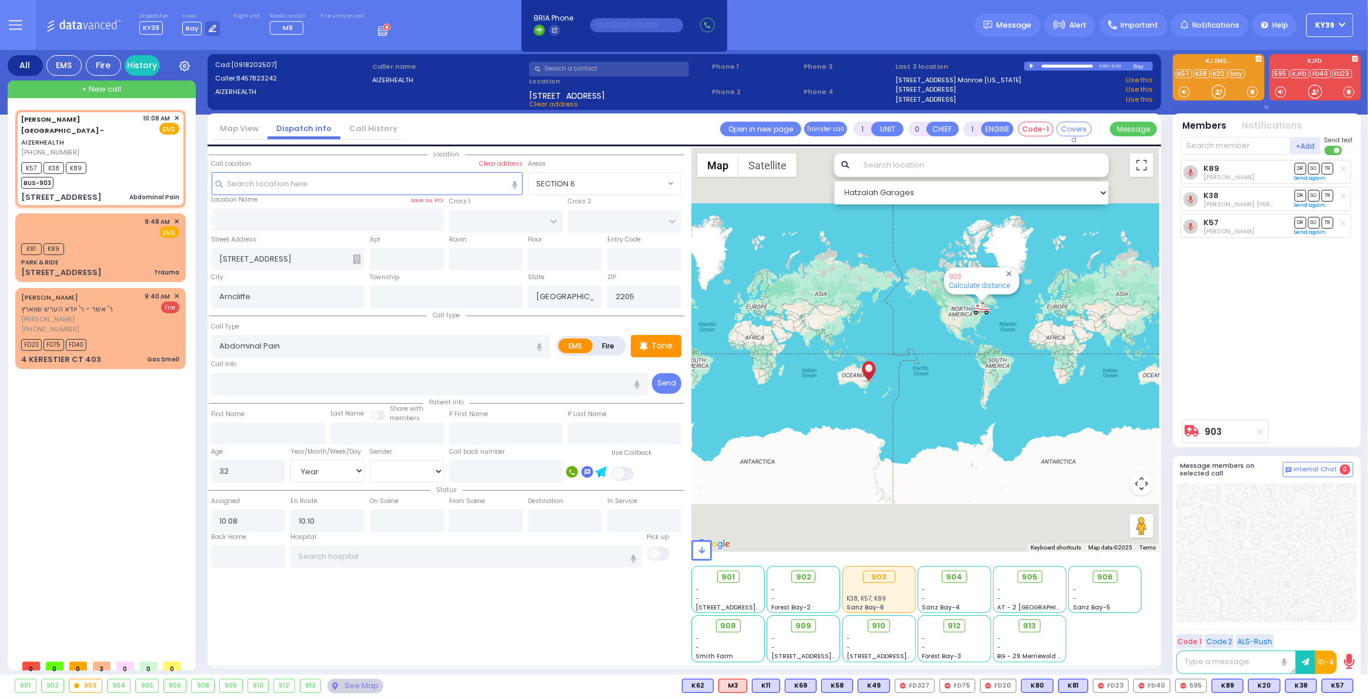
click at [161, 558] on div "Aizer Health Center - AIZERHEALTH (845) 782-3242 10:08 AM ✕" at bounding box center [102, 382] width 175 height 544
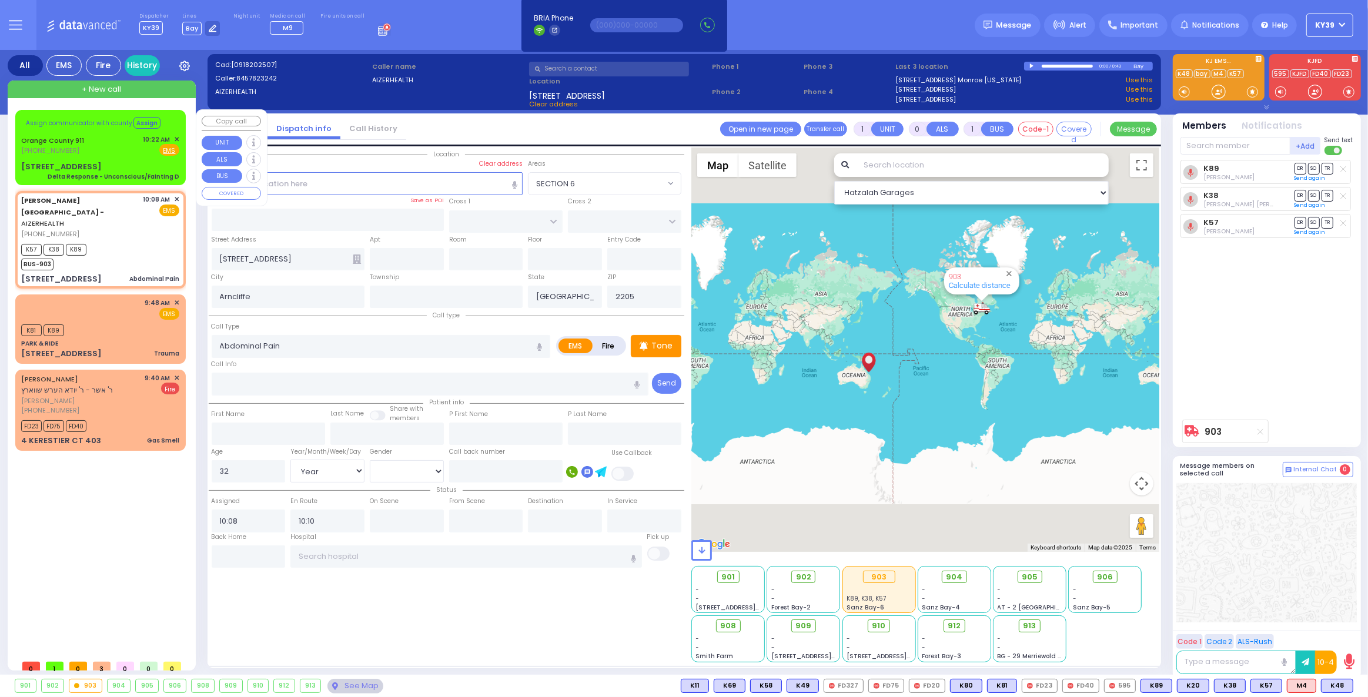
click at [95, 144] on div "Orange County 911 (845) 469-0911 10:22 AM ✕ Fire EMS" at bounding box center [100, 146] width 158 height 22
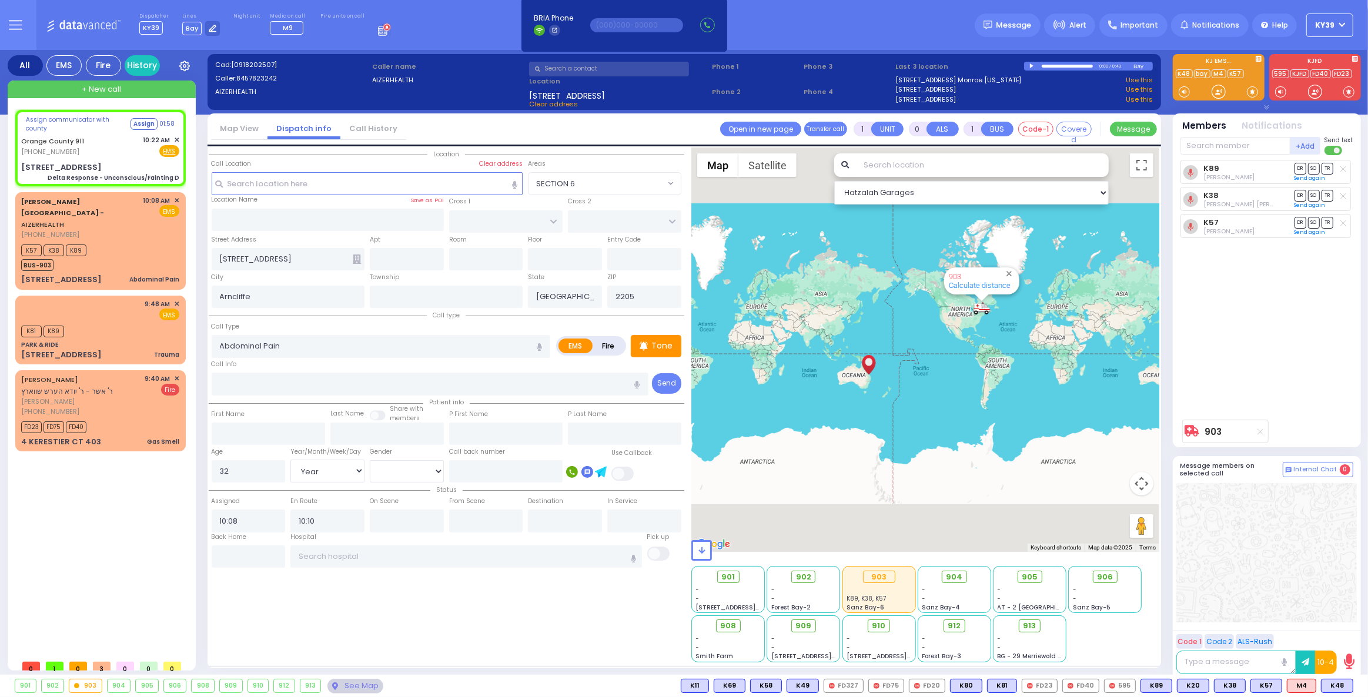
type input "6"
select select
type input "Delta Response - Unconscious/Fainting D"
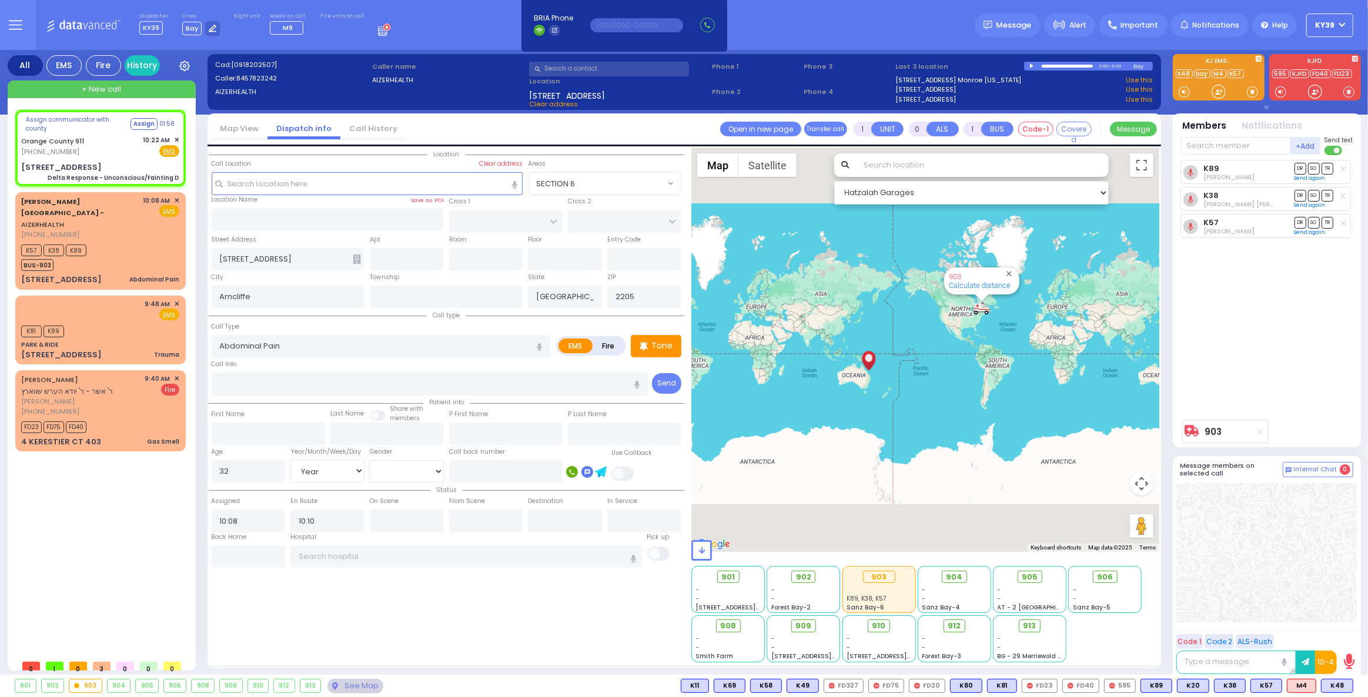
radio input "true"
type input "Nature: : Delta Response - Unconscious/Fainting D Address: : 127 Spring St APT …"
select select
select select "Hatzalah Garages"
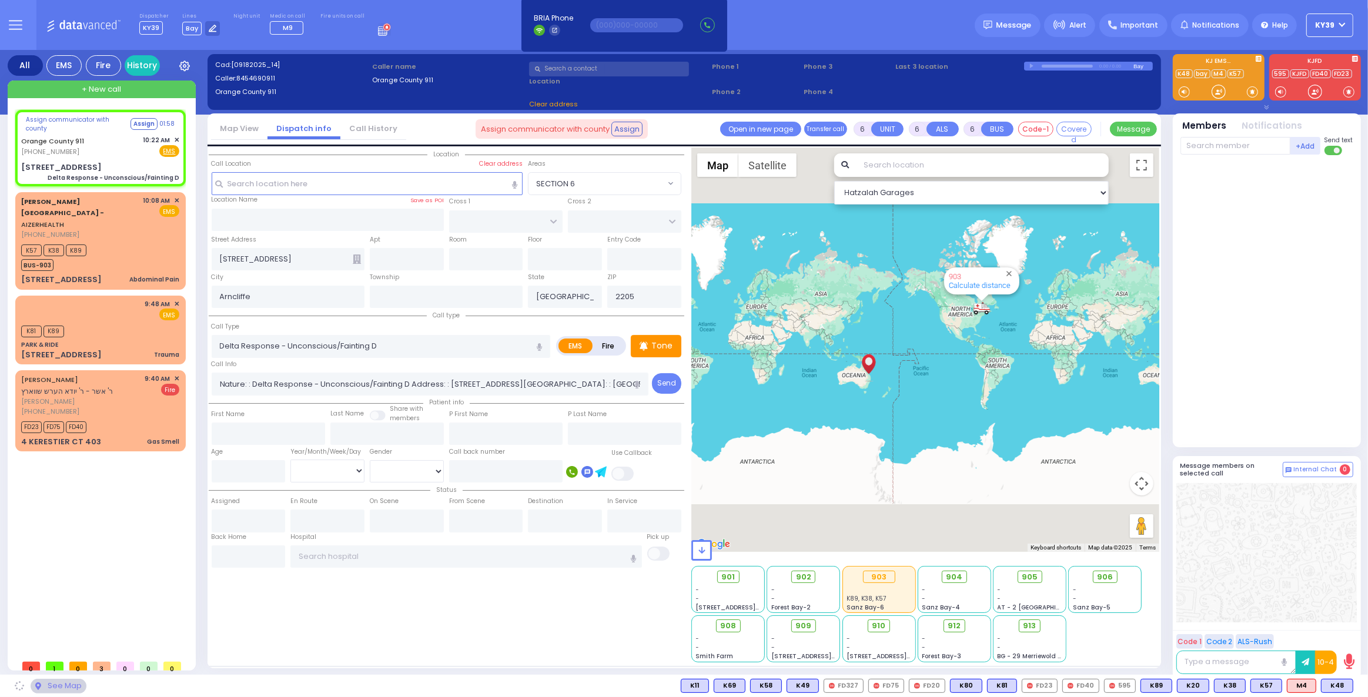
type input "127 Spring St"
type input "Monroe"
type input "[US_STATE]"
type input "10950"
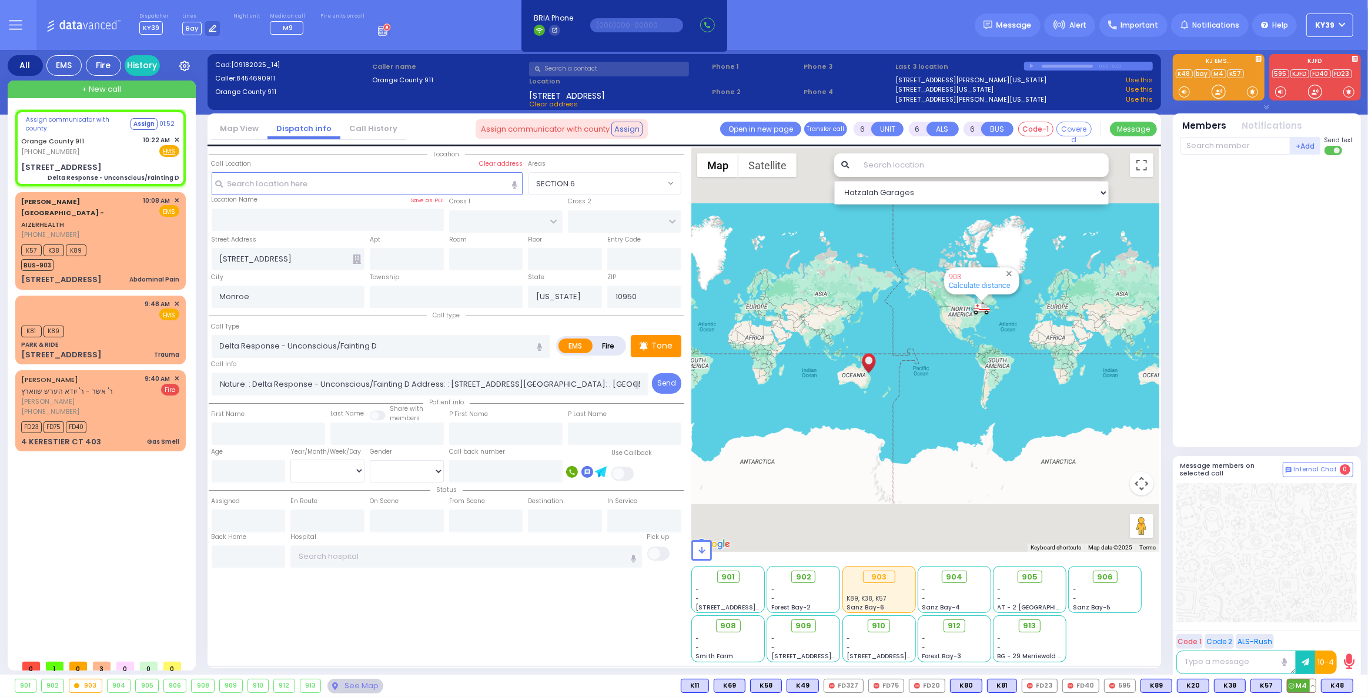
click at [1309, 681] on span "M4" at bounding box center [1301, 685] width 28 height 13
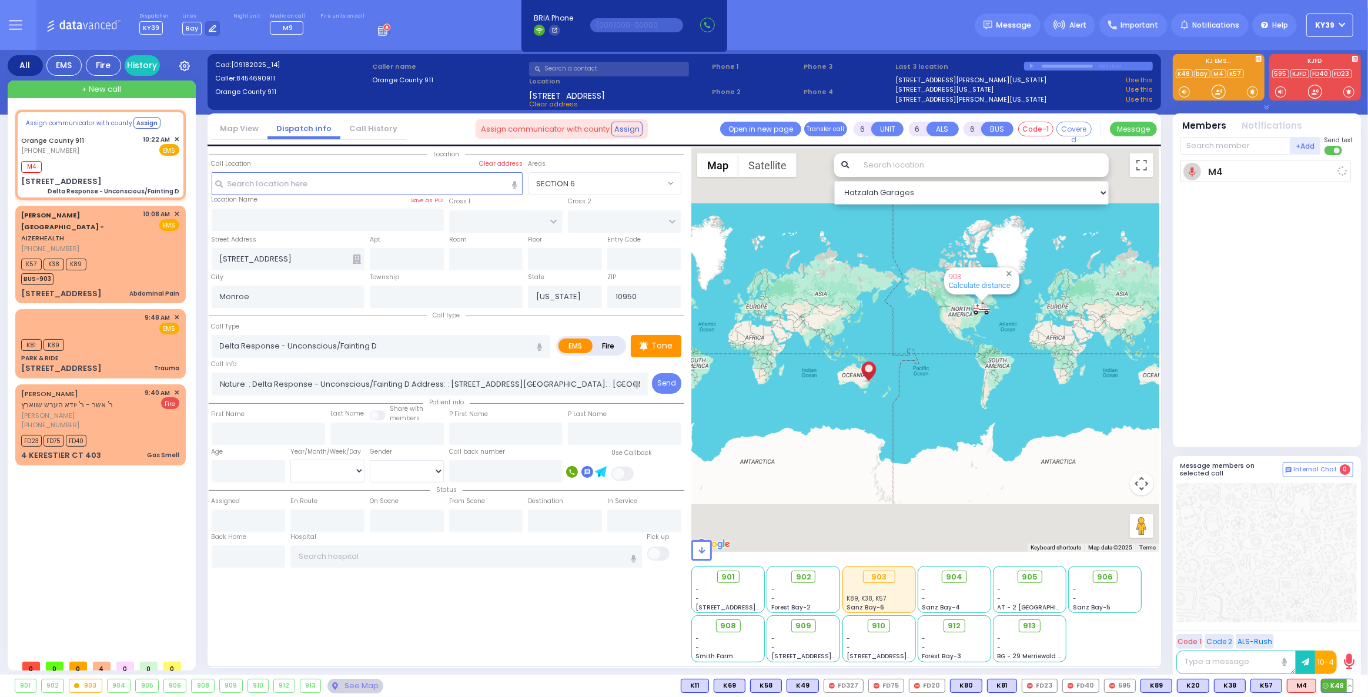
select select
radio input "true"
select select
type input "10:22"
select select "Hatzalah Garages"
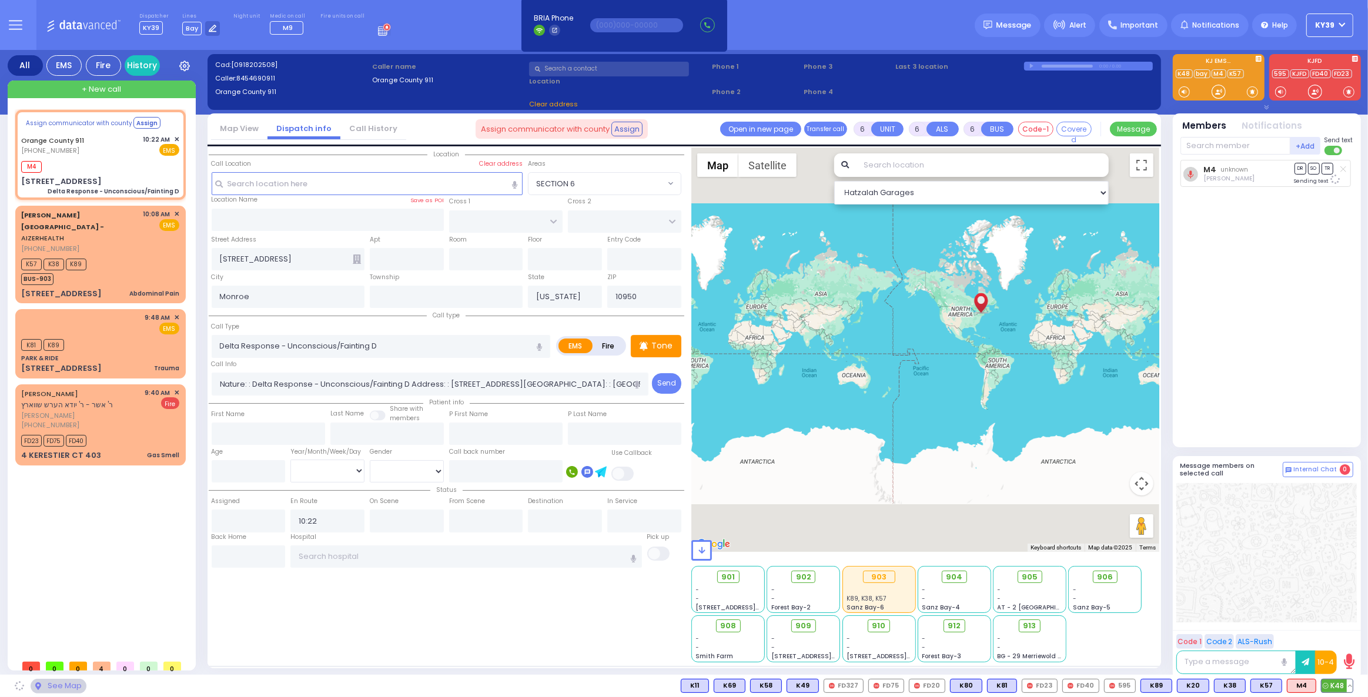
click at [1326, 686] on icon at bounding box center [1325, 686] width 6 height 6
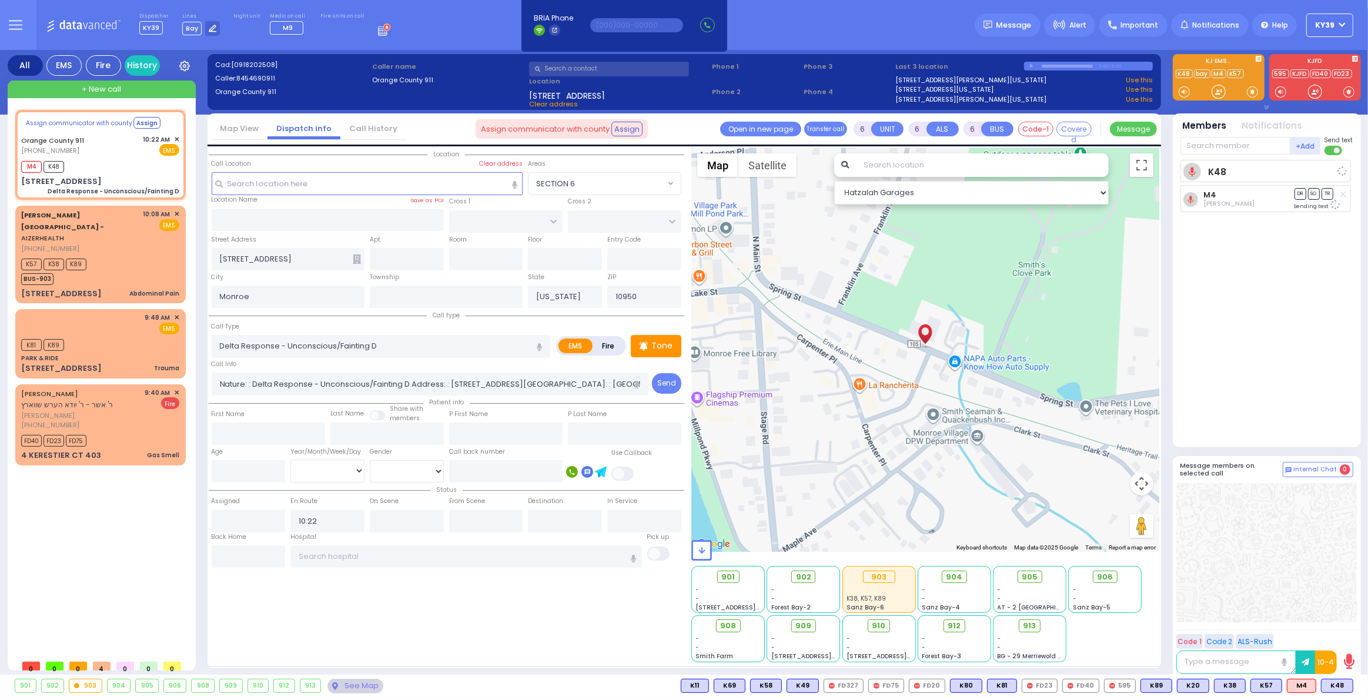
select select
radio input "true"
select select
select select "Hatzalah Garages"
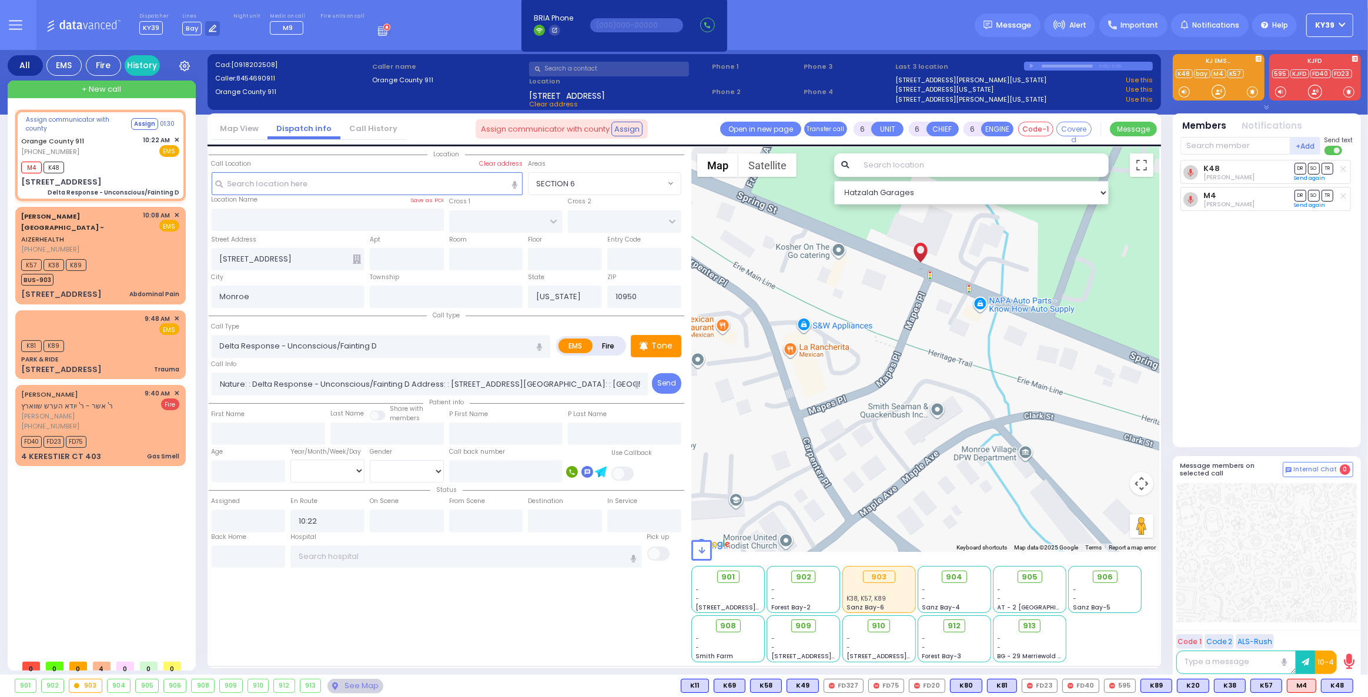
drag, startPoint x: 980, startPoint y: 437, endPoint x: 1000, endPoint y: 476, distance: 44.2
click at [999, 475] on div at bounding box center [925, 350] width 468 height 404
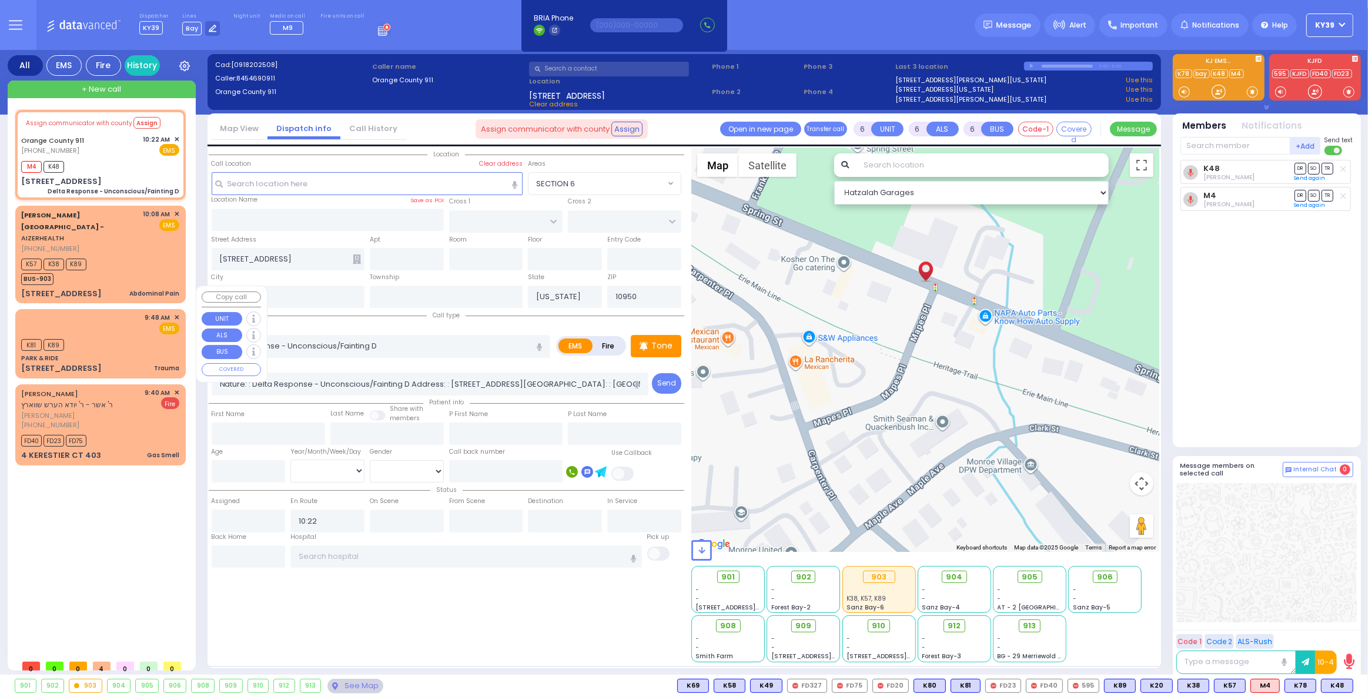
click at [91, 336] on div "K81 K89" at bounding box center [100, 343] width 158 height 15
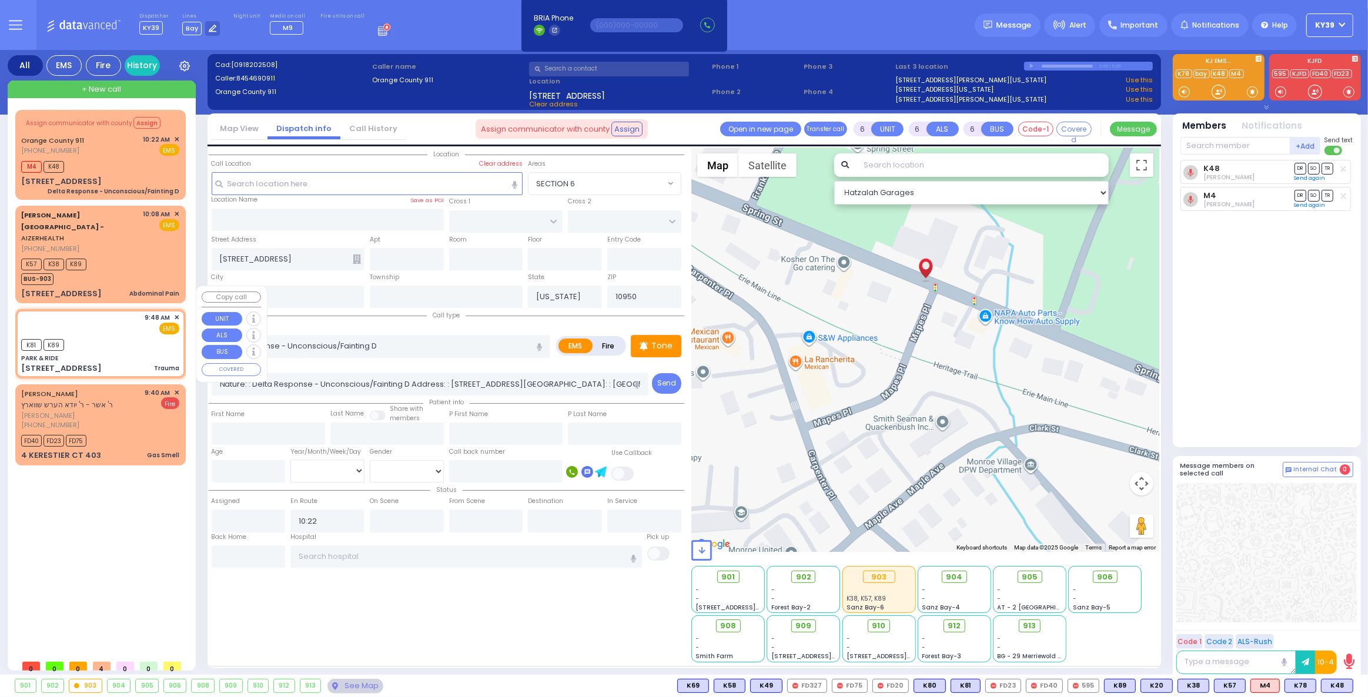
select select
type input "Trauma"
radio input "true"
type input "Dov"
type input "Roth"
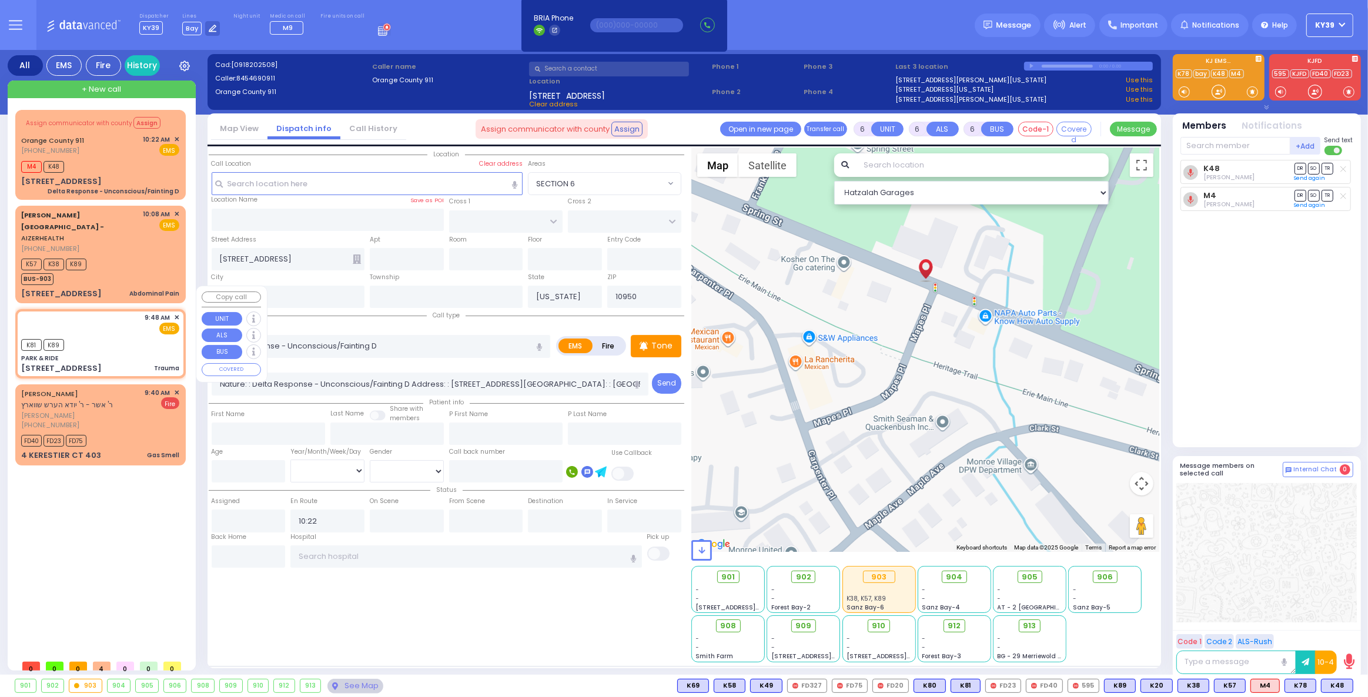
type input "3"
select select "Year"
select select "[DEMOGRAPHIC_DATA]"
type input "09:48"
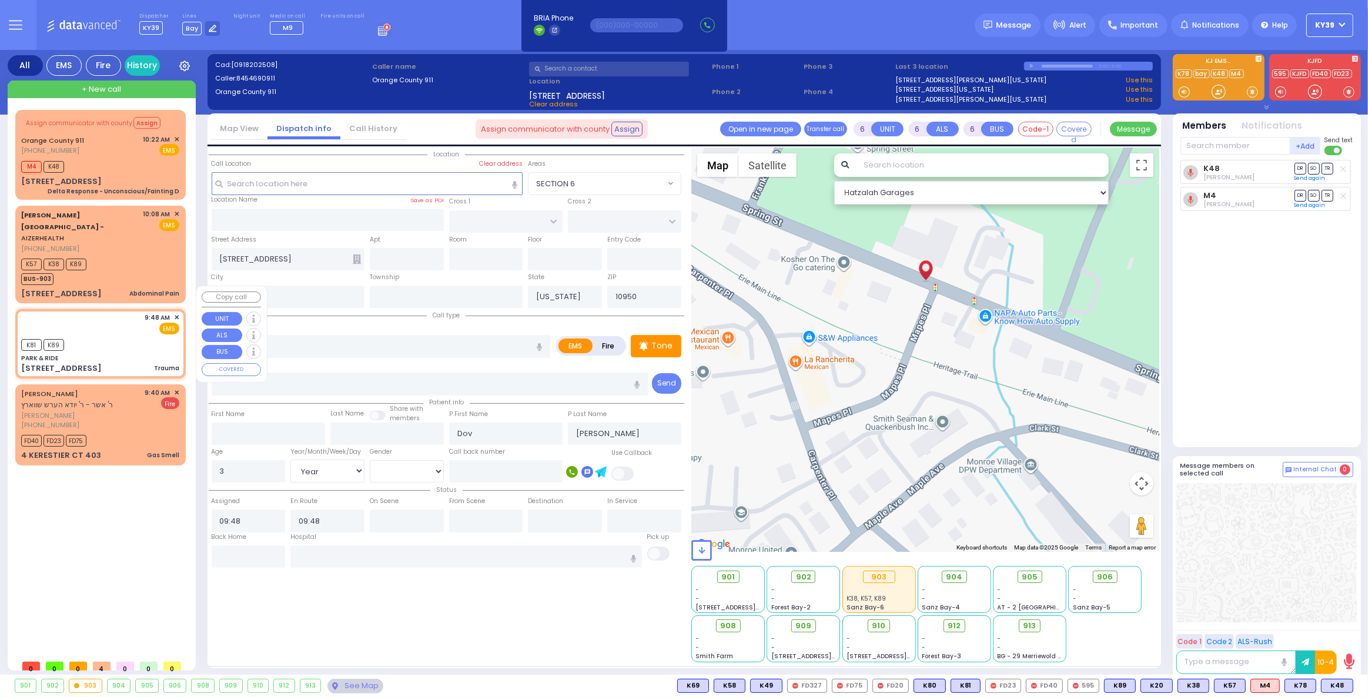
select select "Hatzalah Garages"
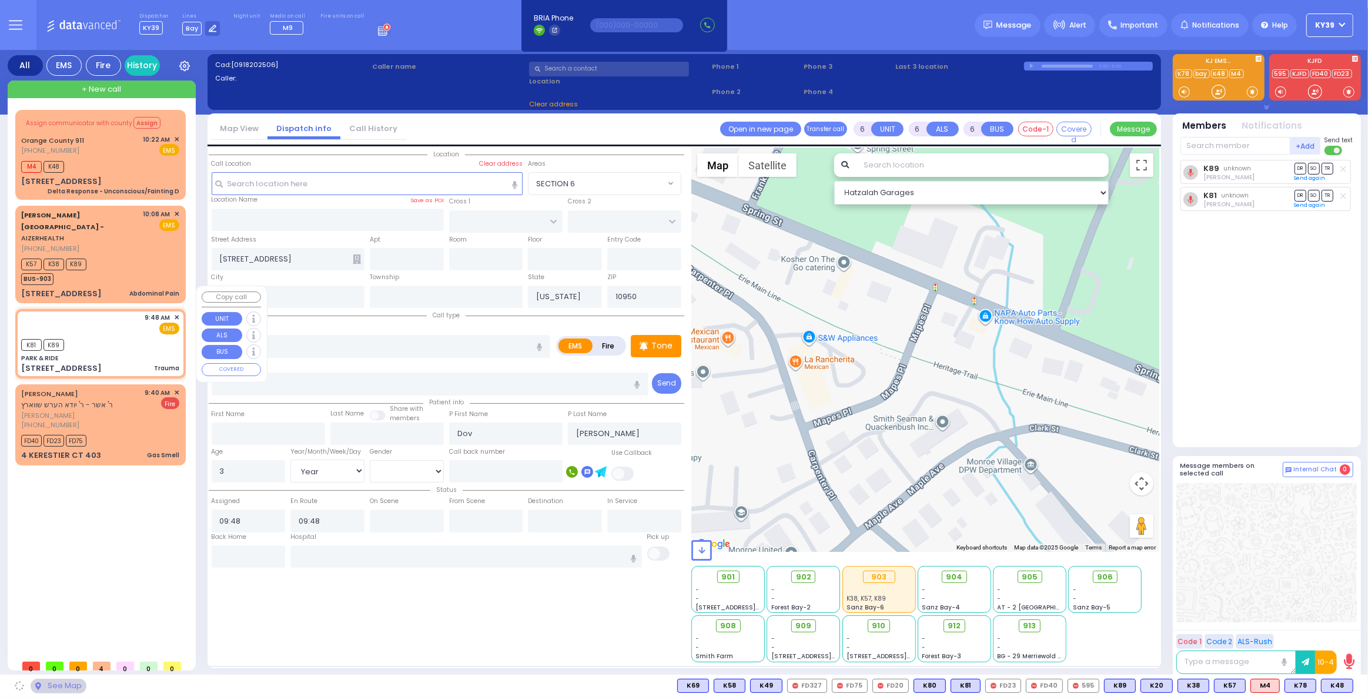
type input "PARK & RIDE"
type input "MERON DR"
type input "RATZFERT WAY"
type input "[STREET_ADDRESS]"
select select "SECTION 6"
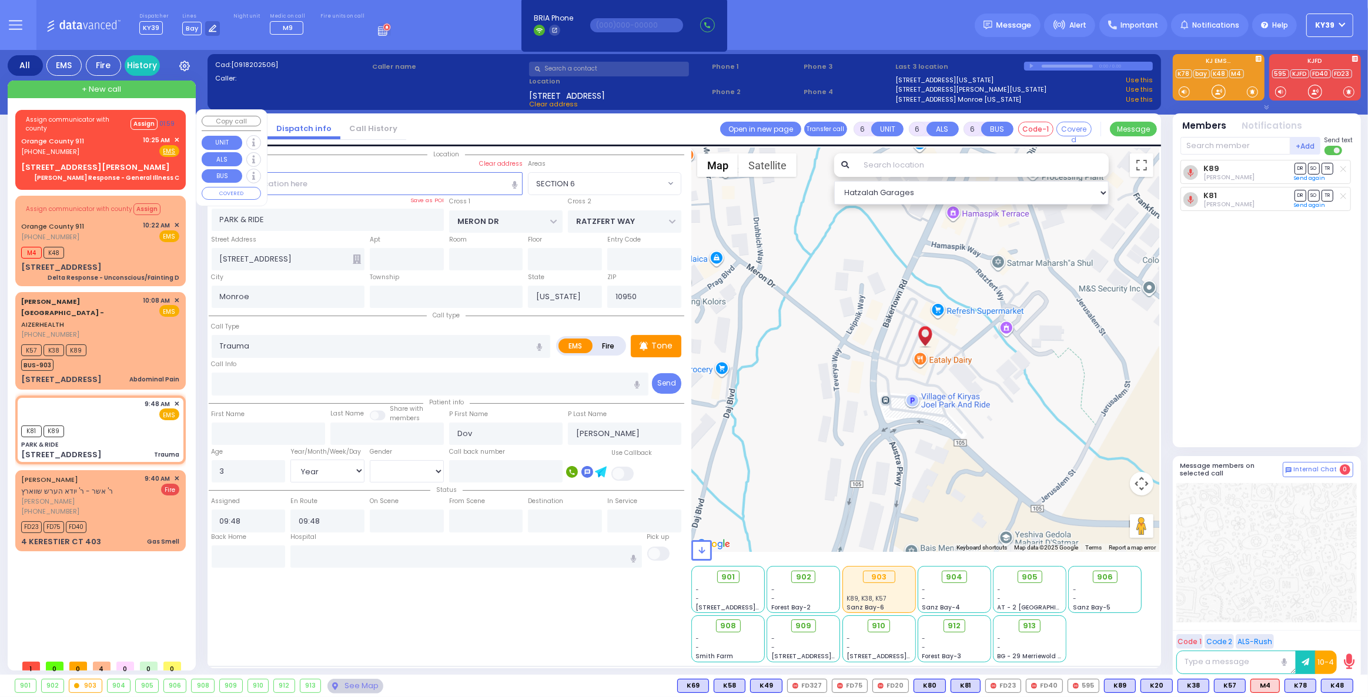
click at [103, 143] on div "Orange County 911 (845) 469-0911 10:25 AM ✕ Fire EMS" at bounding box center [100, 146] width 158 height 22
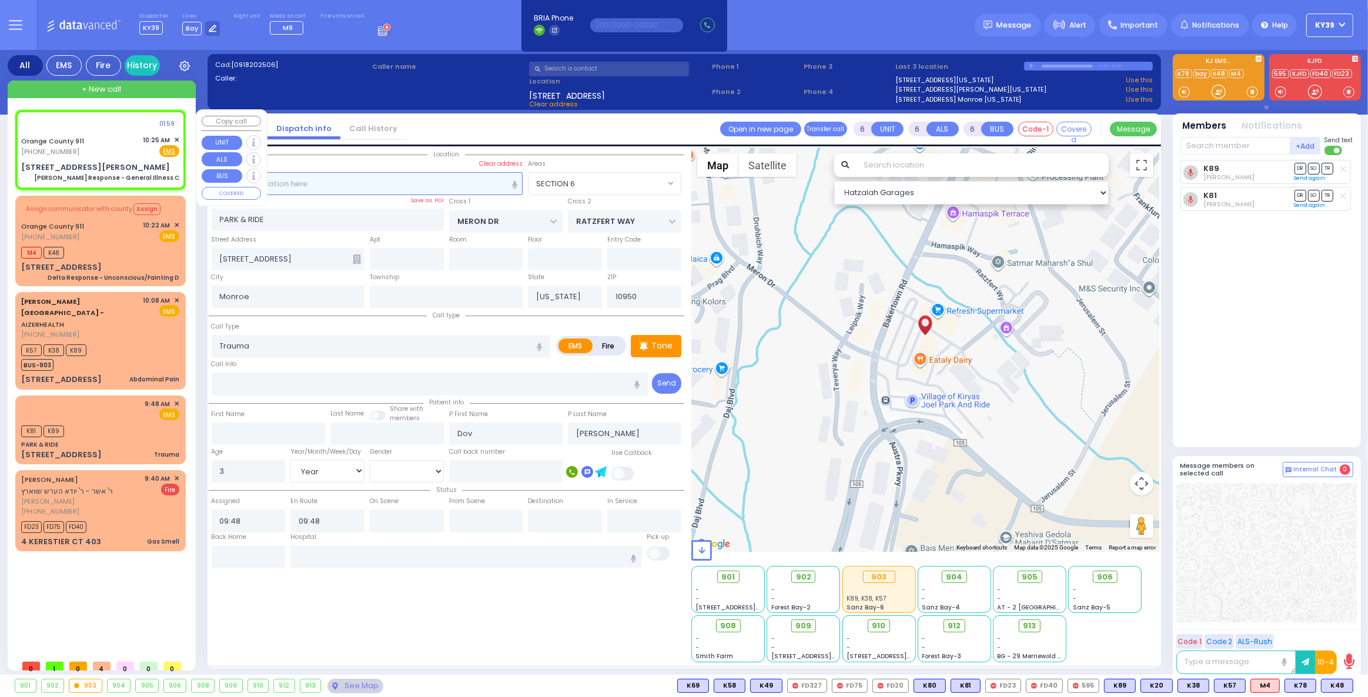
select select
type input "Charlie Response - General Illness C"
radio input "true"
type input "Nature: : Charlie Response - General Illness C Address: : 68 James Rd, 10950 Cr…"
select select
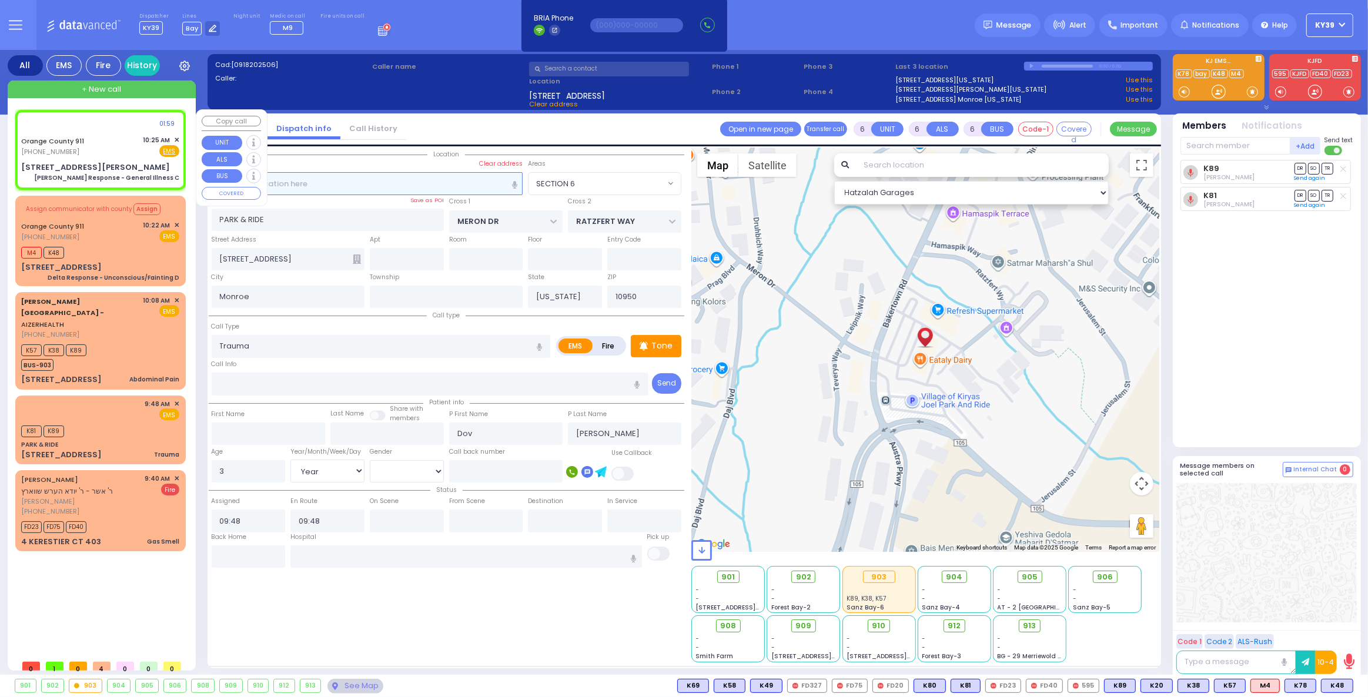
select select
select select "Hatzalah Garages"
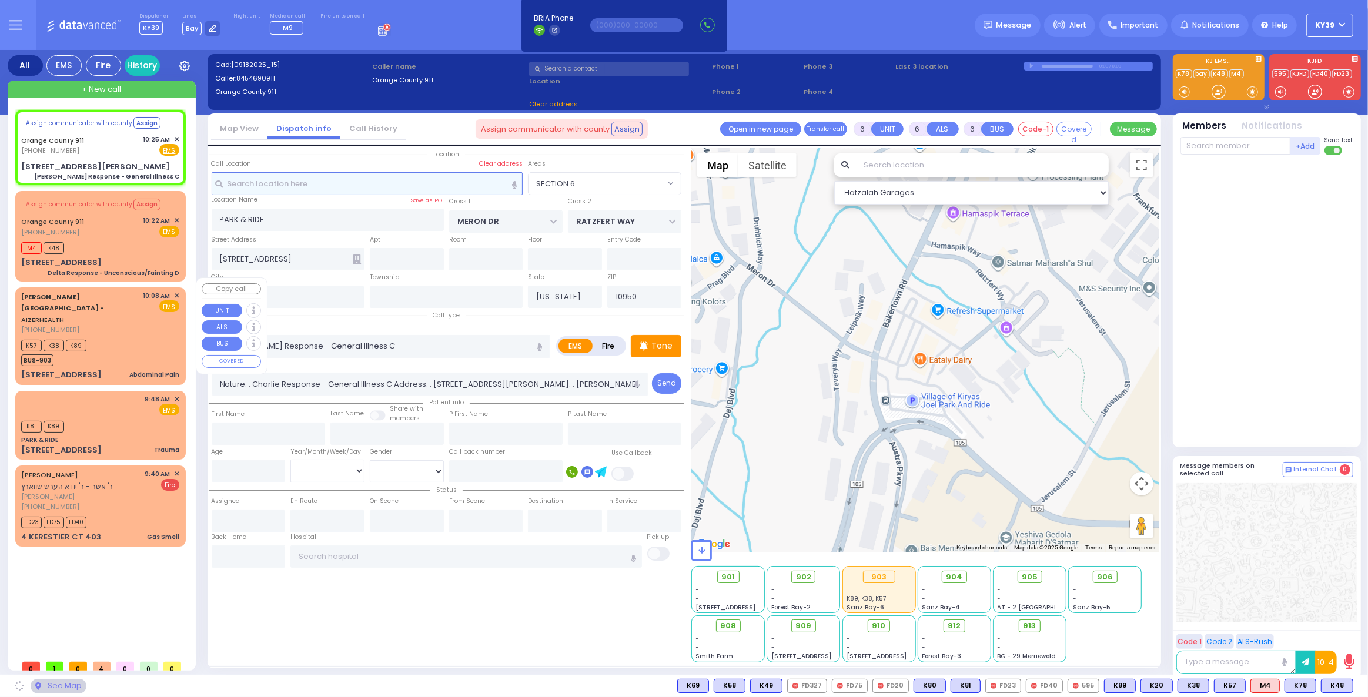
select select
radio input "true"
select select
select select "Hatzalah Garages"
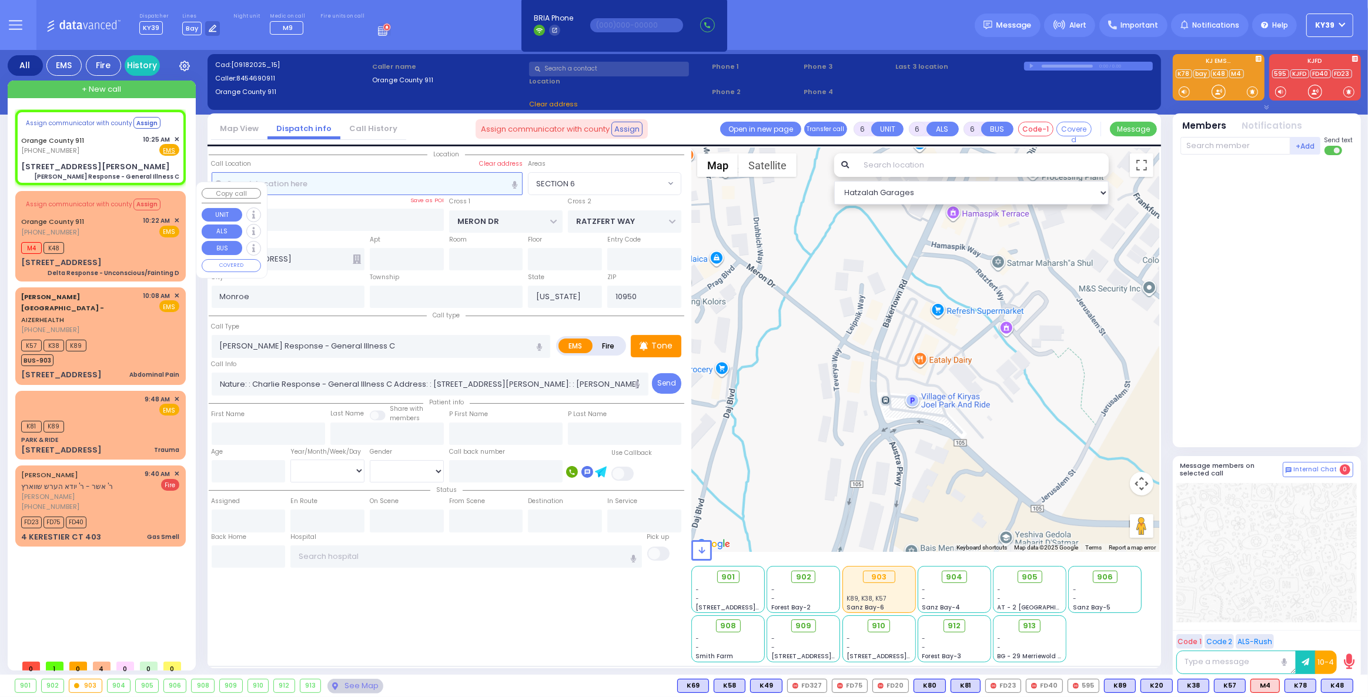
type input "68 James Rd"
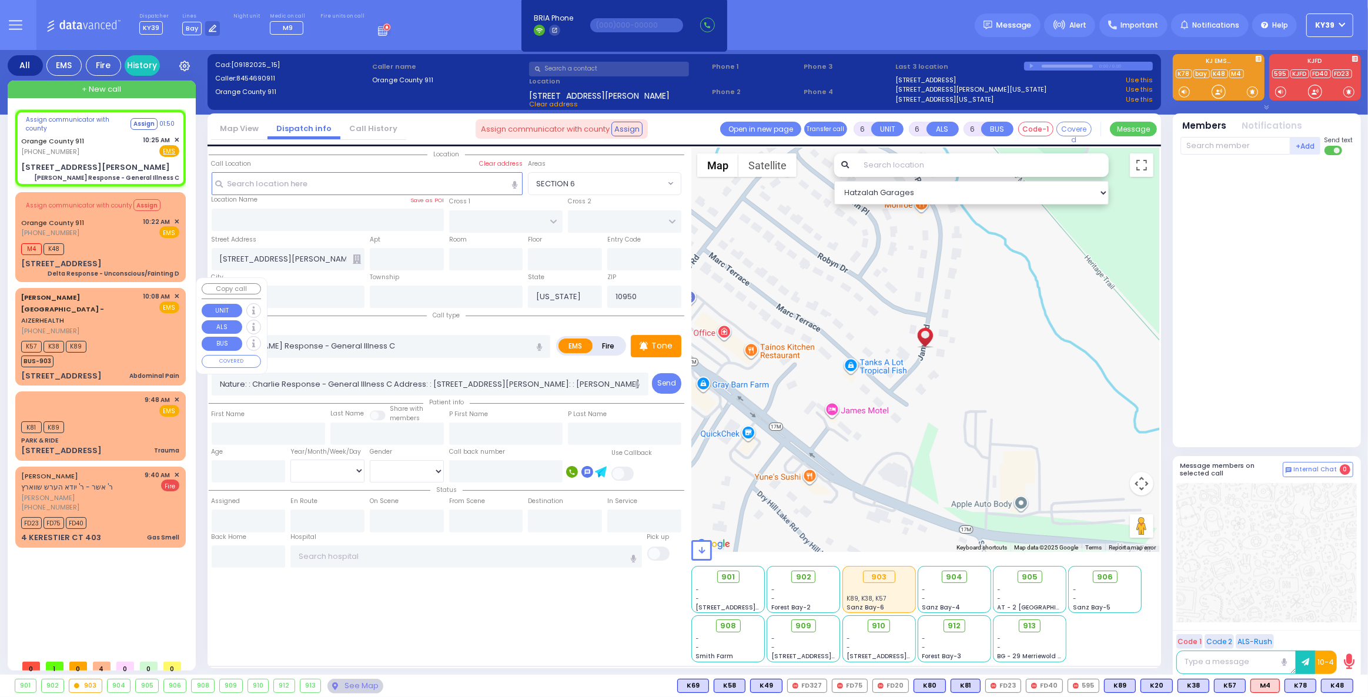
click at [132, 338] on div "K57 K38 K89 BUS-903" at bounding box center [100, 352] width 158 height 29
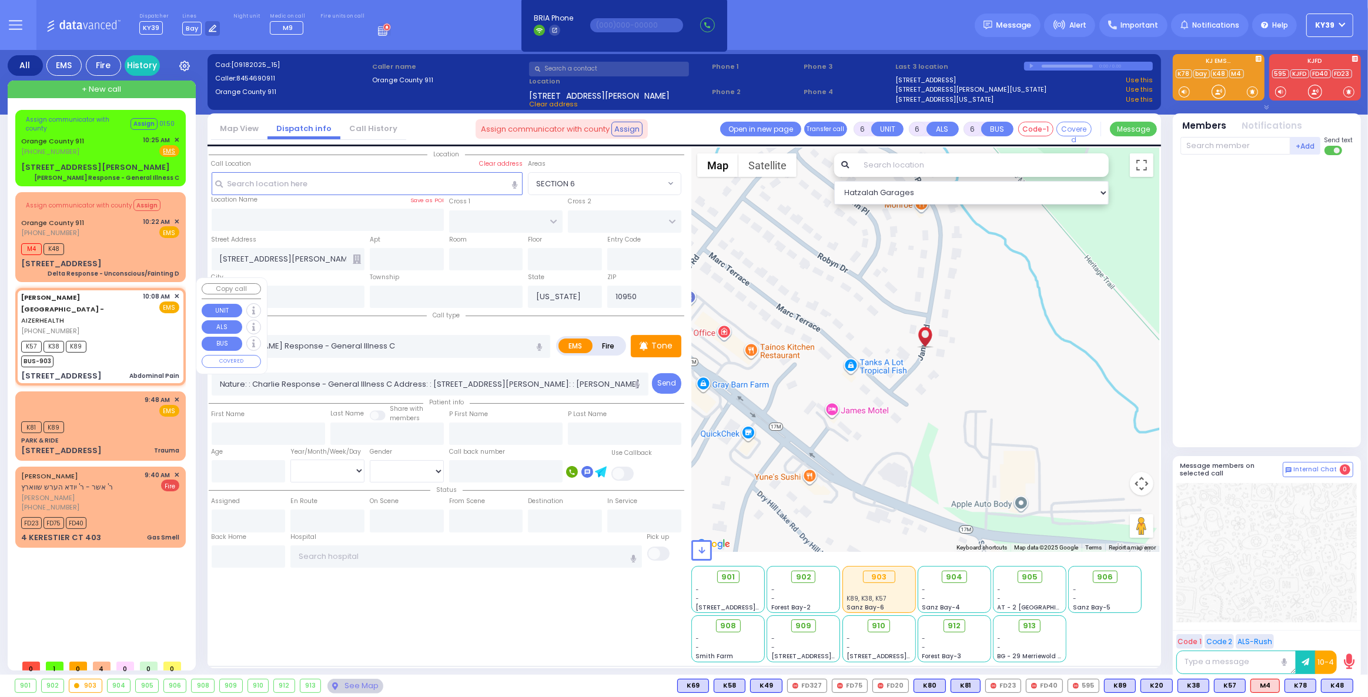
select select
type input "Abdominal Pain"
radio input "true"
type input "Unknown"
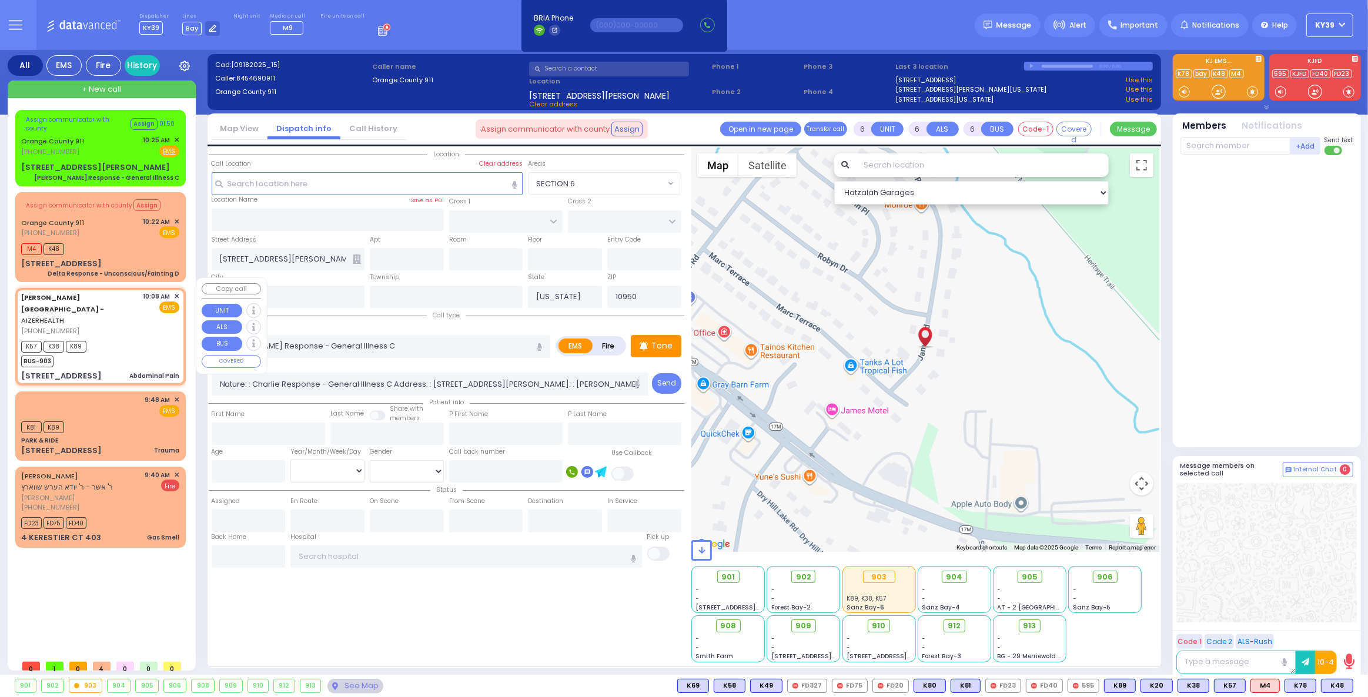
type input "32"
select select "Year"
select select "[DEMOGRAPHIC_DATA]"
type input "10:08"
type input "10:10"
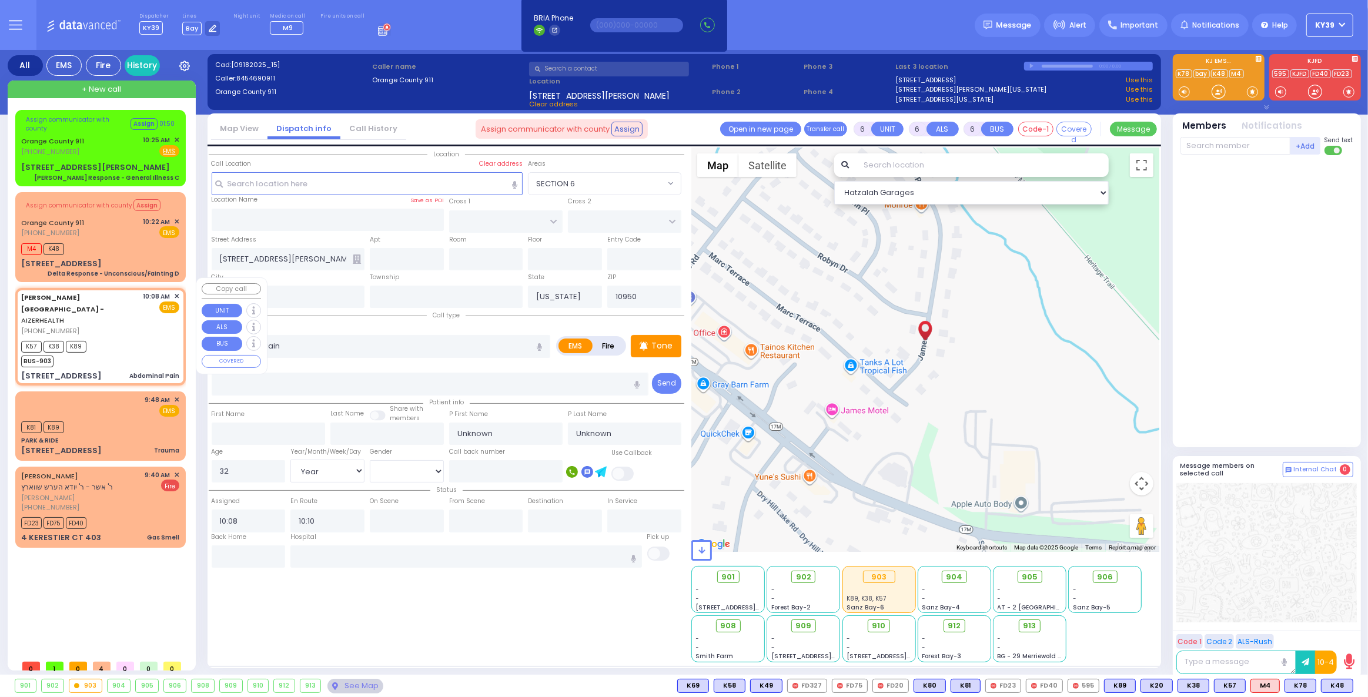
select select "Hatzalah Garages"
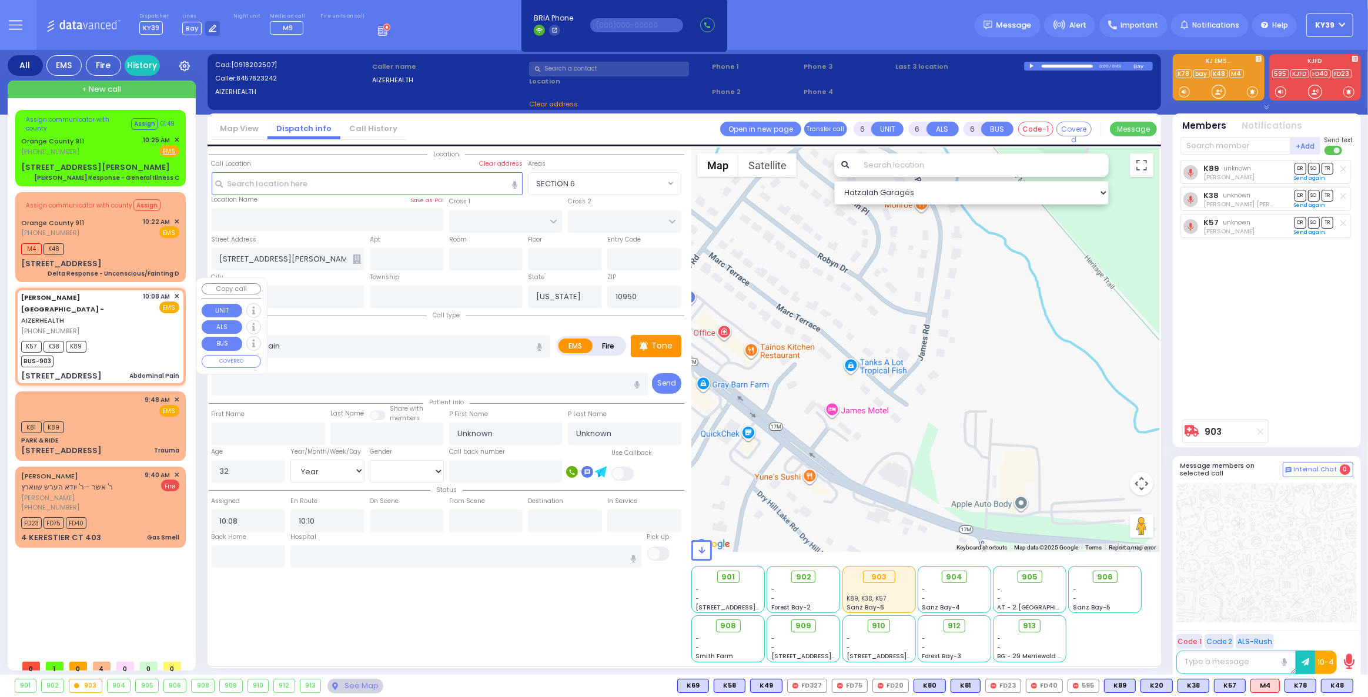
type input "[STREET_ADDRESS]"
type input "Arncliffe"
type input "[GEOGRAPHIC_DATA]"
type input "2205"
click at [142, 418] on div "K81 K89" at bounding box center [100, 425] width 158 height 15
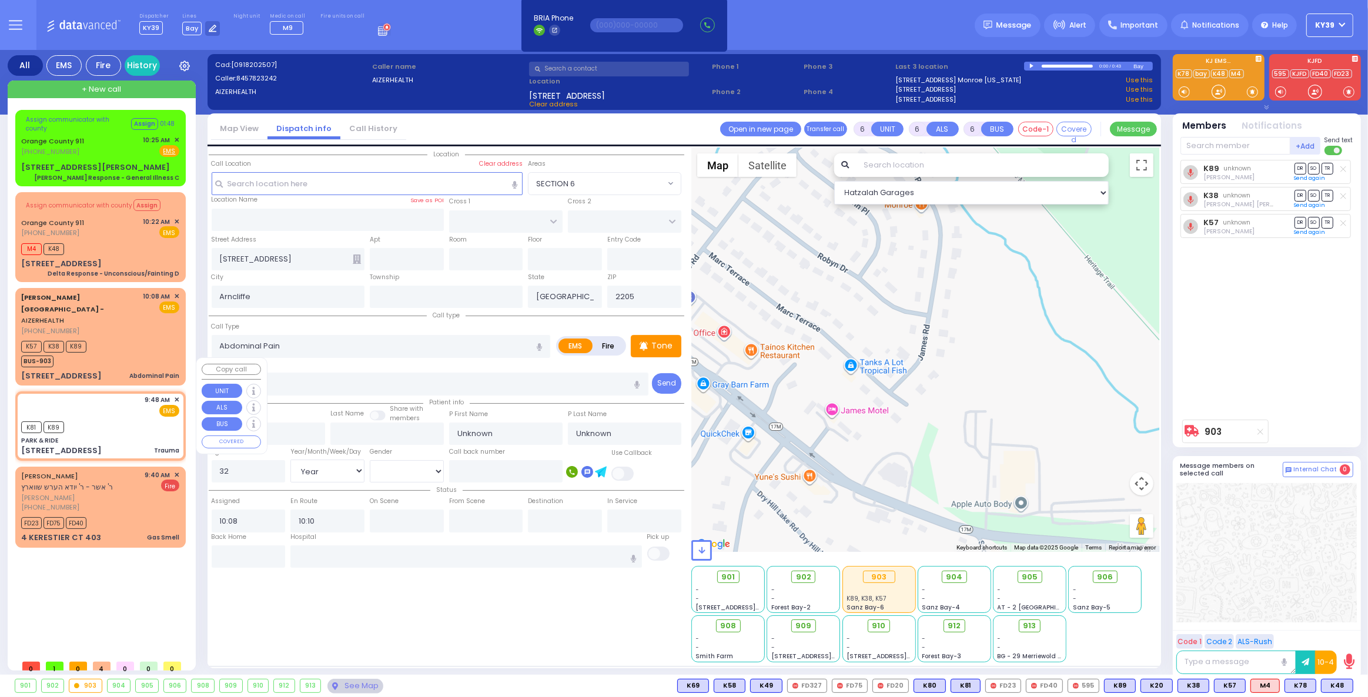
select select
type input "Trauma"
radio input "true"
type input "Dov"
type input "Roth"
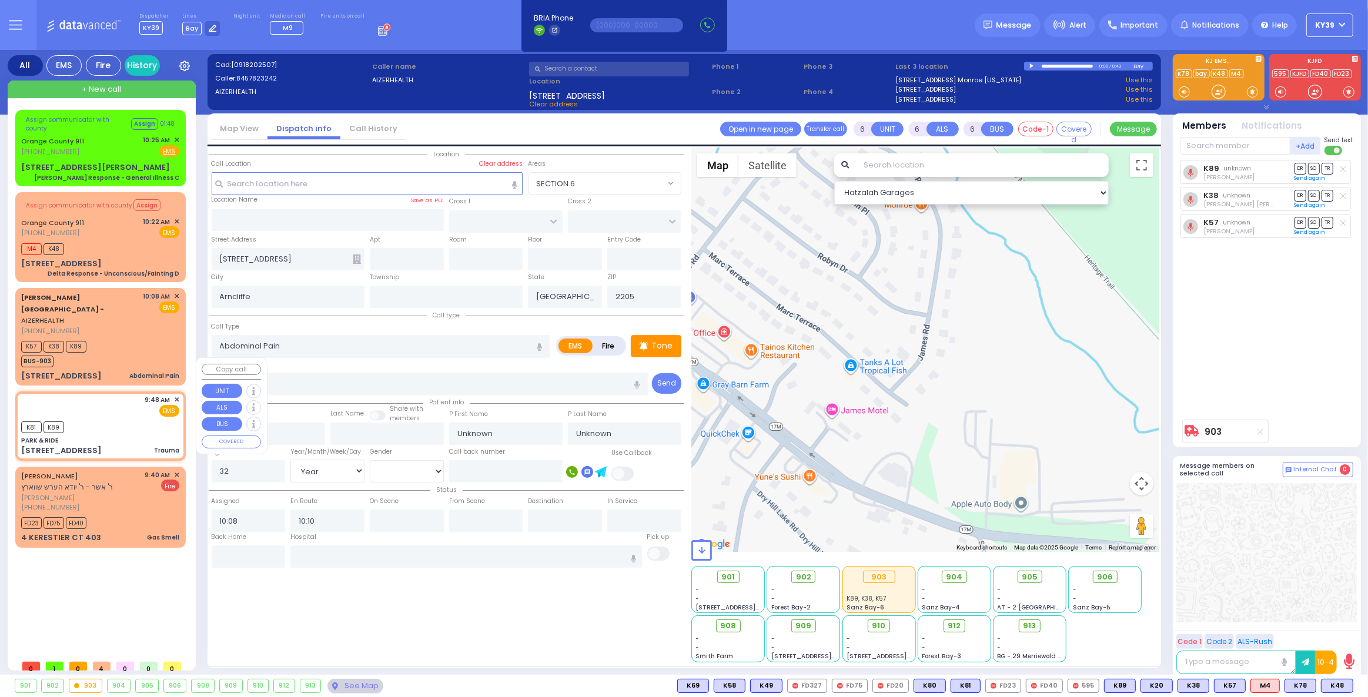
type input "3"
select select "Year"
select select "[DEMOGRAPHIC_DATA]"
type input "09:48"
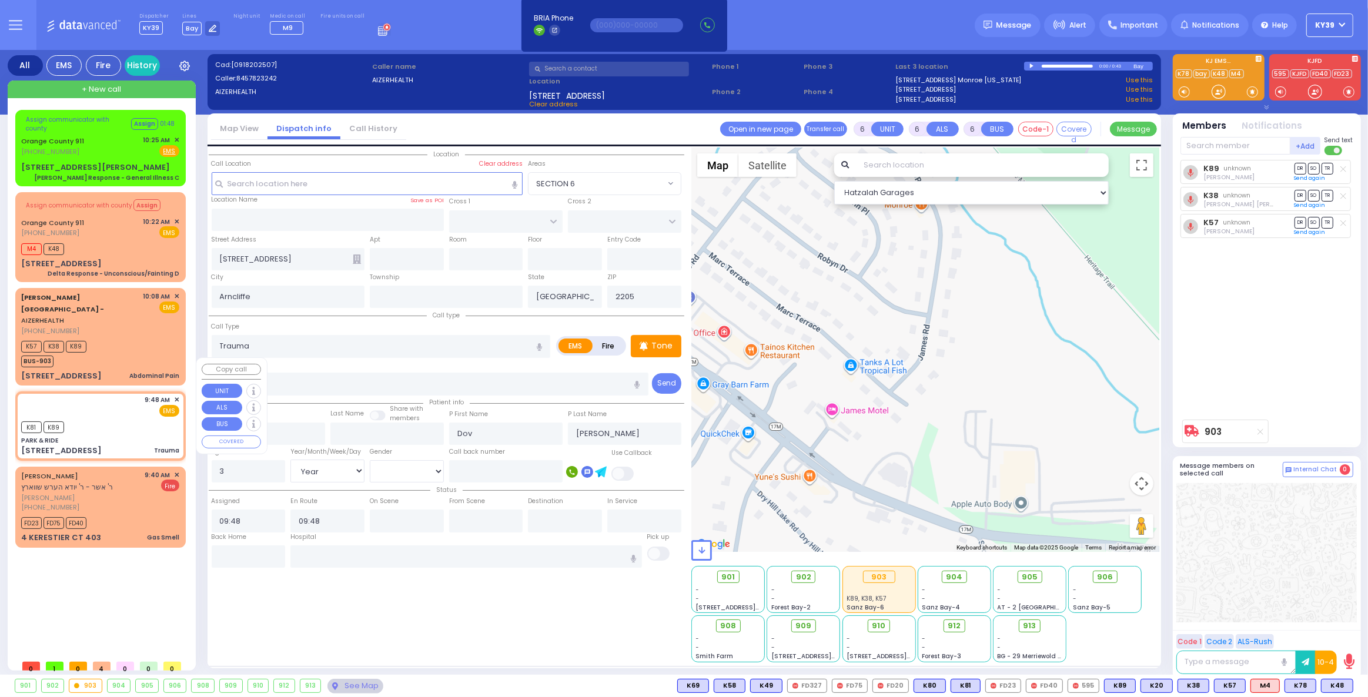
select select "Hatzalah Garages"
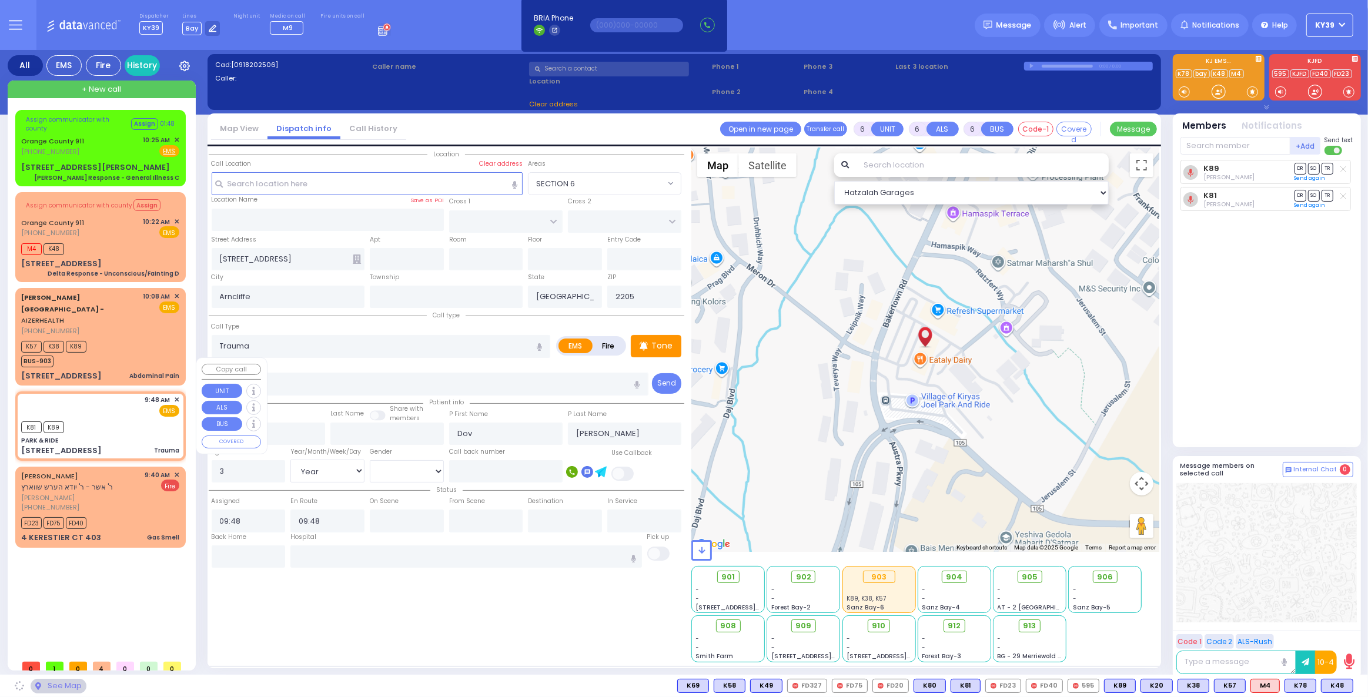
type input "PARK & RIDE"
type input "MERON DR"
type input "RATZFERT WAY"
type input "[STREET_ADDRESS]"
type input "Monroe"
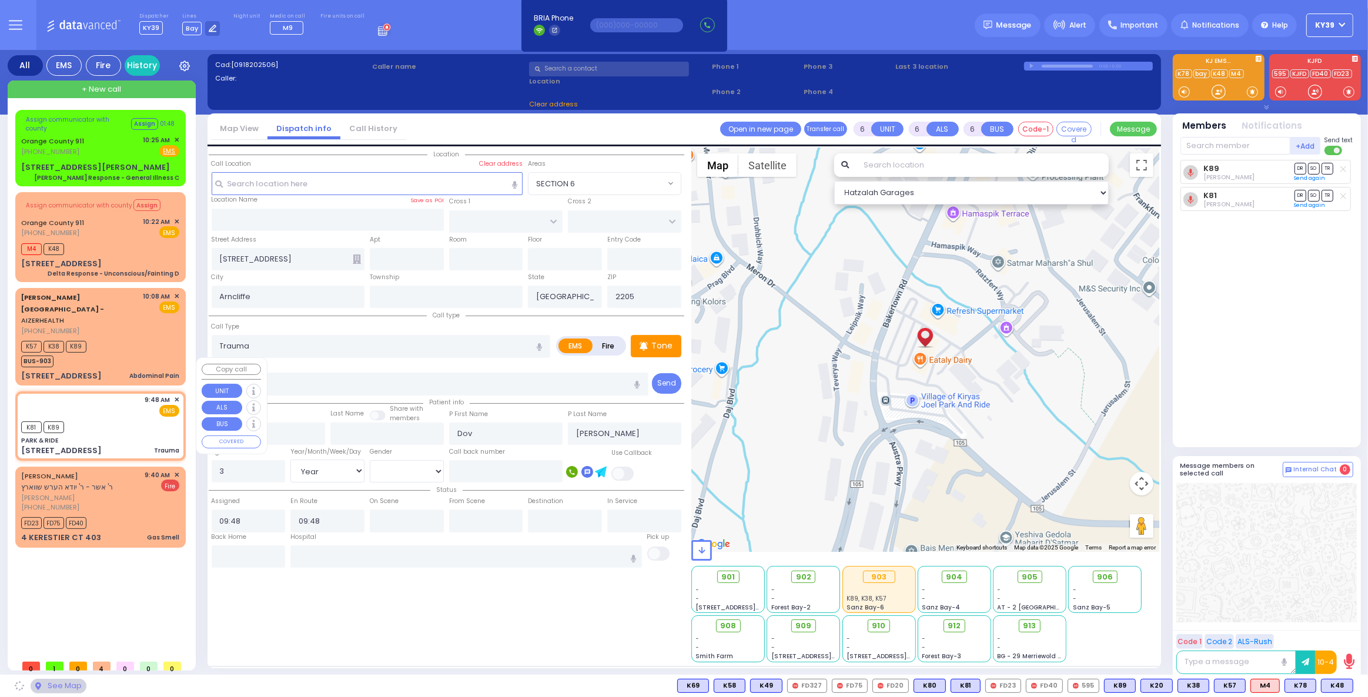
type input "[US_STATE]"
type input "10950"
select select "SECTION 6"
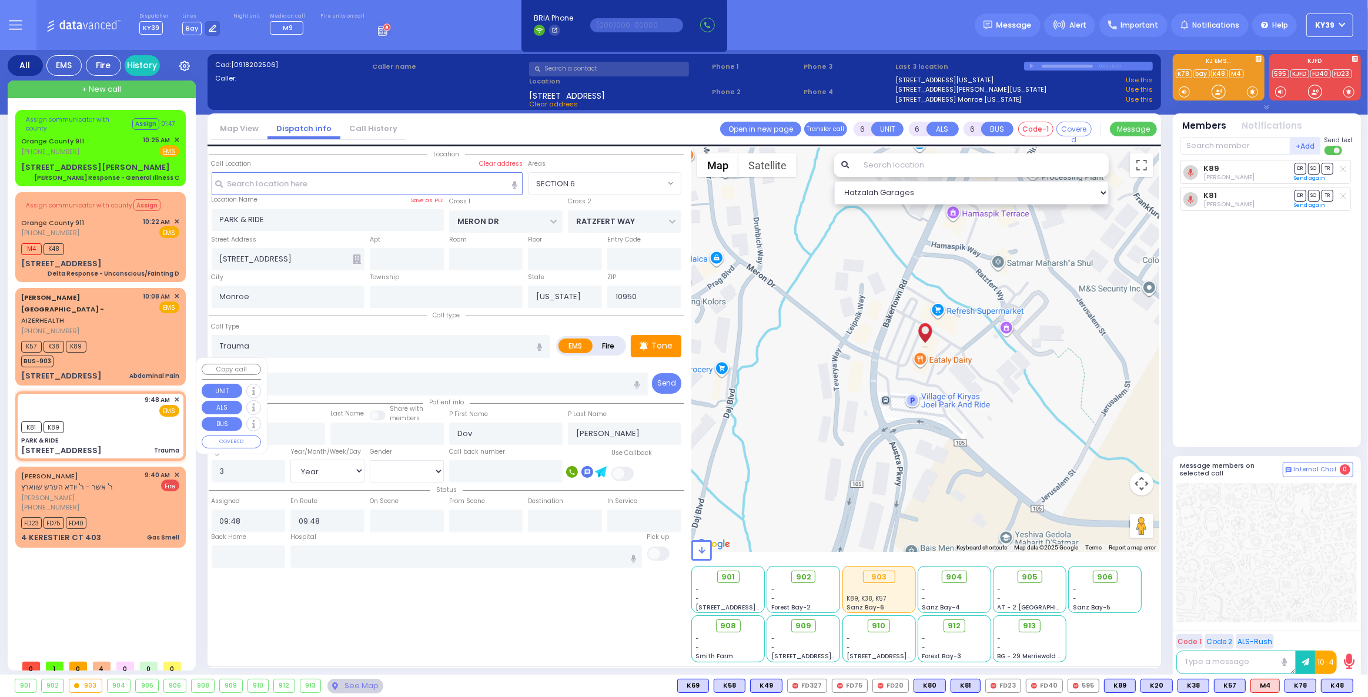
click at [177, 395] on span "✕" at bounding box center [176, 400] width 5 height 10
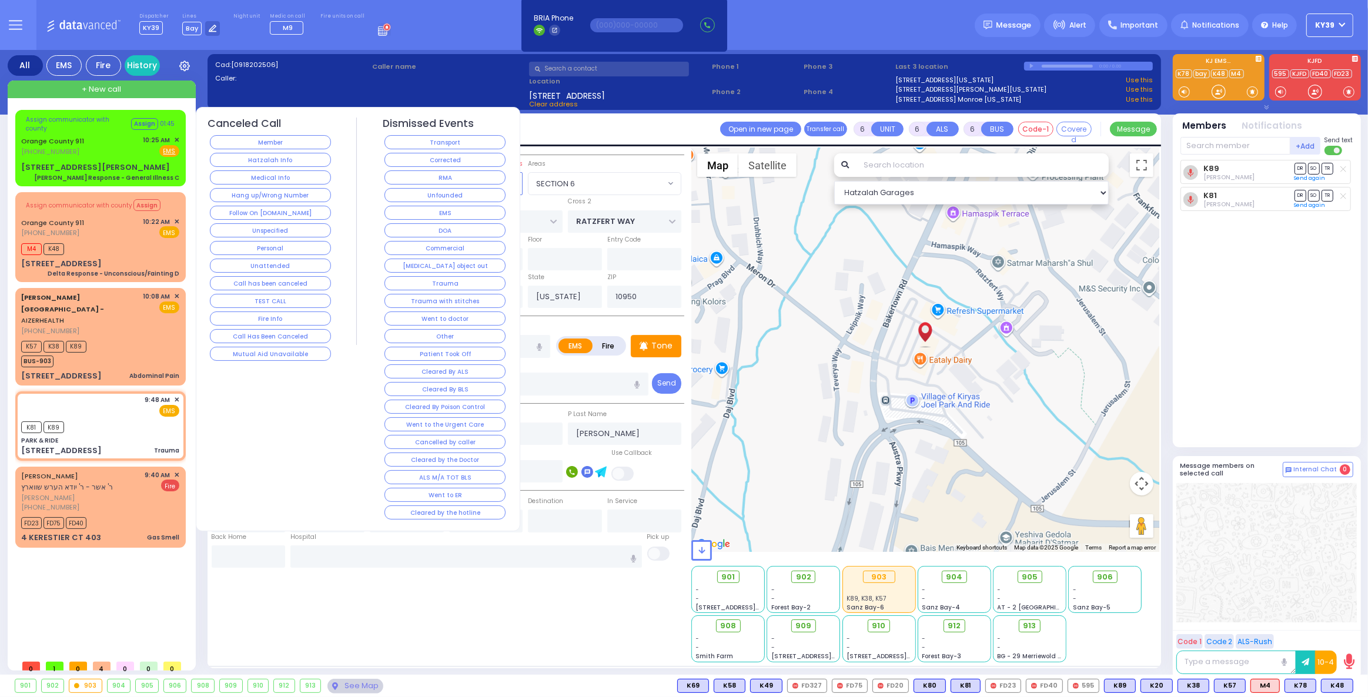
click at [456, 155] on button "Corrected" at bounding box center [444, 160] width 121 height 14
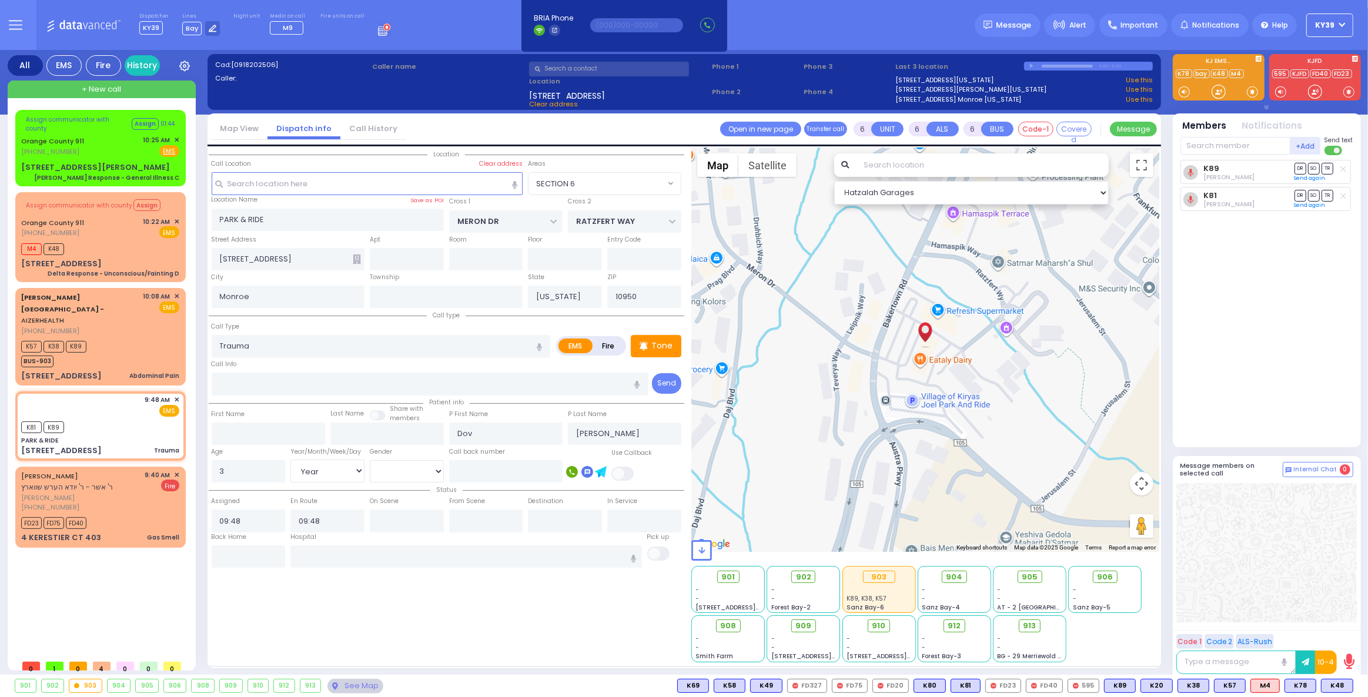
select select
radio input "true"
select select
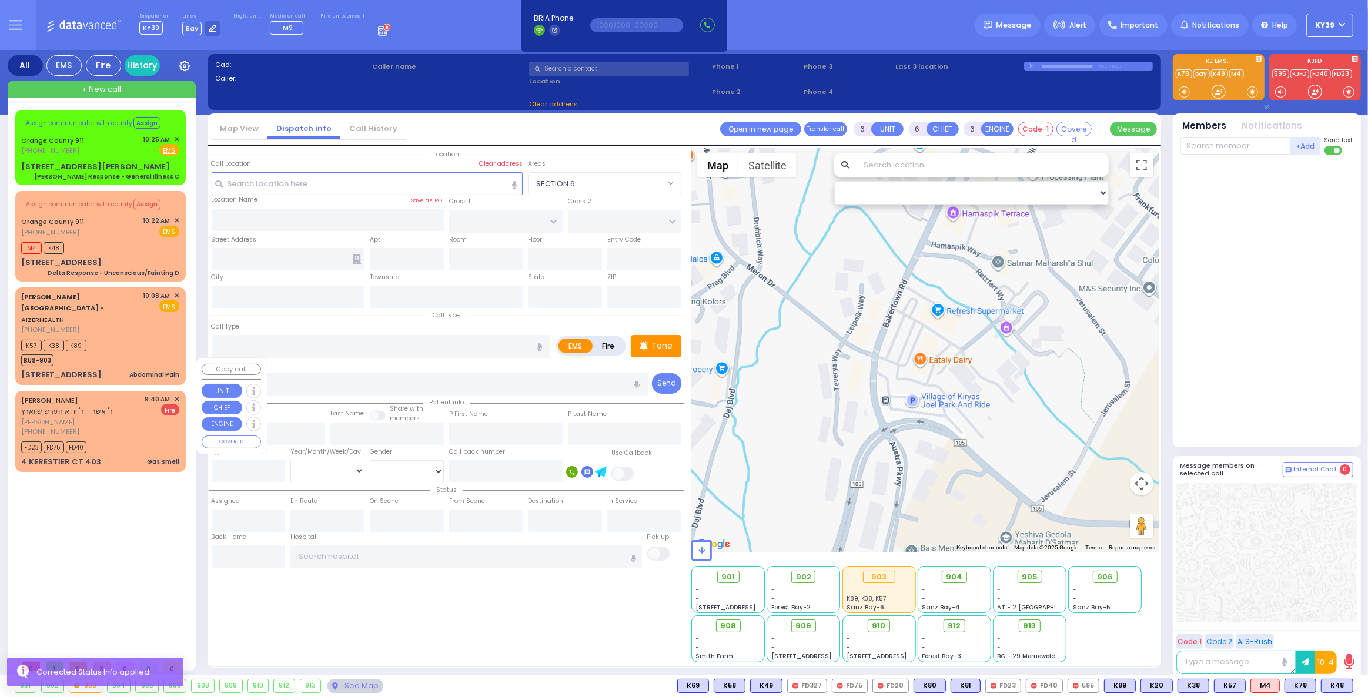
click at [89, 417] on span "[PERSON_NAME]" at bounding box center [81, 422] width 120 height 10
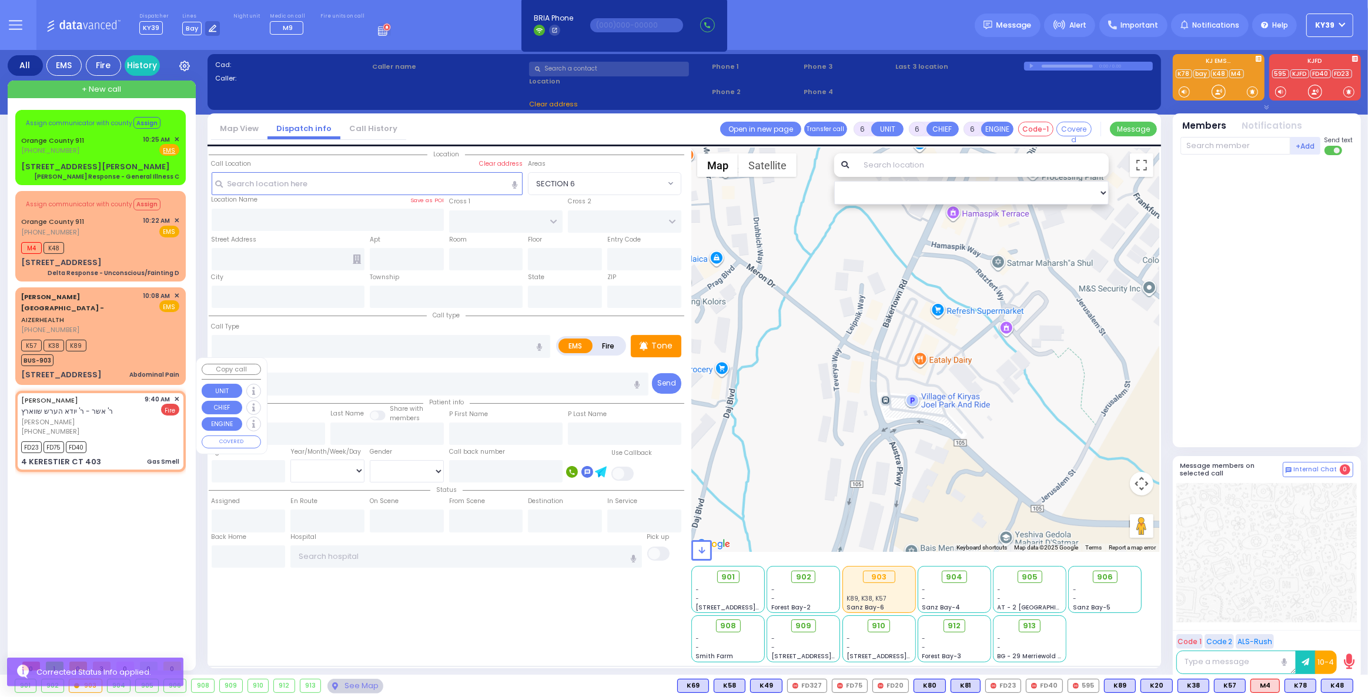
type input "2"
type input "1"
select select
type input "Gas Smell"
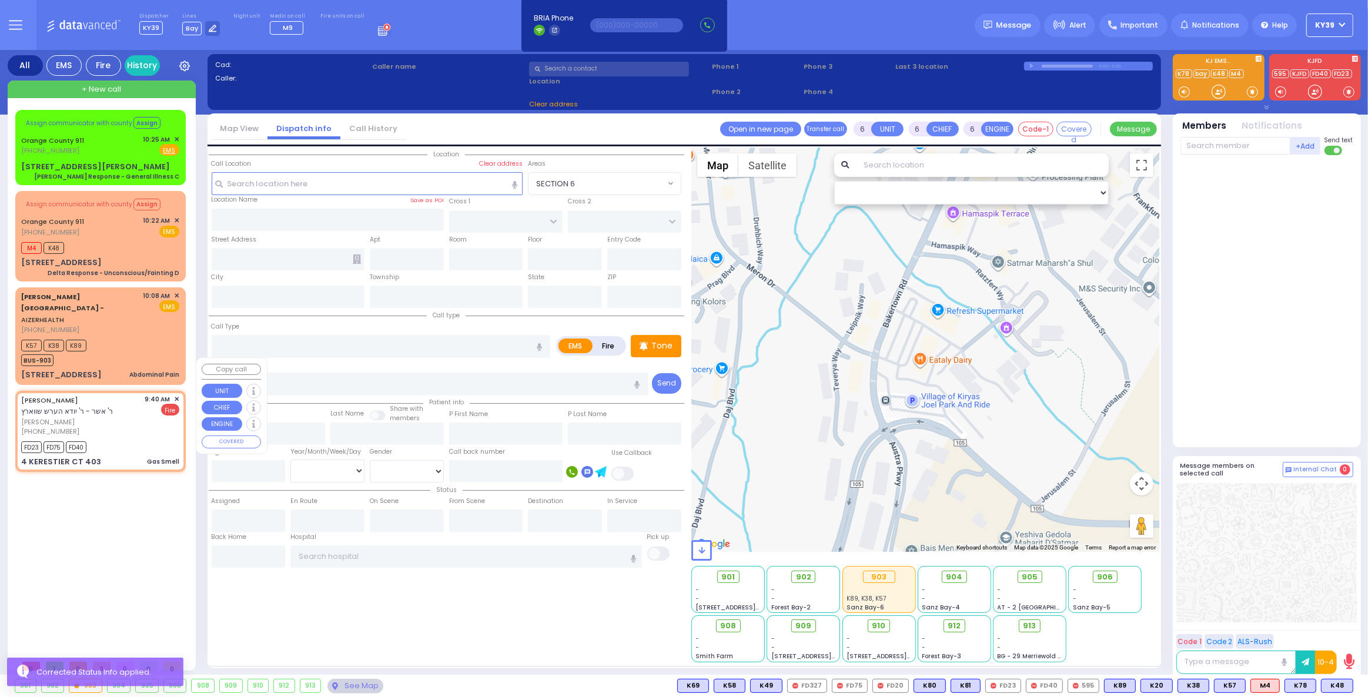
radio input "false"
radio input "true"
type input "[PERSON_NAME]"
type input "WEISS"
select select
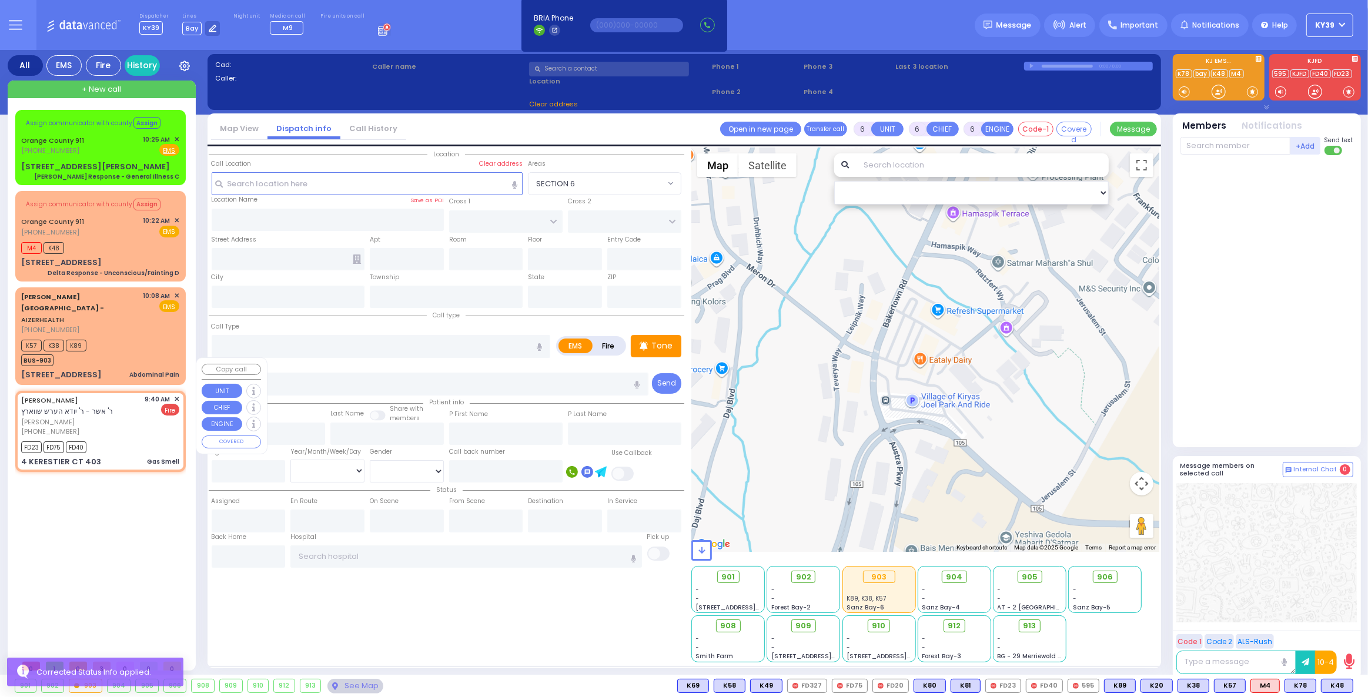
type input "09:40"
type input "09:42"
type input "GETZIL BERGER BLVD"
type input "KAHAN DR"
type input "4 KERESTIER CT"
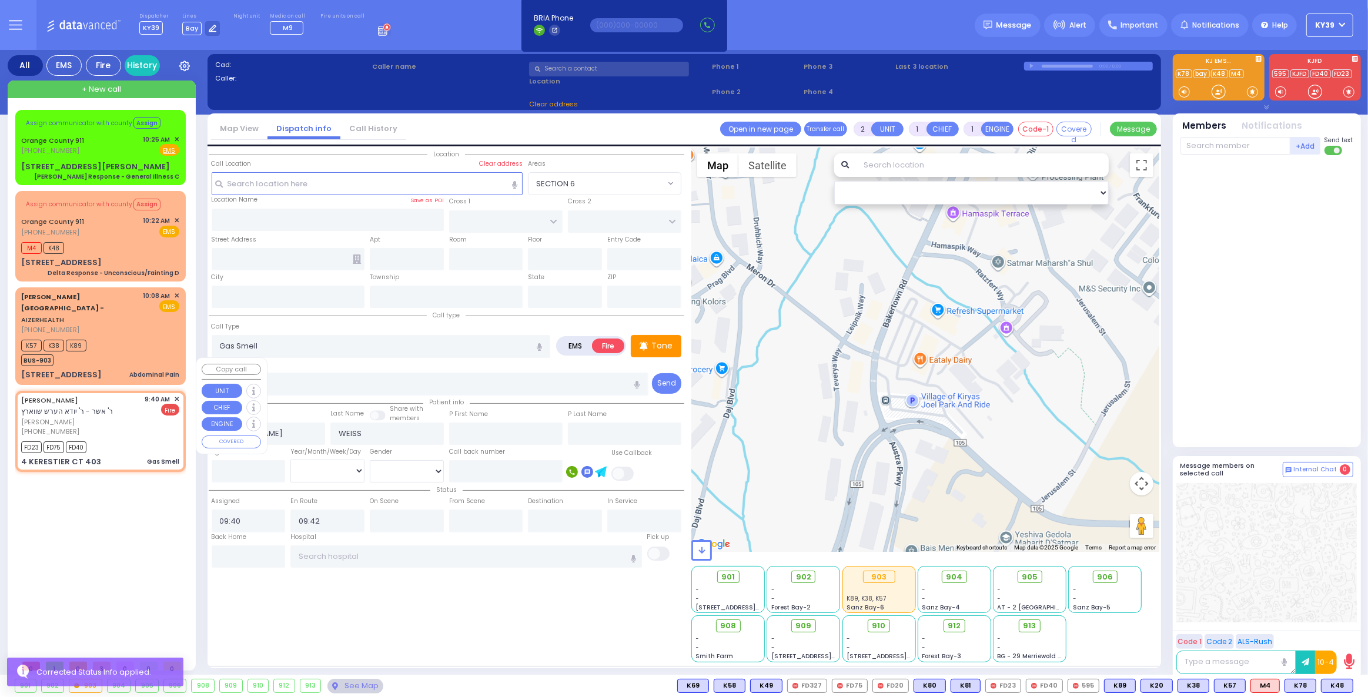
type input "403"
type input "[PERSON_NAME]"
type input "[US_STATE]"
type input "10950"
select select "Hatzalah Garages"
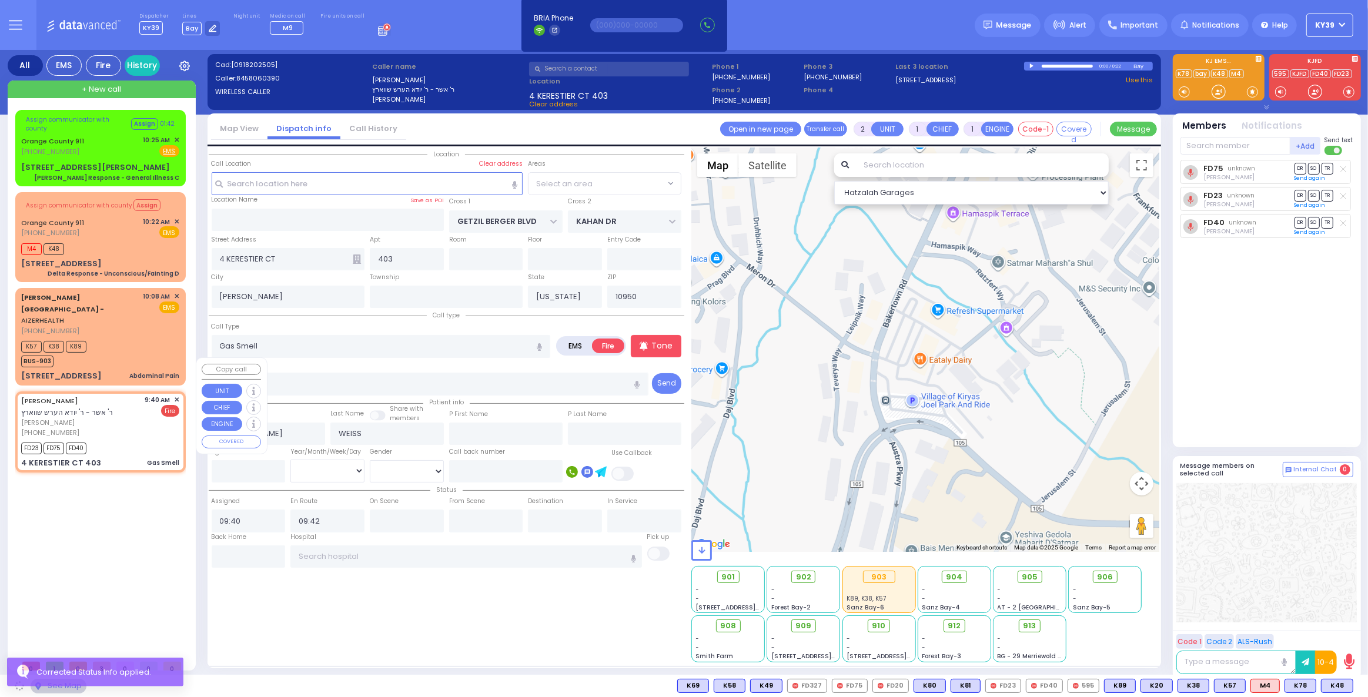
select select "SECTION 4"
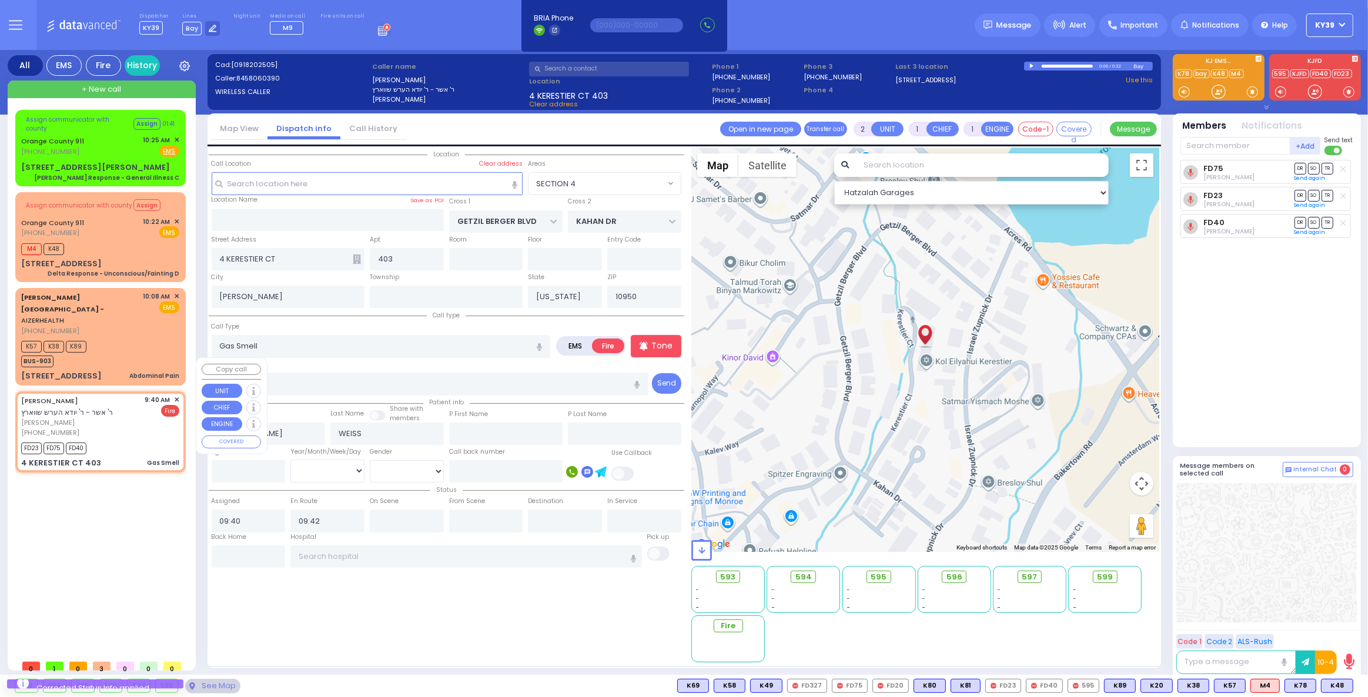
click at [173, 395] on div "9:40 AM ✕" at bounding box center [162, 400] width 35 height 10
select select
radio input "true"
select select
select select "SECTION 4"
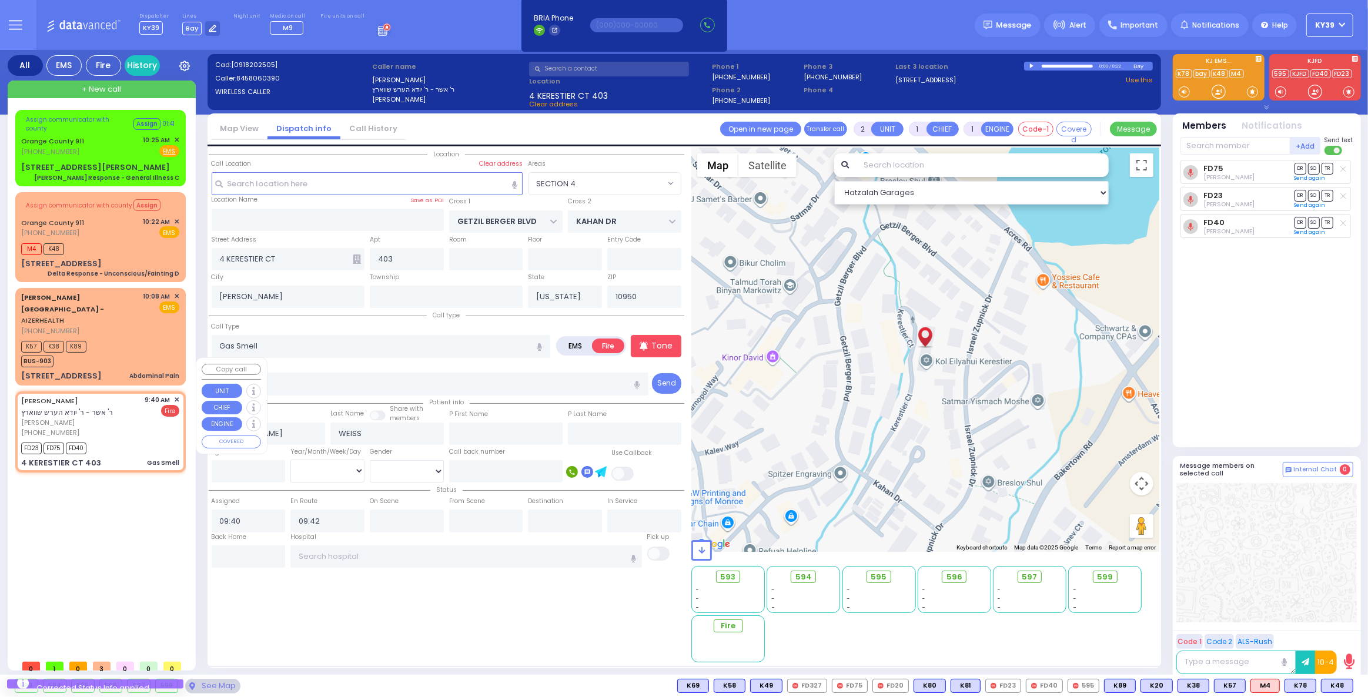
select select "Hatzalah Garages"
click at [177, 395] on span "✕" at bounding box center [176, 400] width 5 height 10
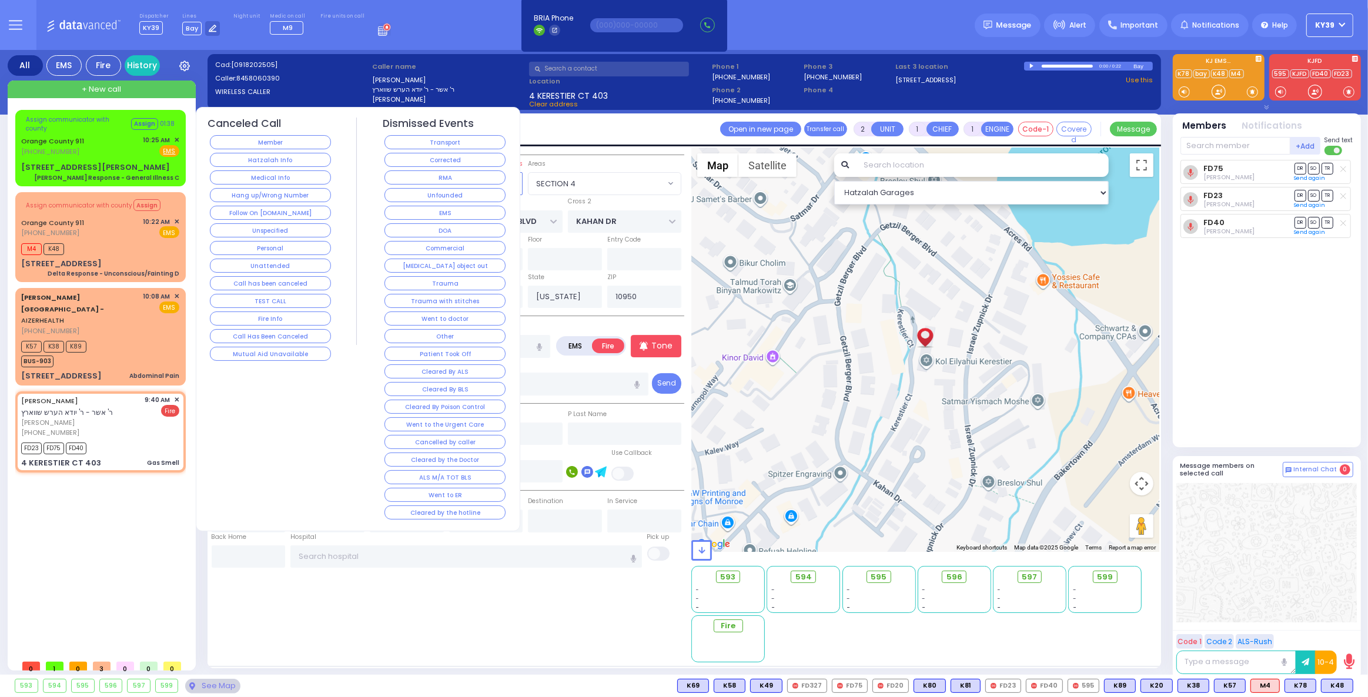
click at [436, 158] on button "Corrected" at bounding box center [444, 160] width 121 height 14
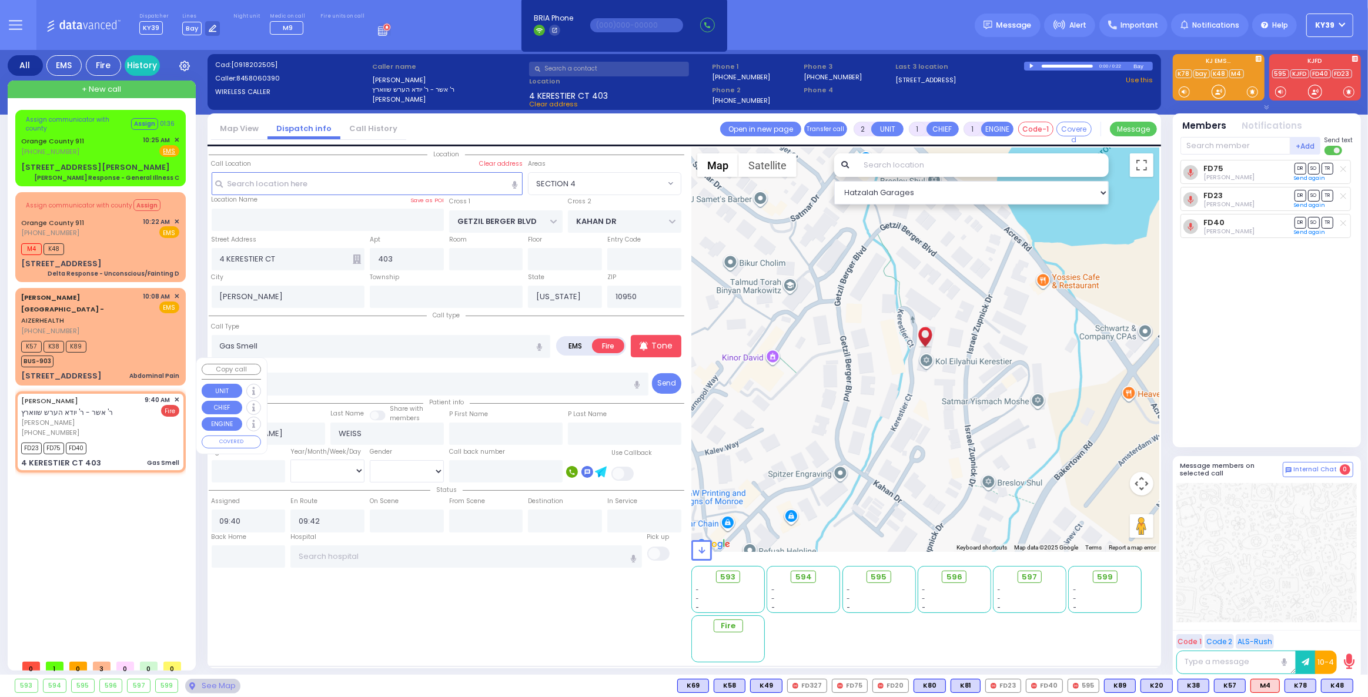
select select
radio input "true"
select select
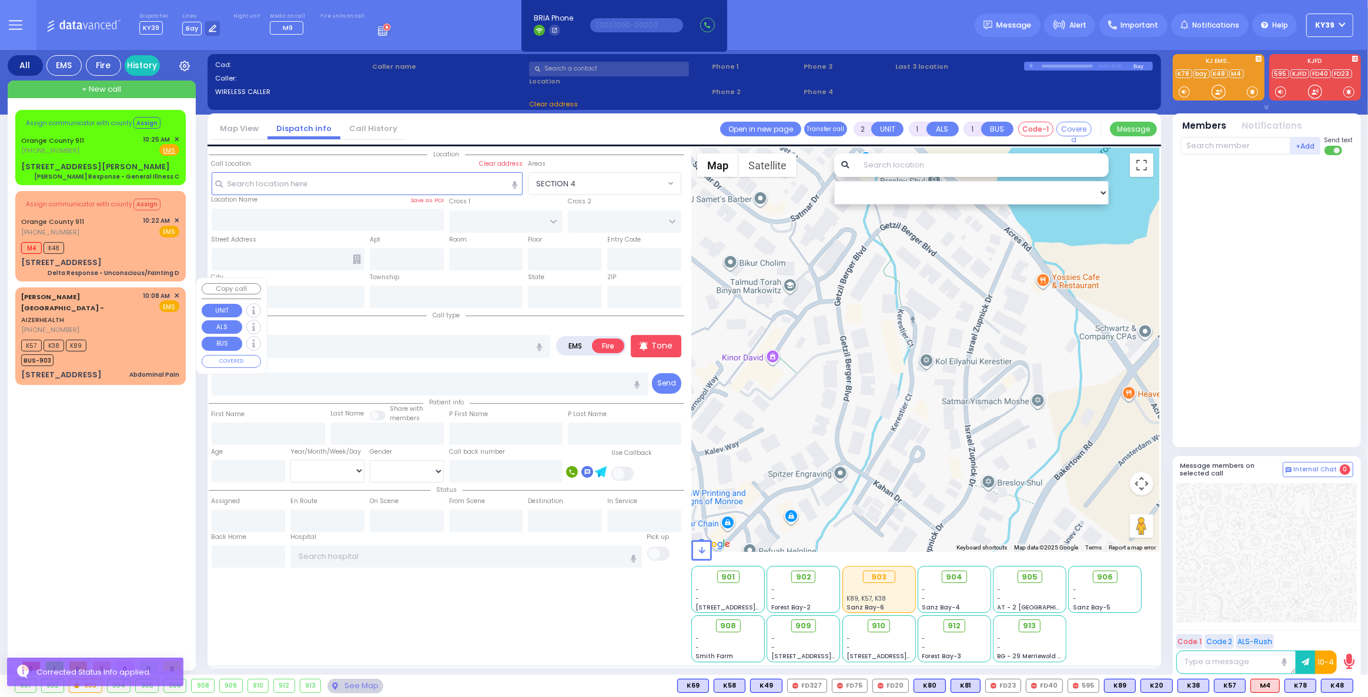
click at [123, 337] on div "K57 K38 K89 BUS-903" at bounding box center [100, 351] width 158 height 29
type input "6"
select select
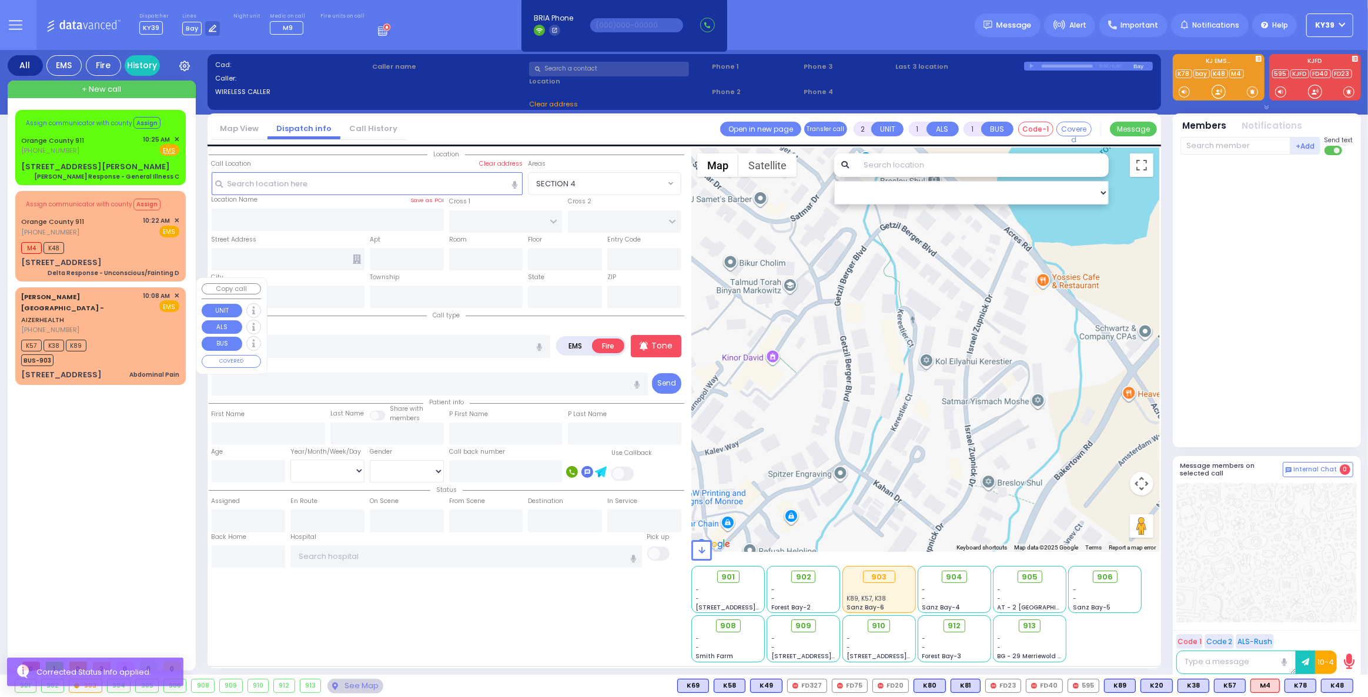
type input "Abdominal Pain"
radio input "true"
type input "Unknown"
type input "32"
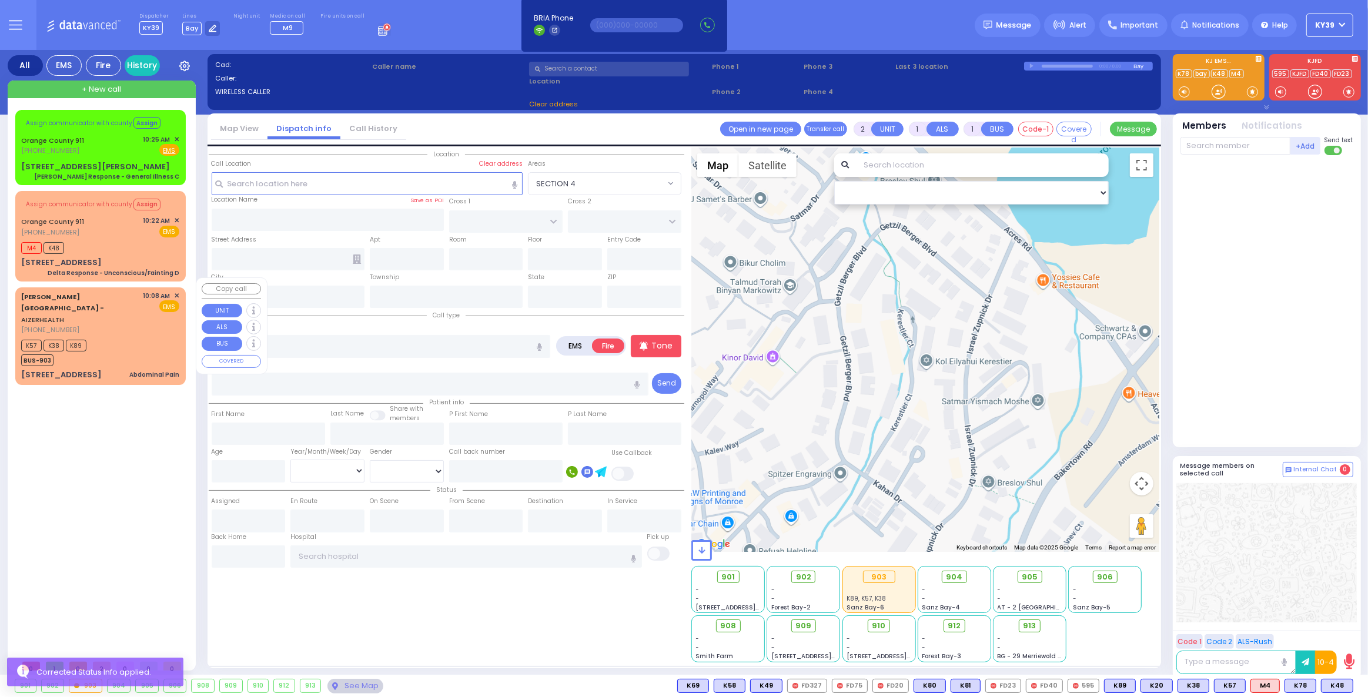
select select "Year"
select select "[DEMOGRAPHIC_DATA]"
type input "10:08"
type input "10:10"
select select "Hatzalah Garages"
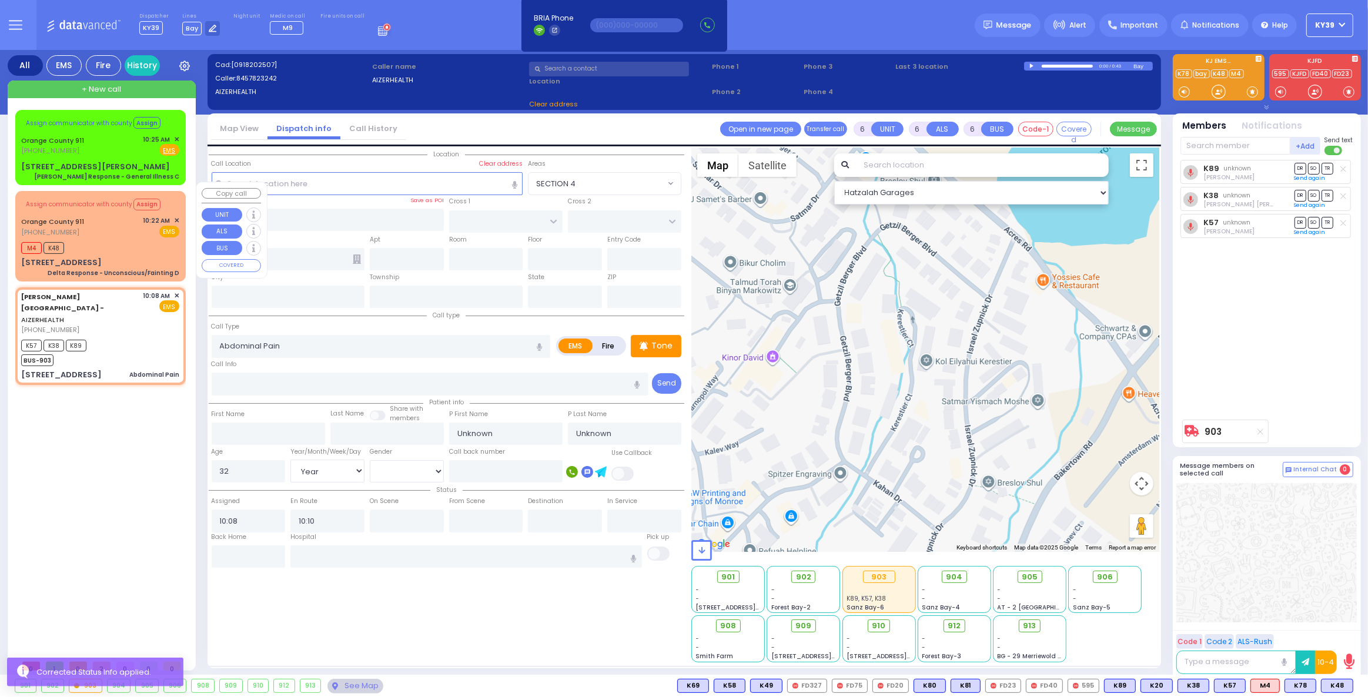
type input "[STREET_ADDRESS]"
type input "Arncliffe"
type input "[GEOGRAPHIC_DATA]"
type input "2205"
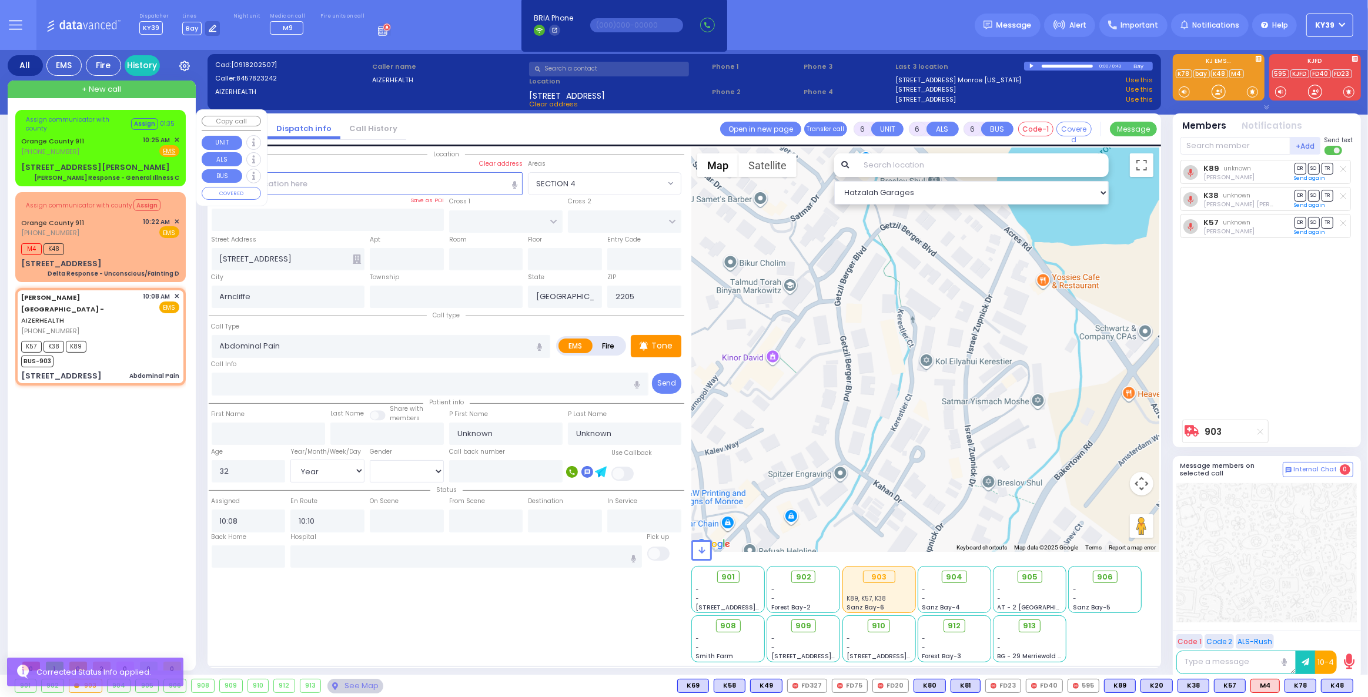
click at [91, 154] on div "Orange County 911 (845) 469-0911 10:25 AM ✕ Fire EMS" at bounding box center [100, 146] width 158 height 22
select select
type input "Charlie Response - General Illness C"
radio input "true"
type input "Nature: : Charlie Response - General Illness C Address: : 68 James Rd, 10950 Cr…"
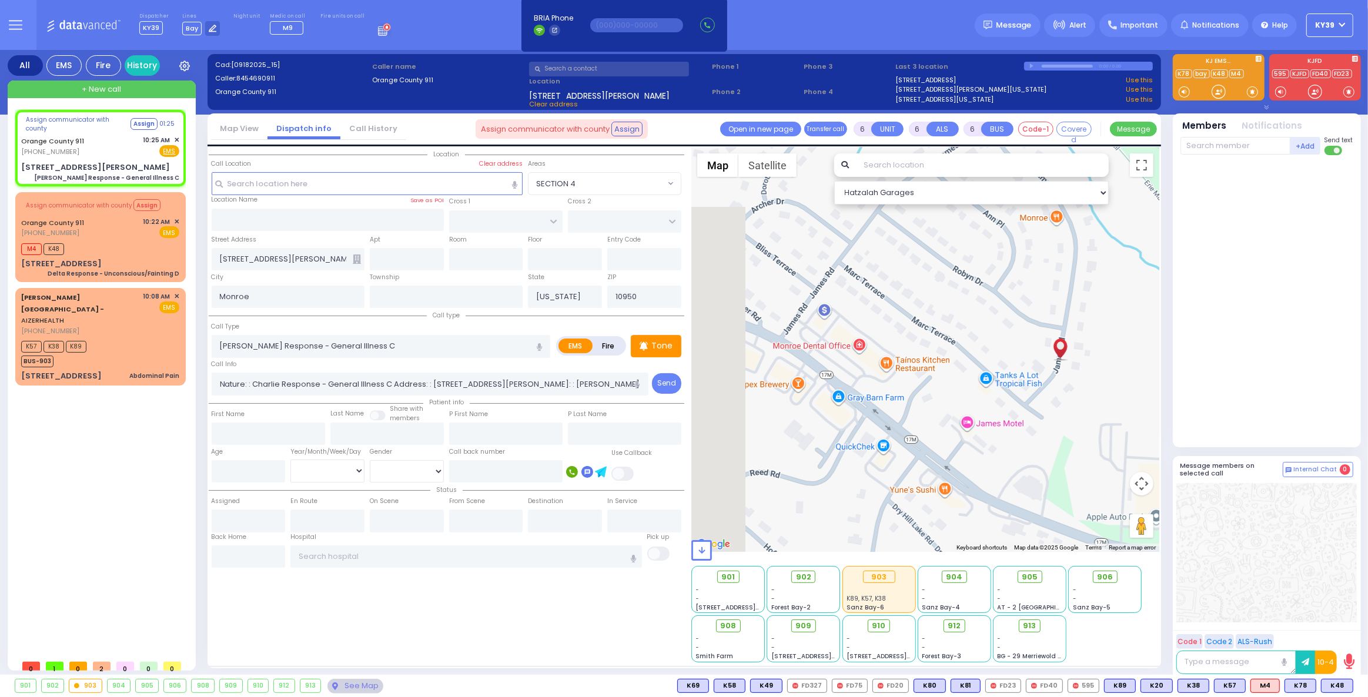
drag, startPoint x: 957, startPoint y: 371, endPoint x: 1083, endPoint y: 383, distance: 126.3
click at [1083, 383] on div at bounding box center [925, 350] width 468 height 404
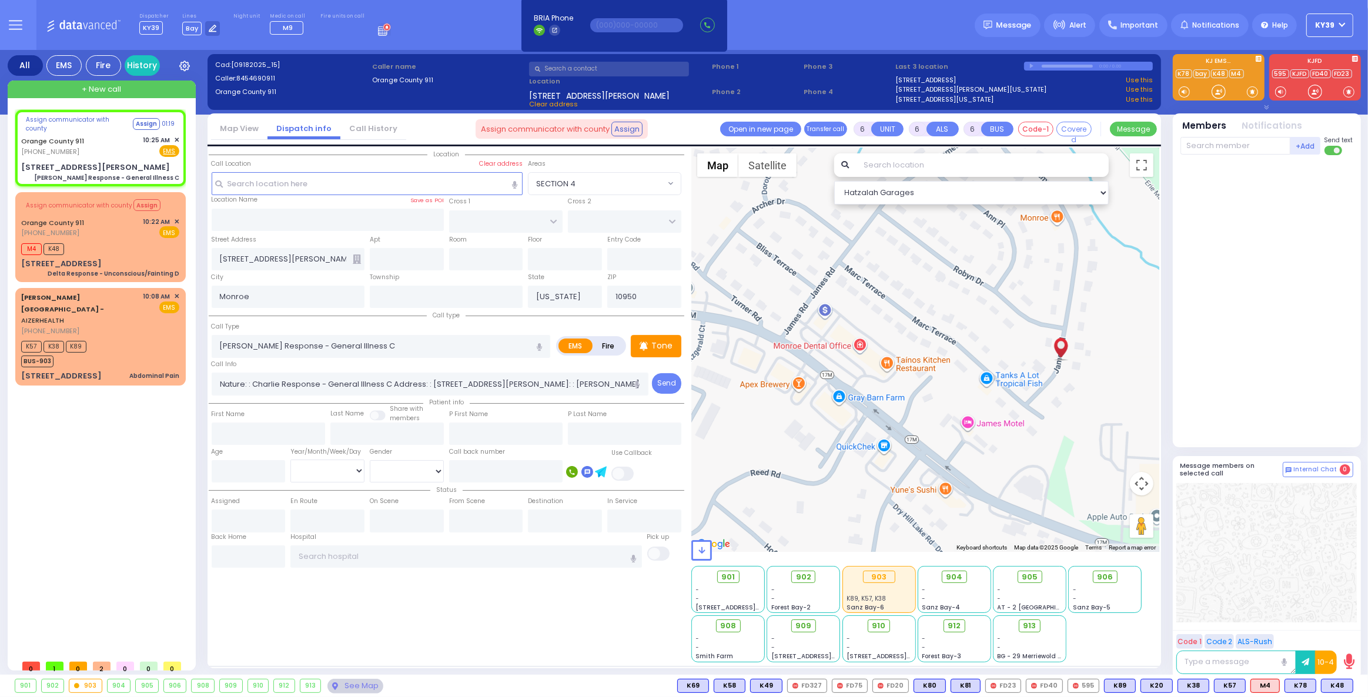
drag, startPoint x: 1007, startPoint y: 481, endPoint x: 927, endPoint y: 474, distance: 80.2
click at [930, 474] on div at bounding box center [925, 350] width 468 height 404
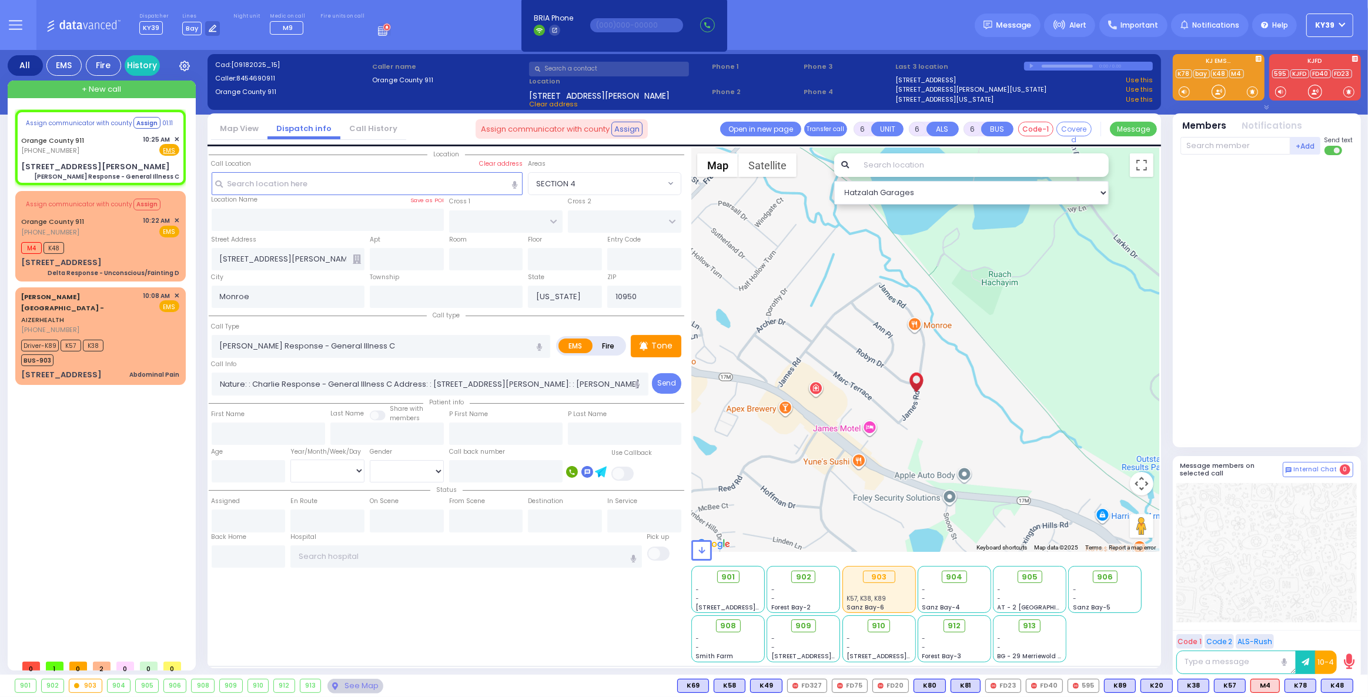
click at [882, 470] on div at bounding box center [925, 350] width 468 height 404
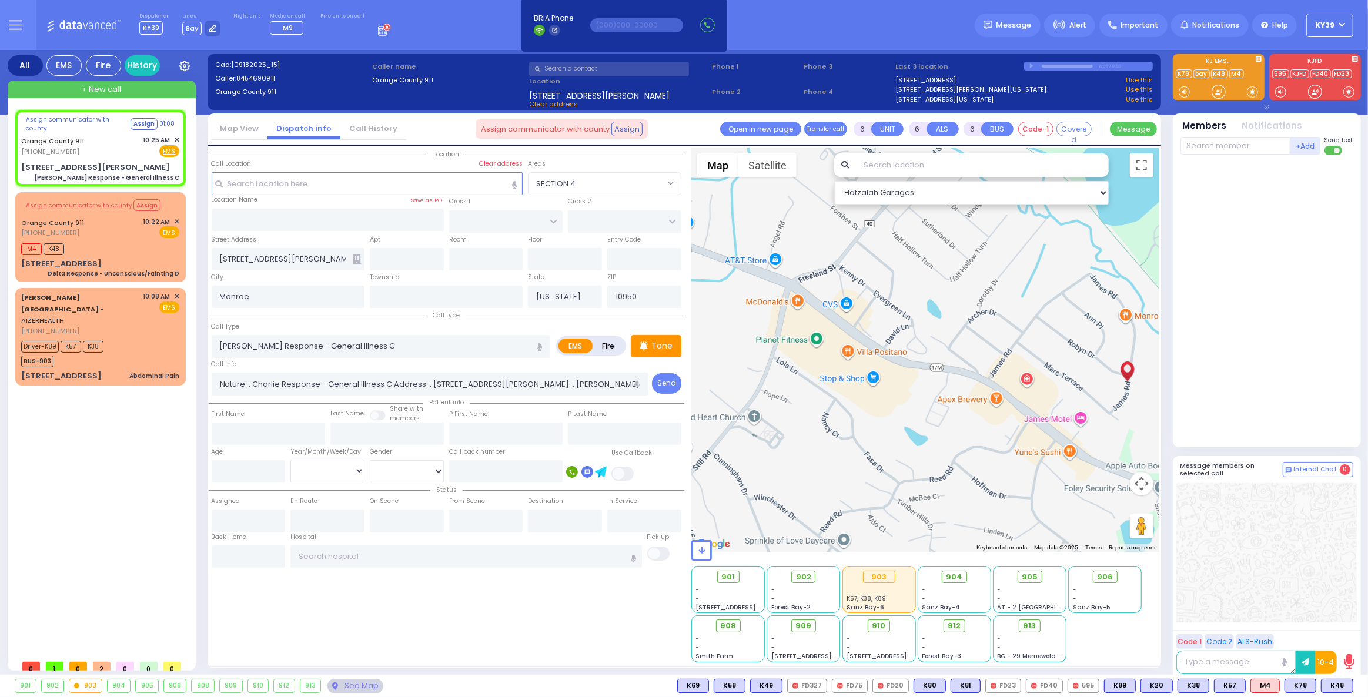
drag, startPoint x: 926, startPoint y: 465, endPoint x: 906, endPoint y: 458, distance: 21.0
click at [909, 461] on div at bounding box center [925, 350] width 468 height 404
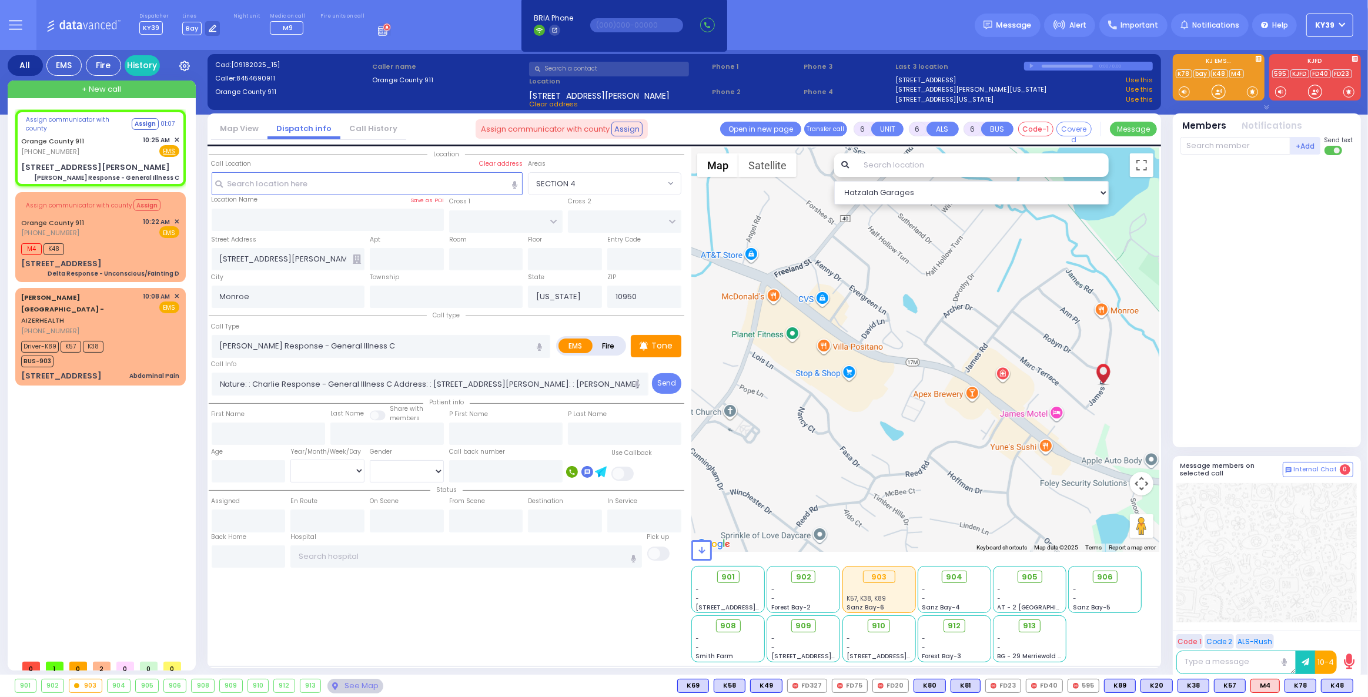
click at [893, 456] on div at bounding box center [925, 350] width 468 height 404
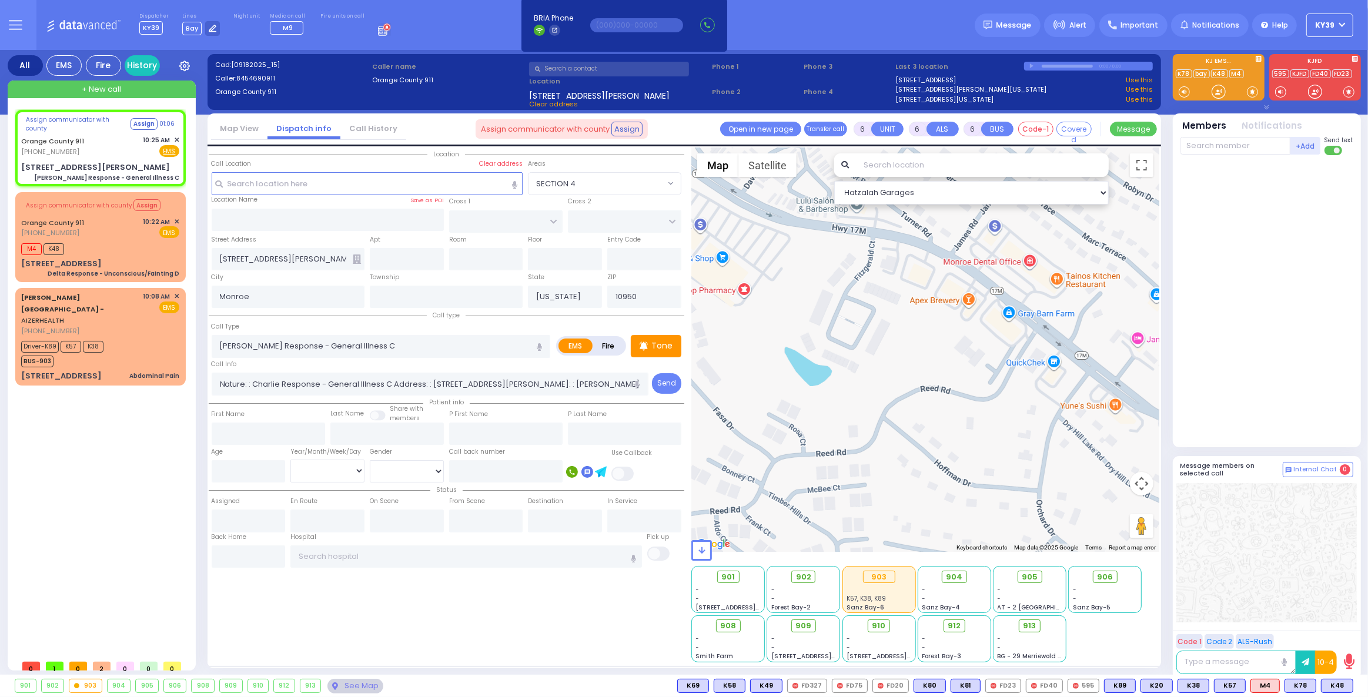
drag, startPoint x: 900, startPoint y: 470, endPoint x: 832, endPoint y: 462, distance: 68.6
click at [834, 466] on div at bounding box center [925, 350] width 468 height 404
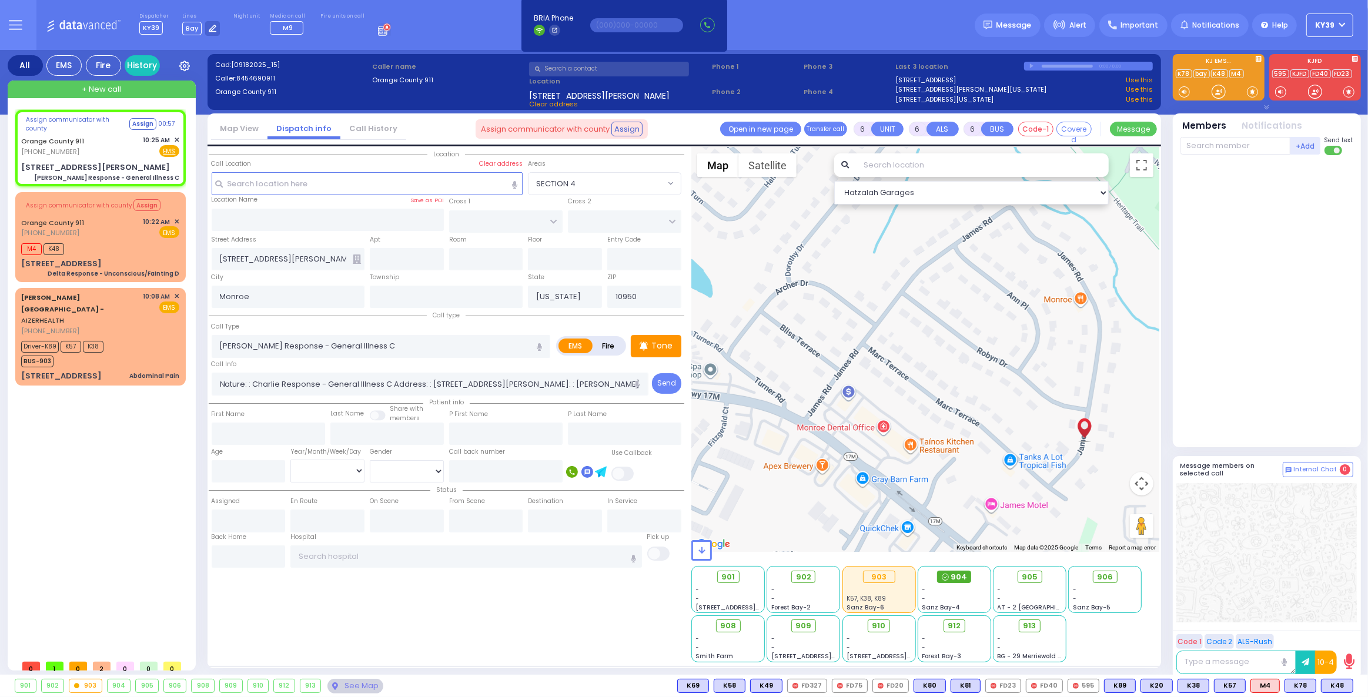
drag, startPoint x: 954, startPoint y: 403, endPoint x: 956, endPoint y: 578, distance: 175.7
click at [956, 578] on div "Hatzalah Garages ← Move left → Move right ↑ Move up ↓ + -" at bounding box center [925, 405] width 468 height 515
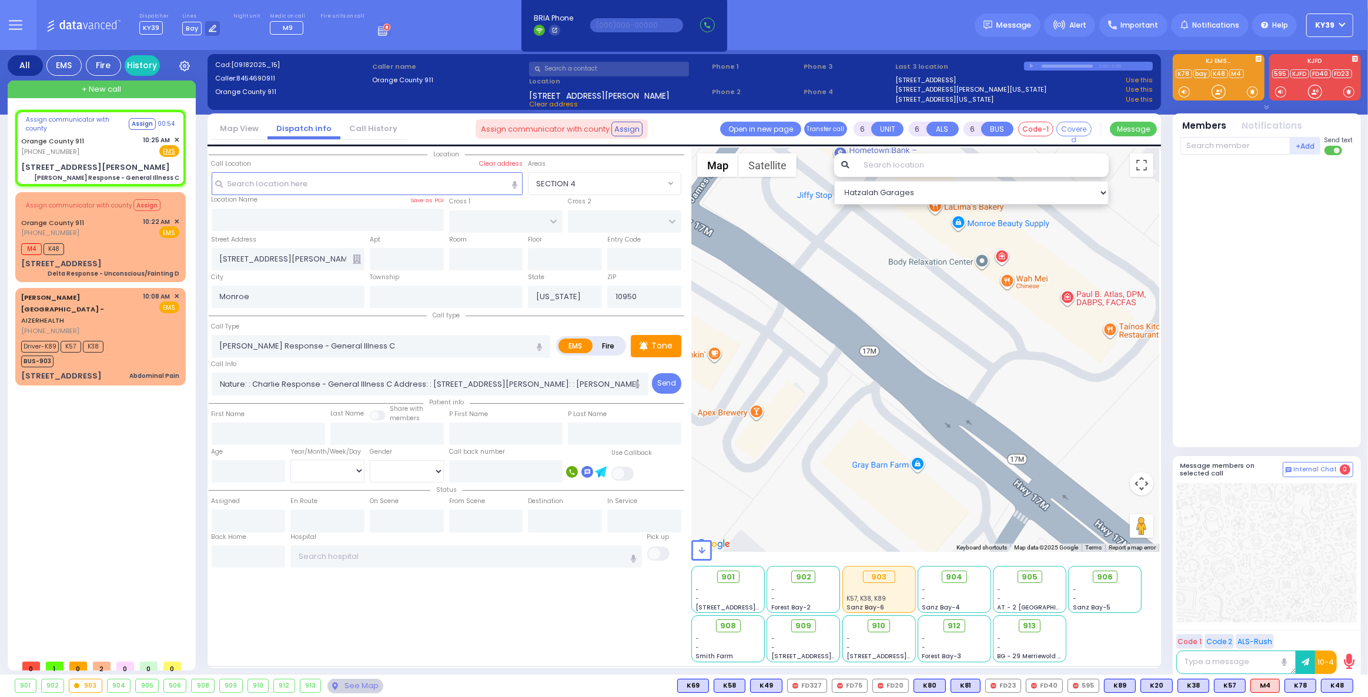
drag, startPoint x: 863, startPoint y: 461, endPoint x: 895, endPoint y: 514, distance: 61.4
click at [895, 512] on div at bounding box center [925, 350] width 468 height 404
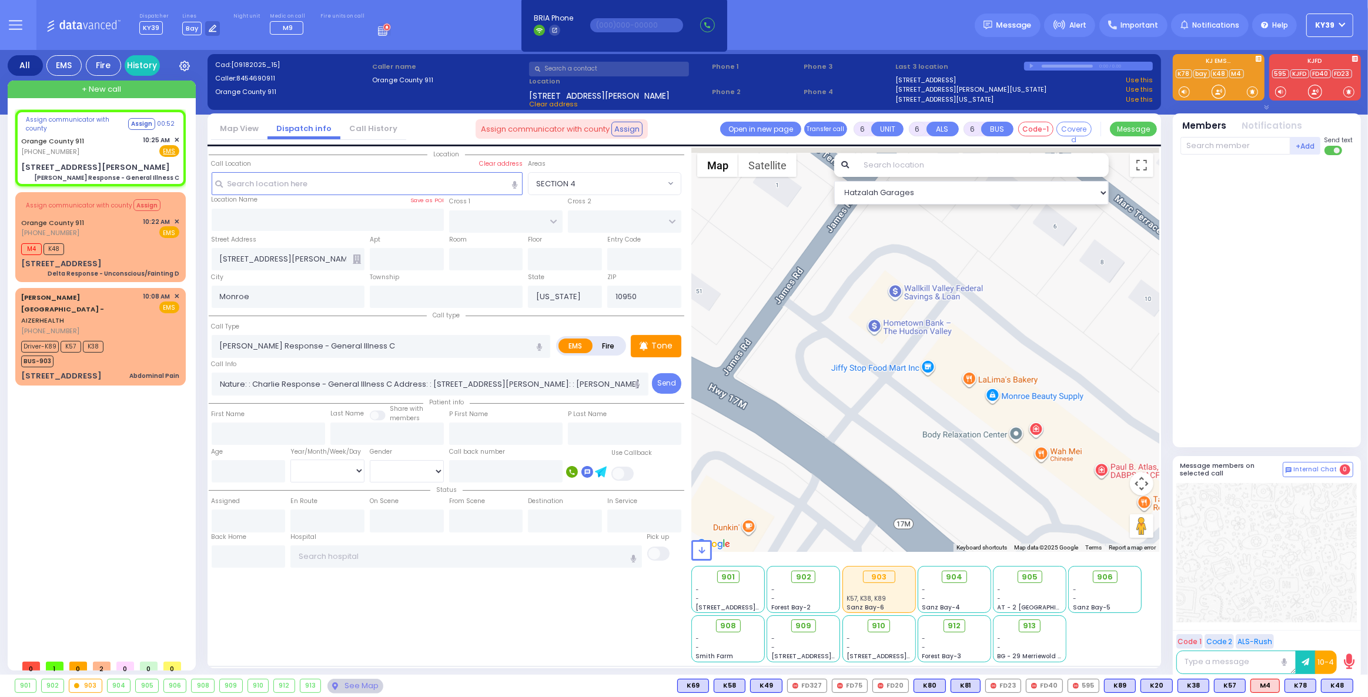
drag, startPoint x: 903, startPoint y: 386, endPoint x: 887, endPoint y: 455, distance: 71.3
click at [889, 451] on div at bounding box center [925, 350] width 468 height 404
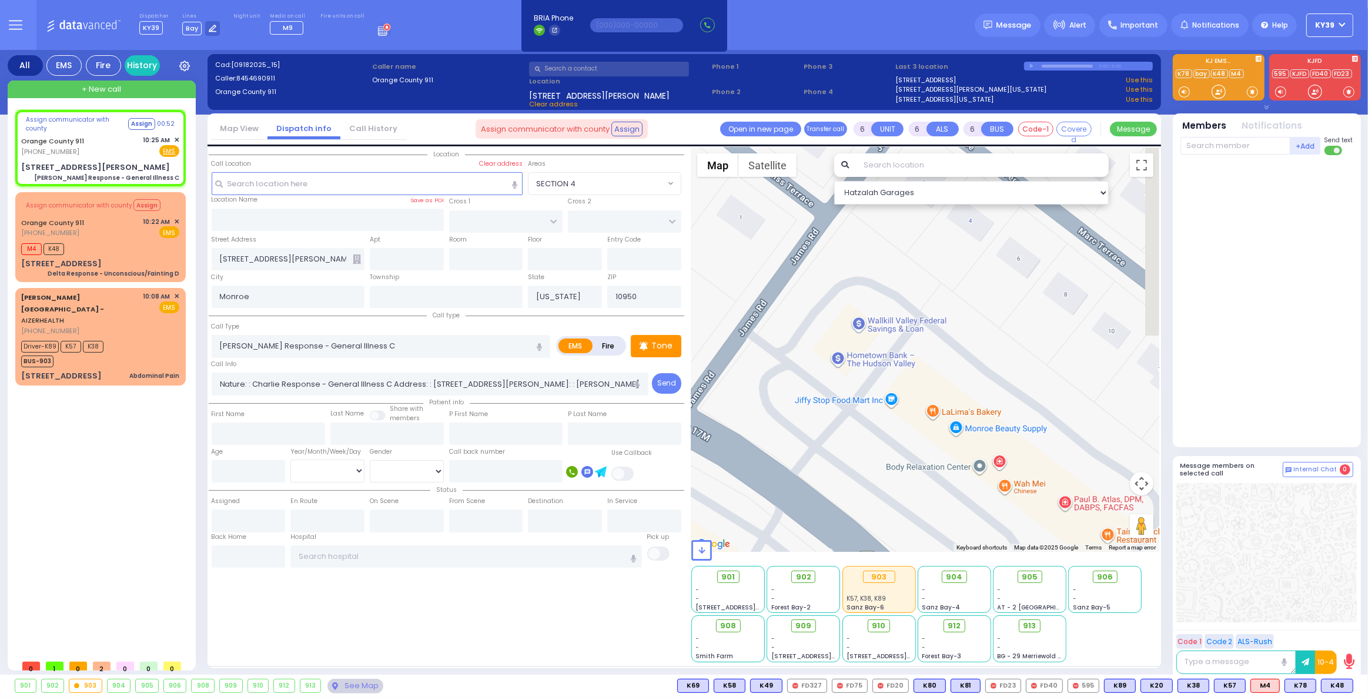
drag, startPoint x: 842, startPoint y: 378, endPoint x: 779, endPoint y: 431, distance: 81.7
click at [776, 433] on div at bounding box center [925, 350] width 468 height 404
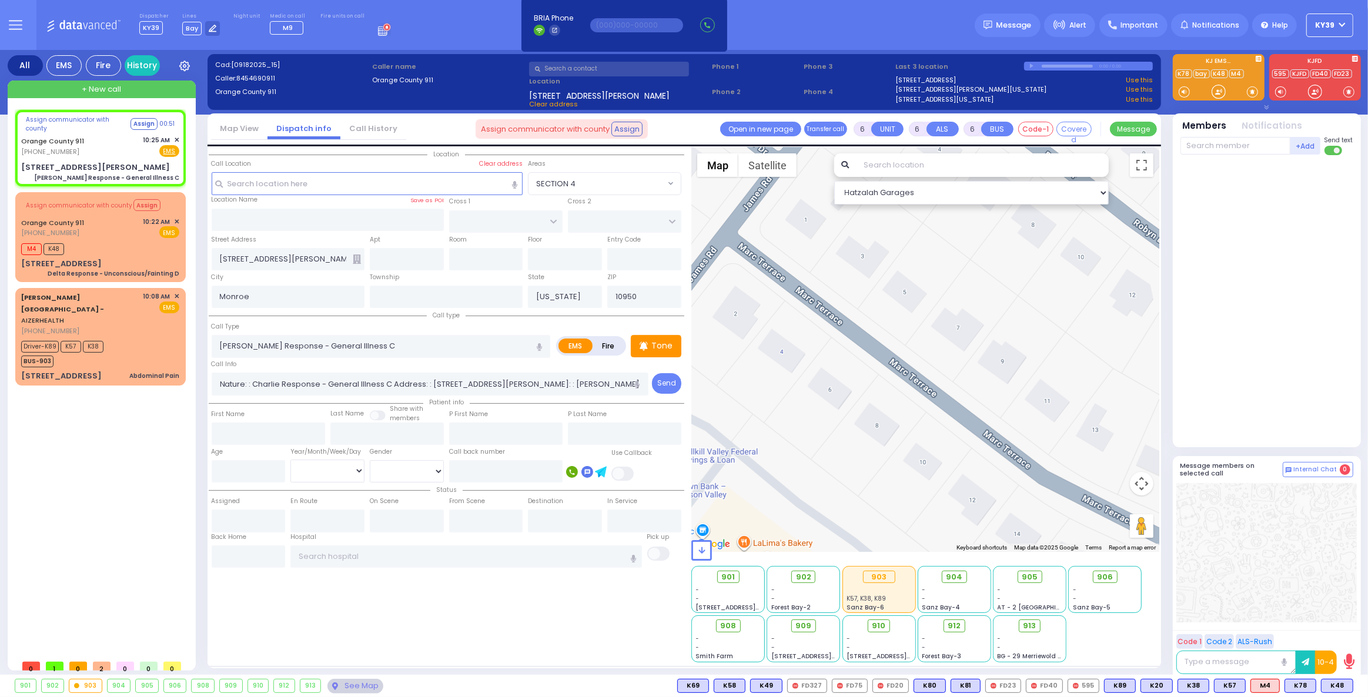
drag, startPoint x: 832, startPoint y: 384, endPoint x: 795, endPoint y: 327, distance: 67.7
click at [799, 334] on div at bounding box center [925, 350] width 468 height 404
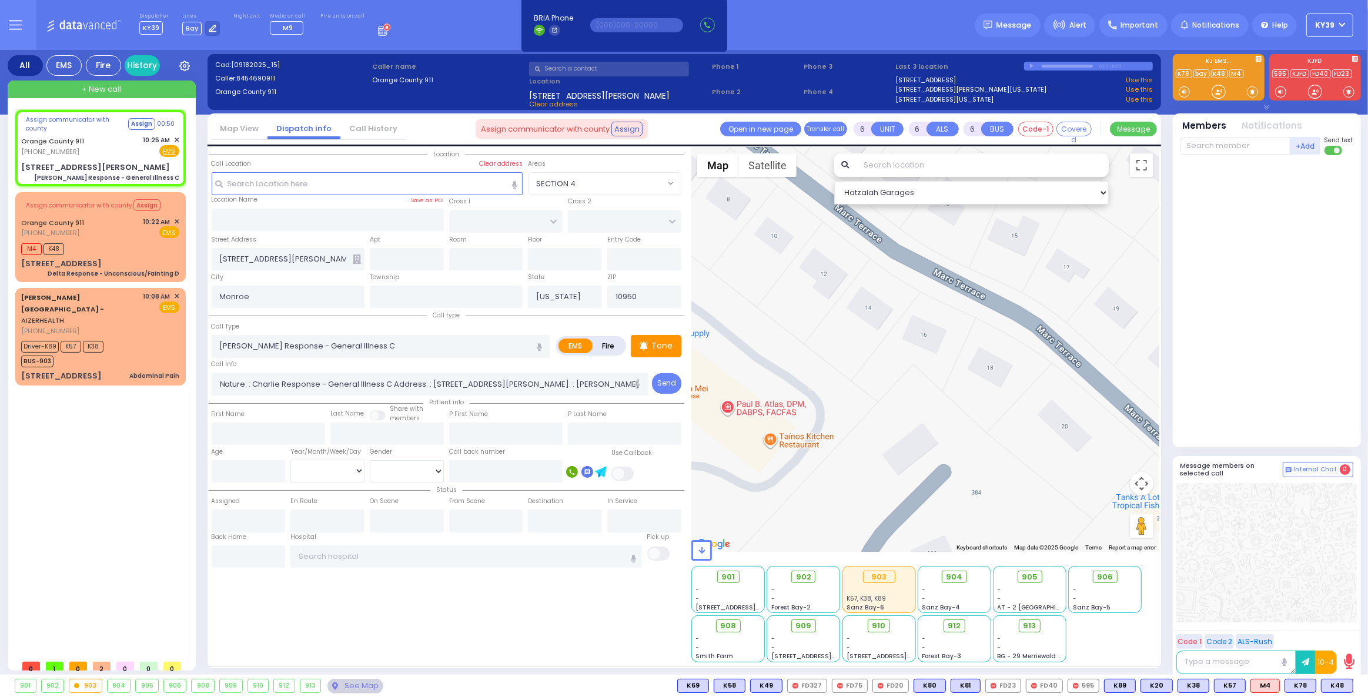
click at [766, 292] on div at bounding box center [925, 350] width 468 height 404
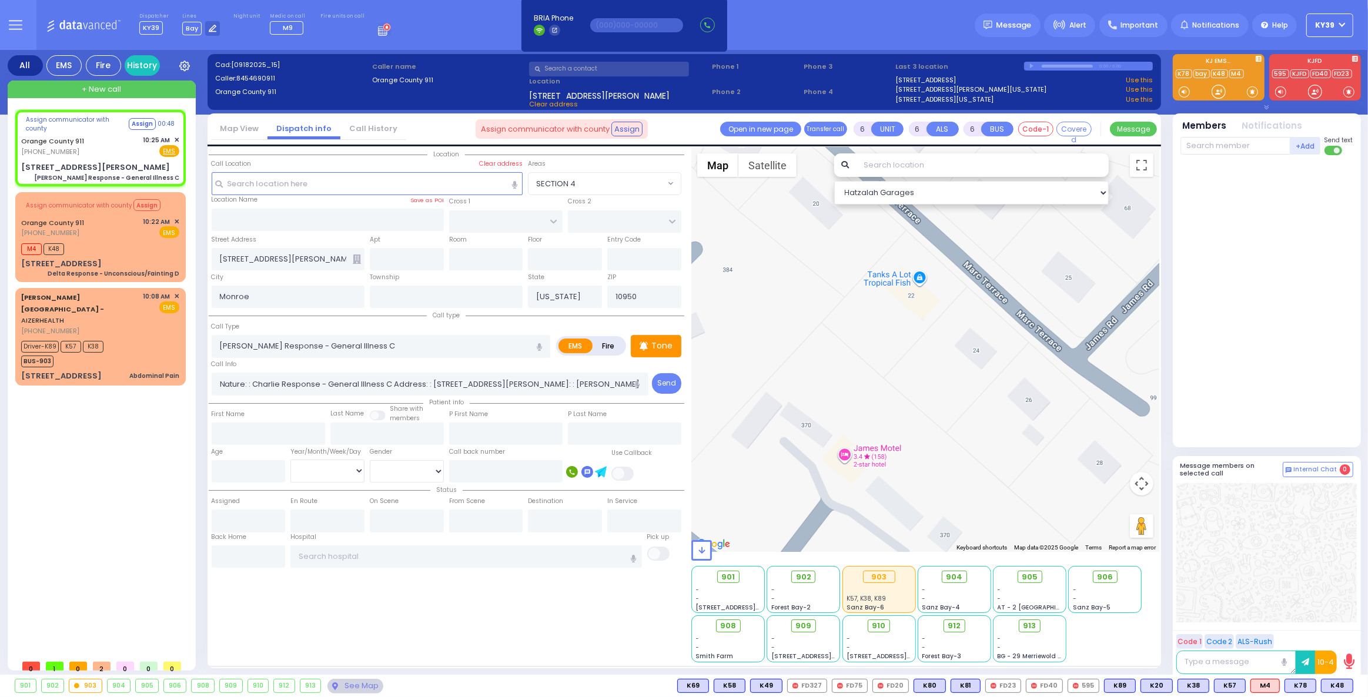
drag, startPoint x: 867, startPoint y: 379, endPoint x: 847, endPoint y: 339, distance: 45.2
click at [854, 353] on div at bounding box center [925, 350] width 468 height 404
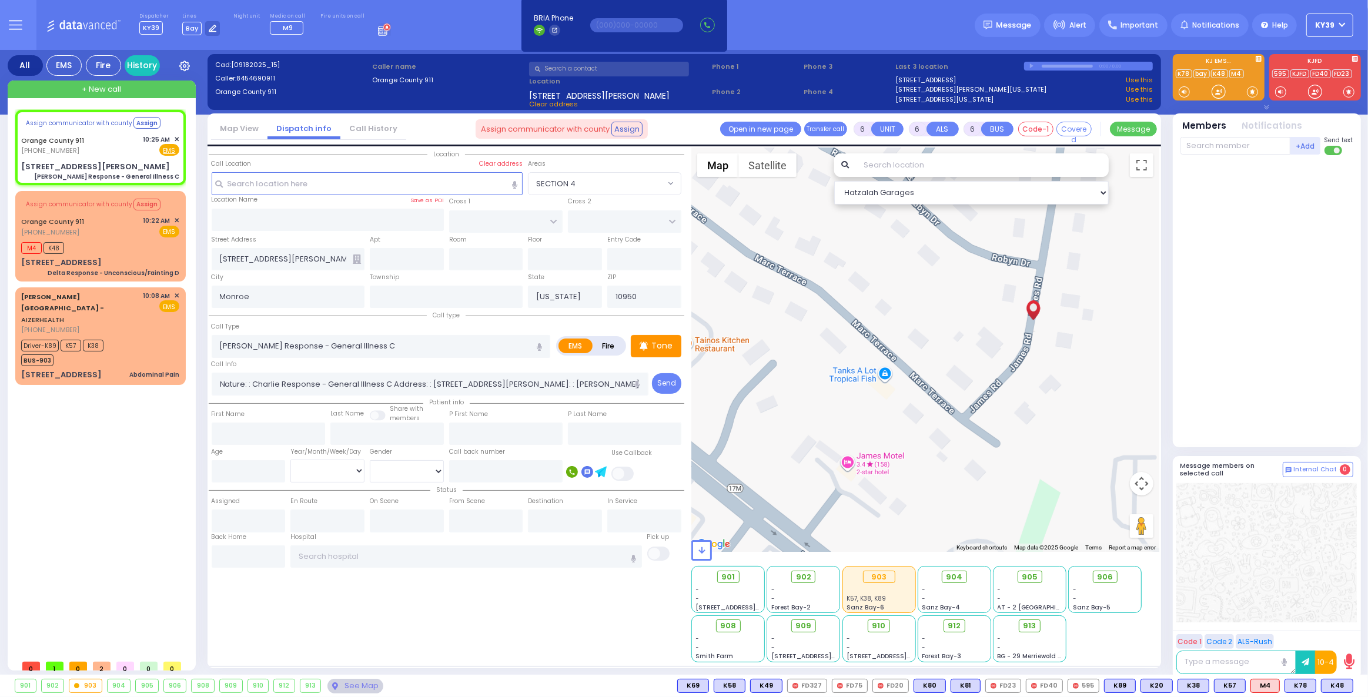
drag, startPoint x: 903, startPoint y: 376, endPoint x: 903, endPoint y: 452, distance: 76.4
click at [903, 452] on div at bounding box center [925, 350] width 468 height 404
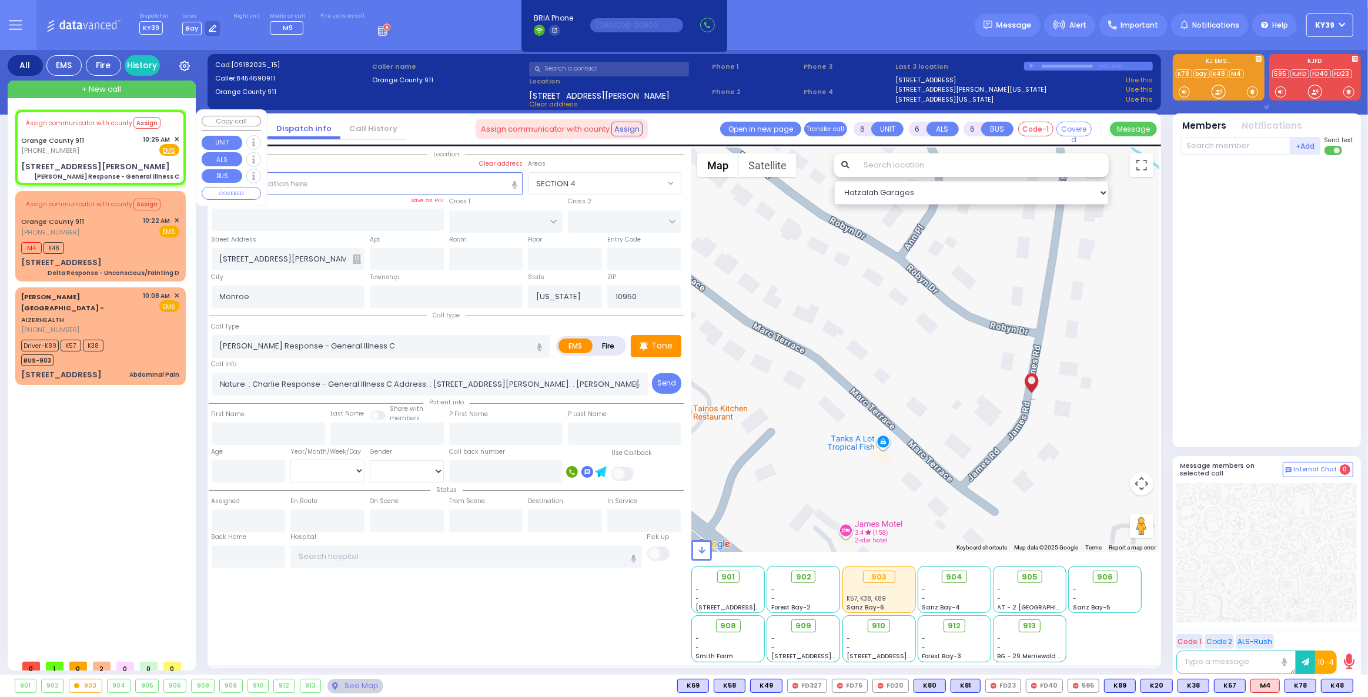
click at [89, 147] on div "Orange County 911 (845) 469-0911 10:25 AM ✕ Fire EMS" at bounding box center [100, 146] width 158 height 22
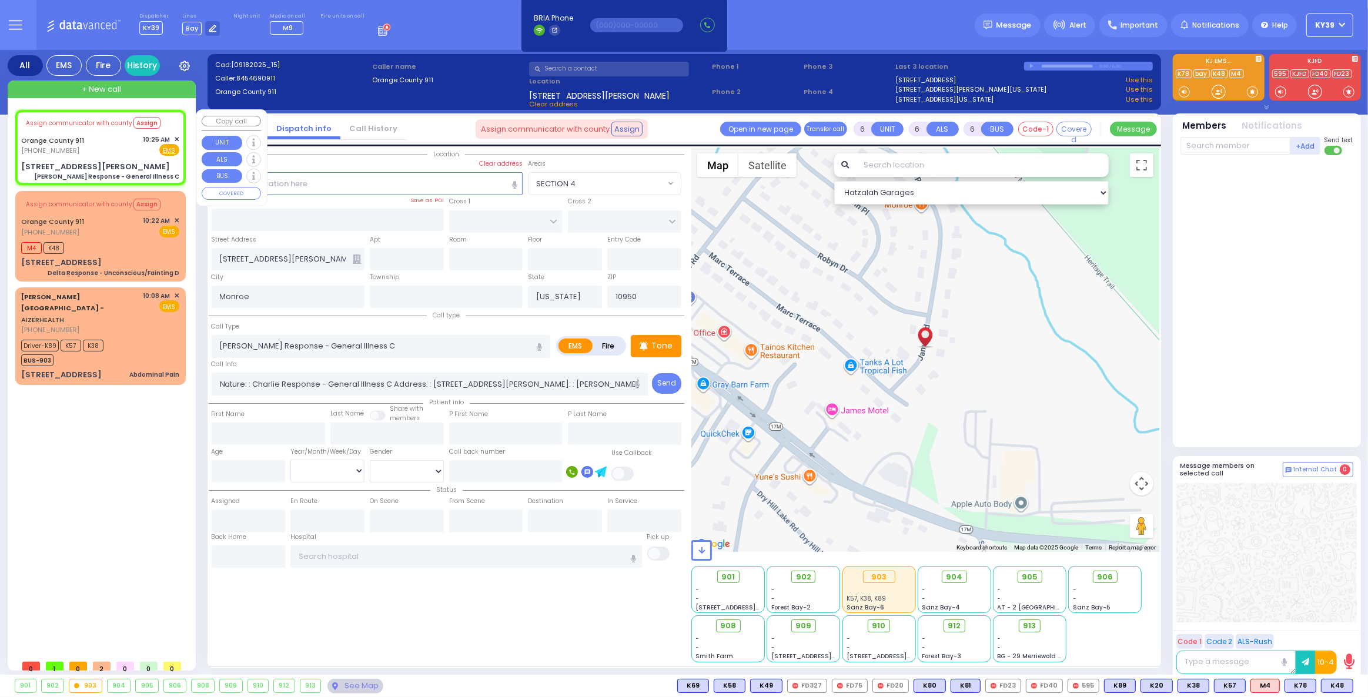
click at [111, 140] on div "Orange County 911 (845) 469-0911 10:25 AM ✕ Fire EMS" at bounding box center [100, 146] width 158 height 22
drag, startPoint x: 359, startPoint y: 386, endPoint x: 688, endPoint y: 383, distance: 329.7
click at [688, 383] on div "Location" at bounding box center [684, 408] width 950 height 520
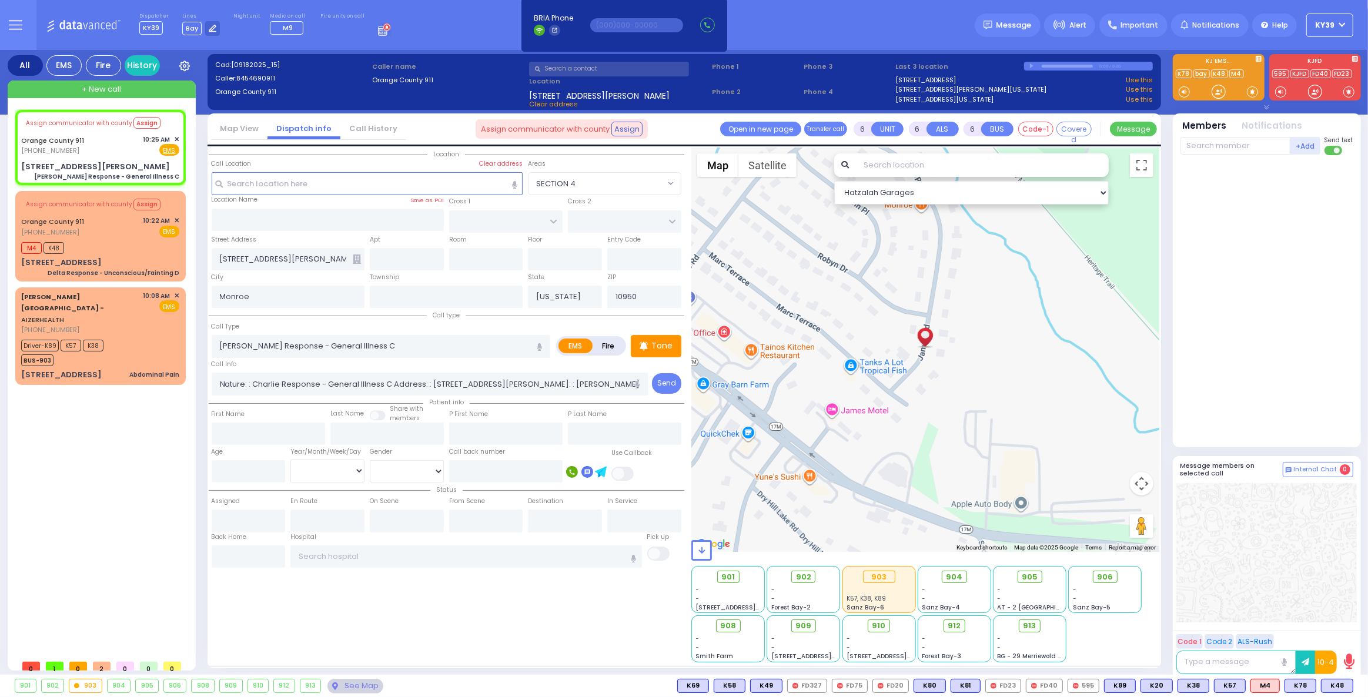
click at [131, 460] on div "Assign communicator with county Assign Orange County 911 (845) 469-0911 EMS Ass…" at bounding box center [102, 382] width 175 height 544
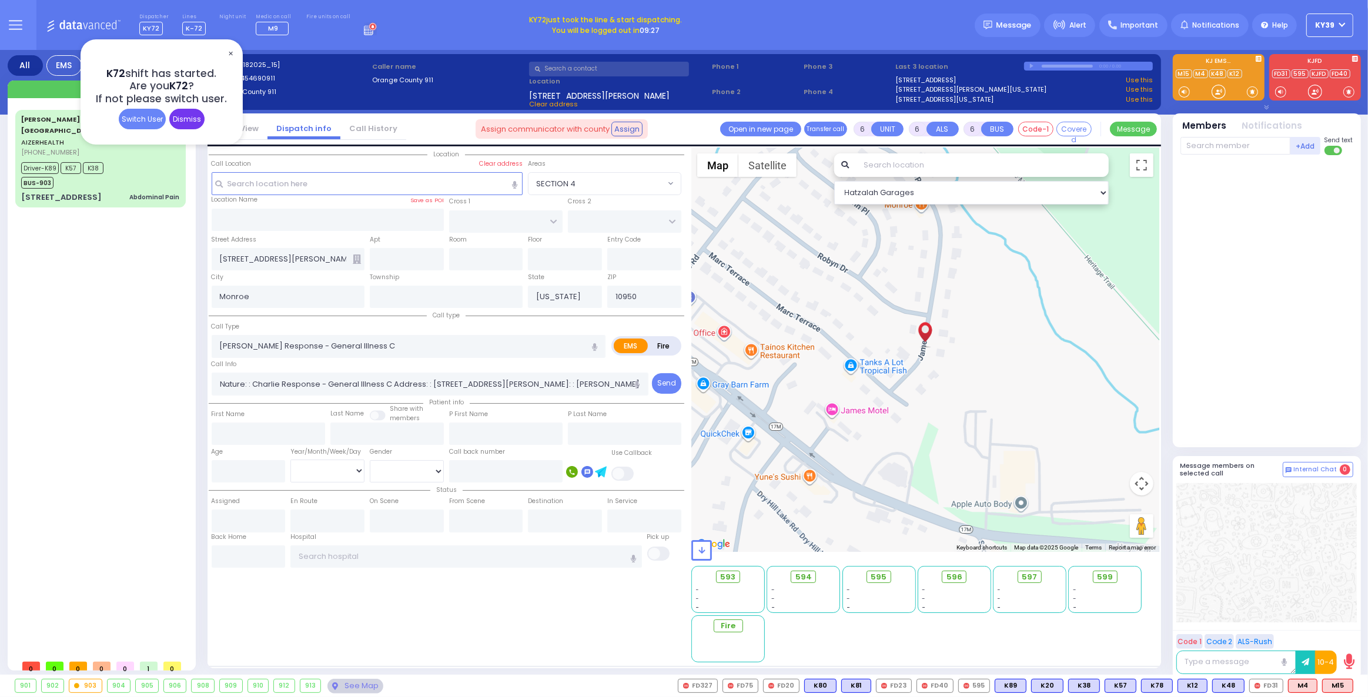
click at [192, 116] on div "Dismiss" at bounding box center [186, 119] width 35 height 21
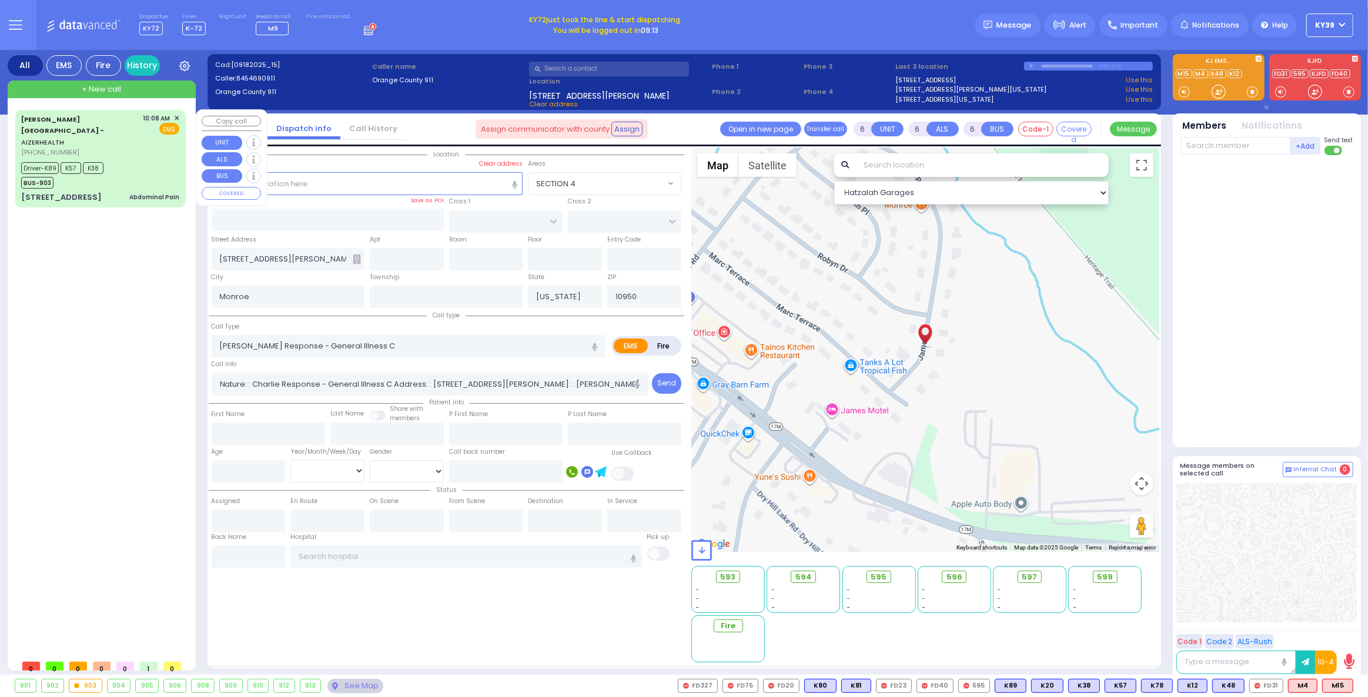
click at [129, 160] on div "Driver-K89 K57 K38 BUS-903" at bounding box center [100, 173] width 158 height 29
